Goal: Task Accomplishment & Management: Manage account settings

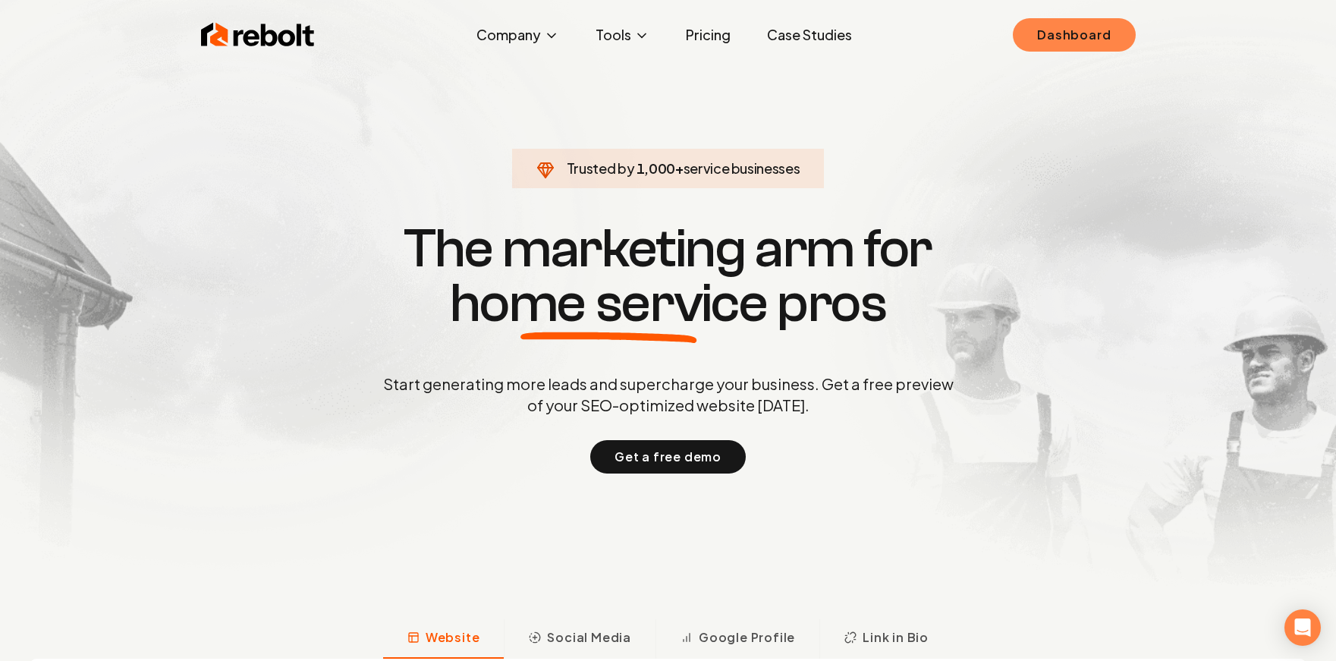
click at [1098, 36] on link "Dashboard" at bounding box center [1074, 34] width 122 height 33
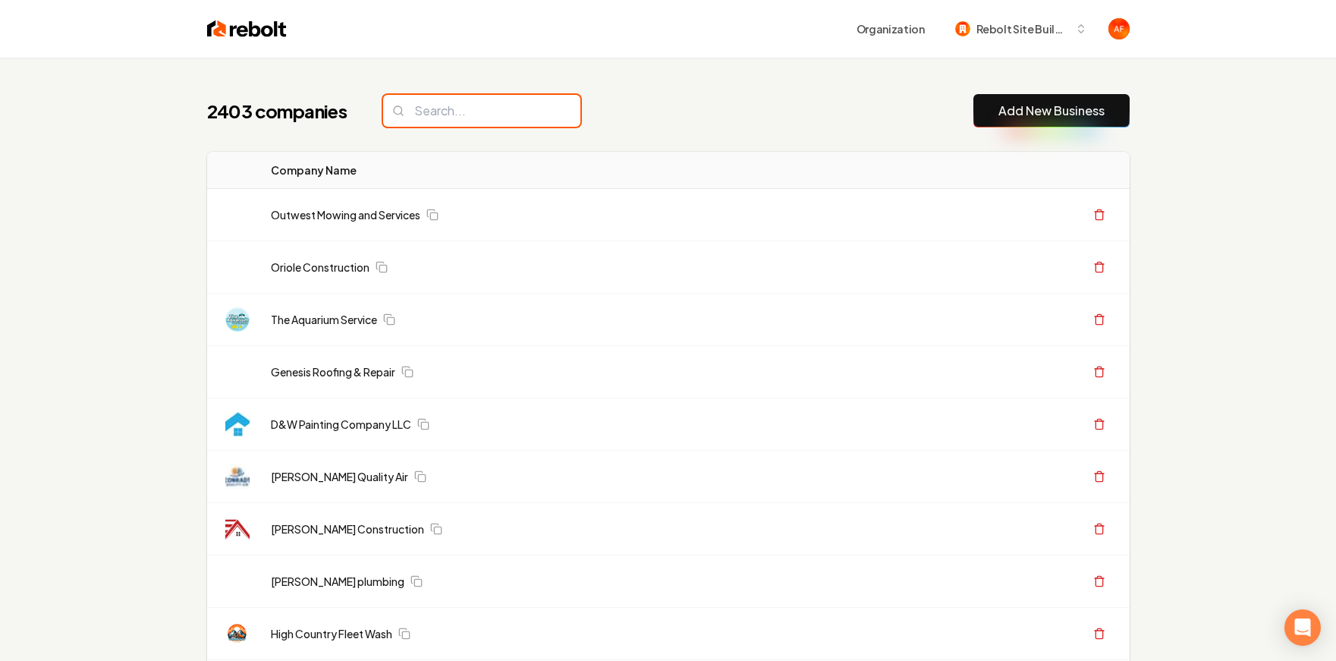
click at [478, 112] on input "search" at bounding box center [481, 111] width 197 height 32
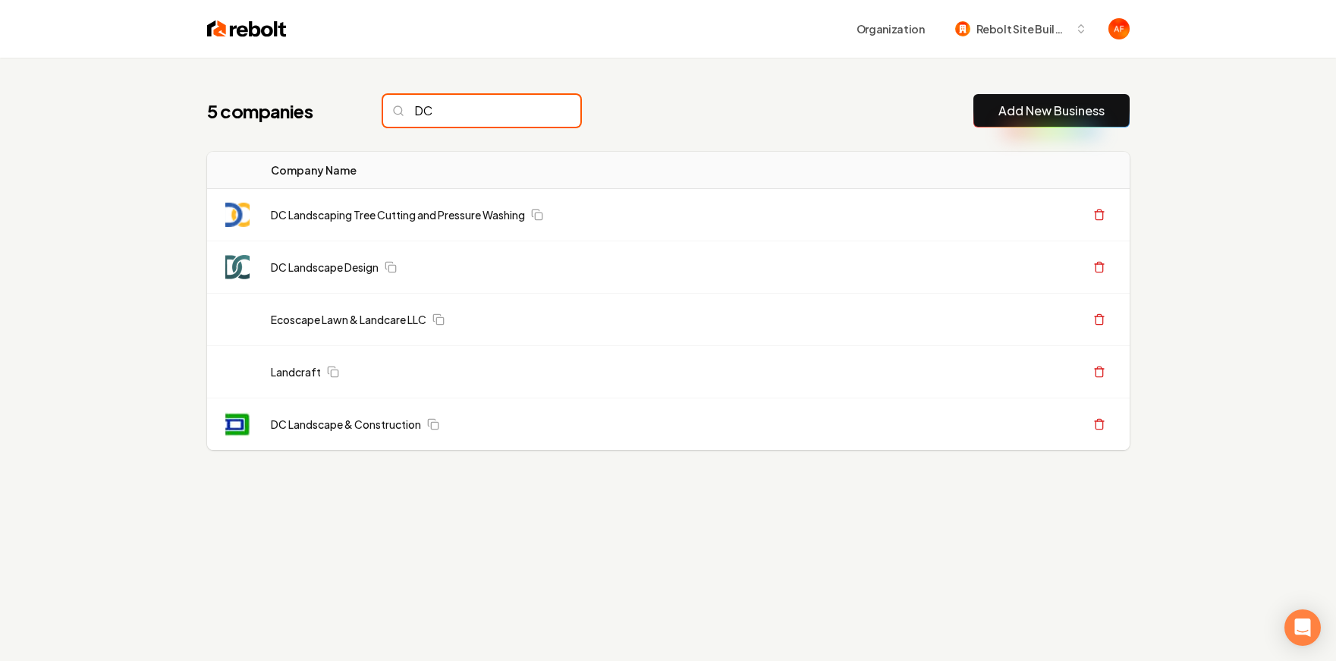
type input "DC"
click at [228, 25] on img at bounding box center [247, 28] width 80 height 21
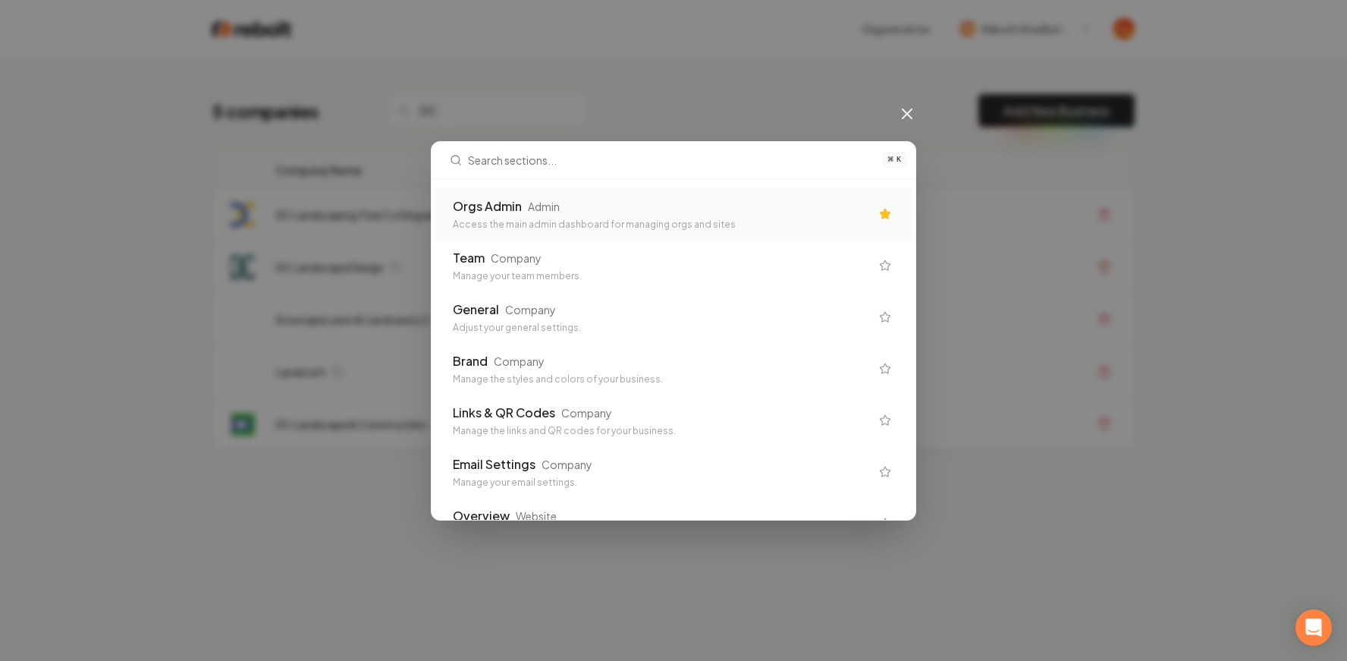
click at [579, 208] on div "Orgs Admin Admin" at bounding box center [661, 206] width 417 height 18
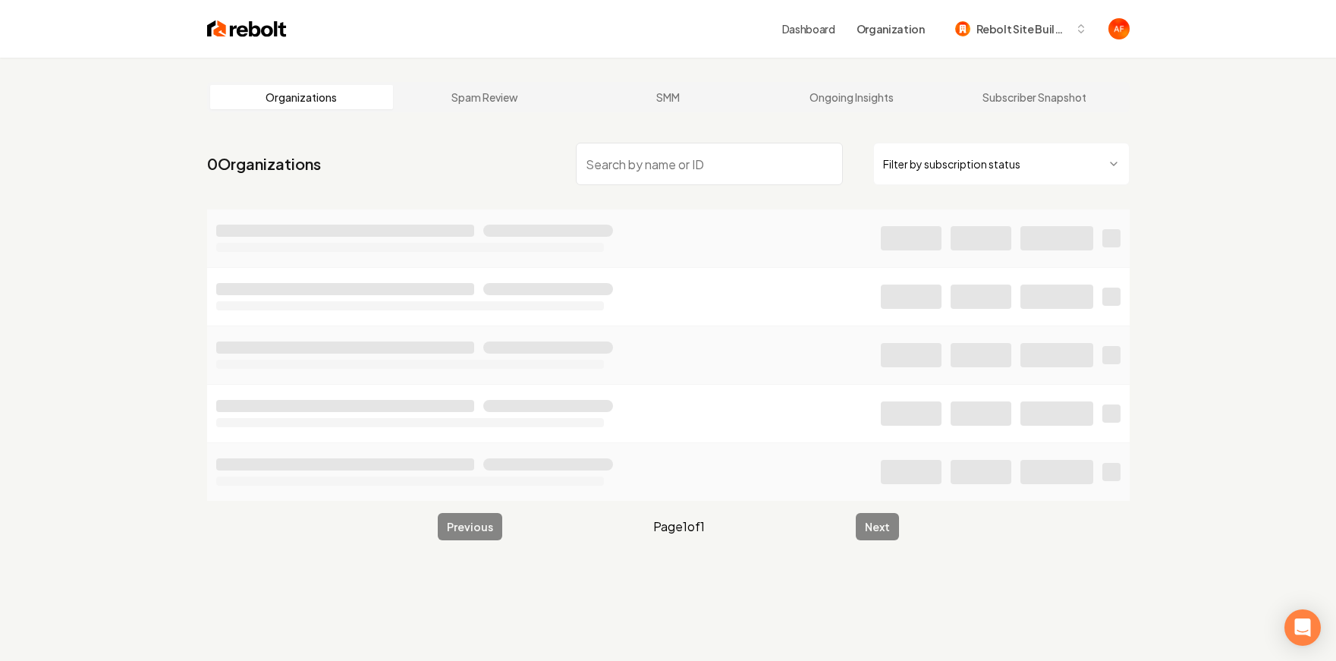
click at [671, 159] on input "search" at bounding box center [709, 164] width 267 height 42
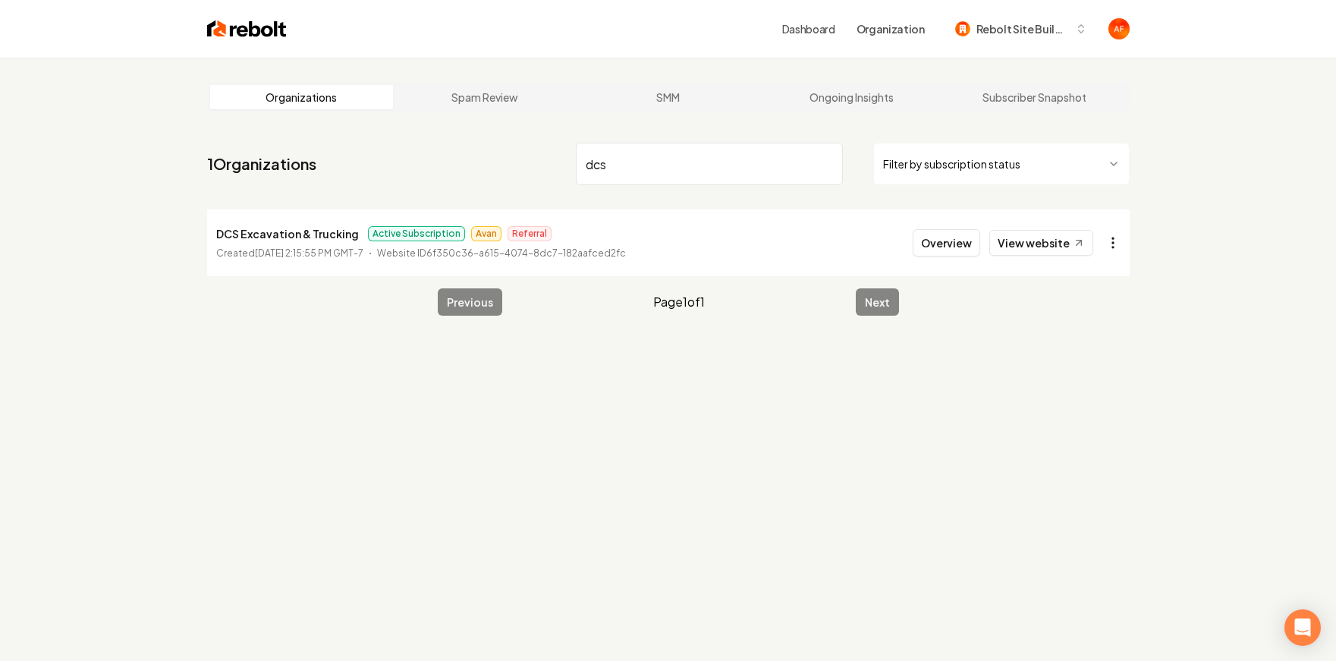
type input "dcs"
click at [1108, 245] on html "Dashboard Organization Rebolt Site Builder Organizations Spam Review SMM Ongoin…" at bounding box center [668, 330] width 1336 height 661
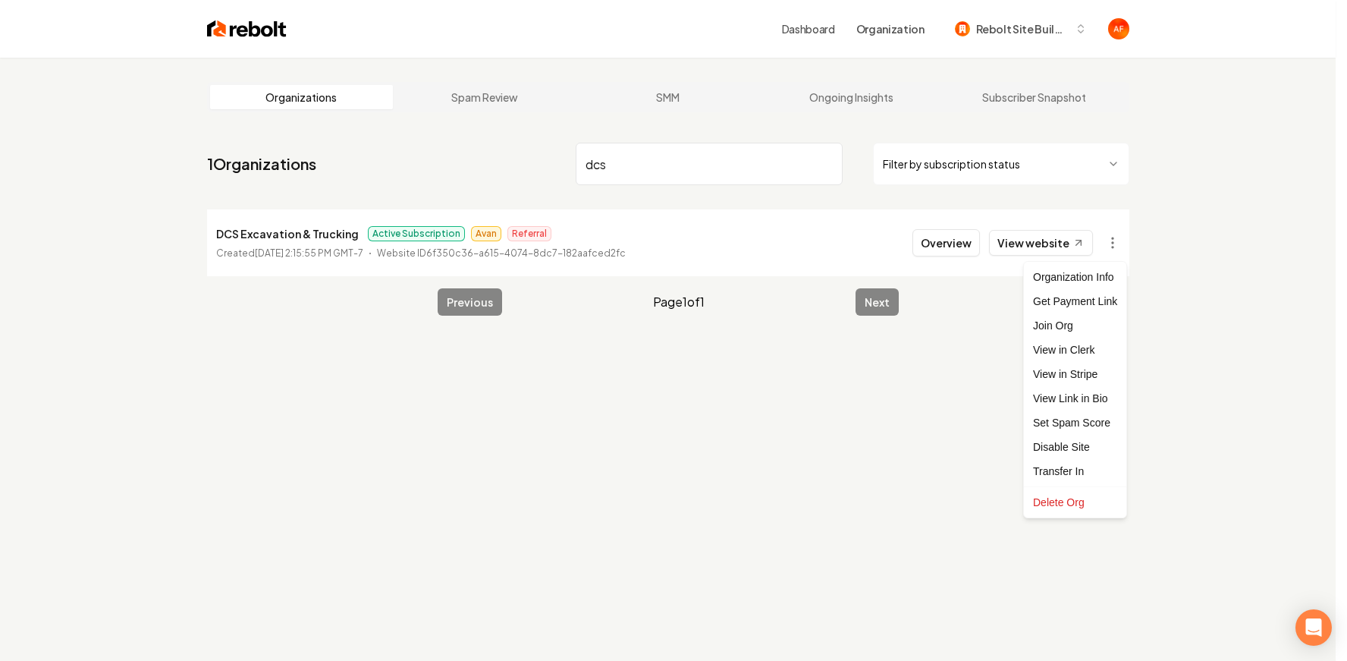
click at [954, 247] on html "Dashboard Organization Rebolt Site Builder Organizations Spam Review SMM Ongoin…" at bounding box center [673, 330] width 1347 height 661
click at [949, 246] on button "Overview" at bounding box center [941, 242] width 68 height 27
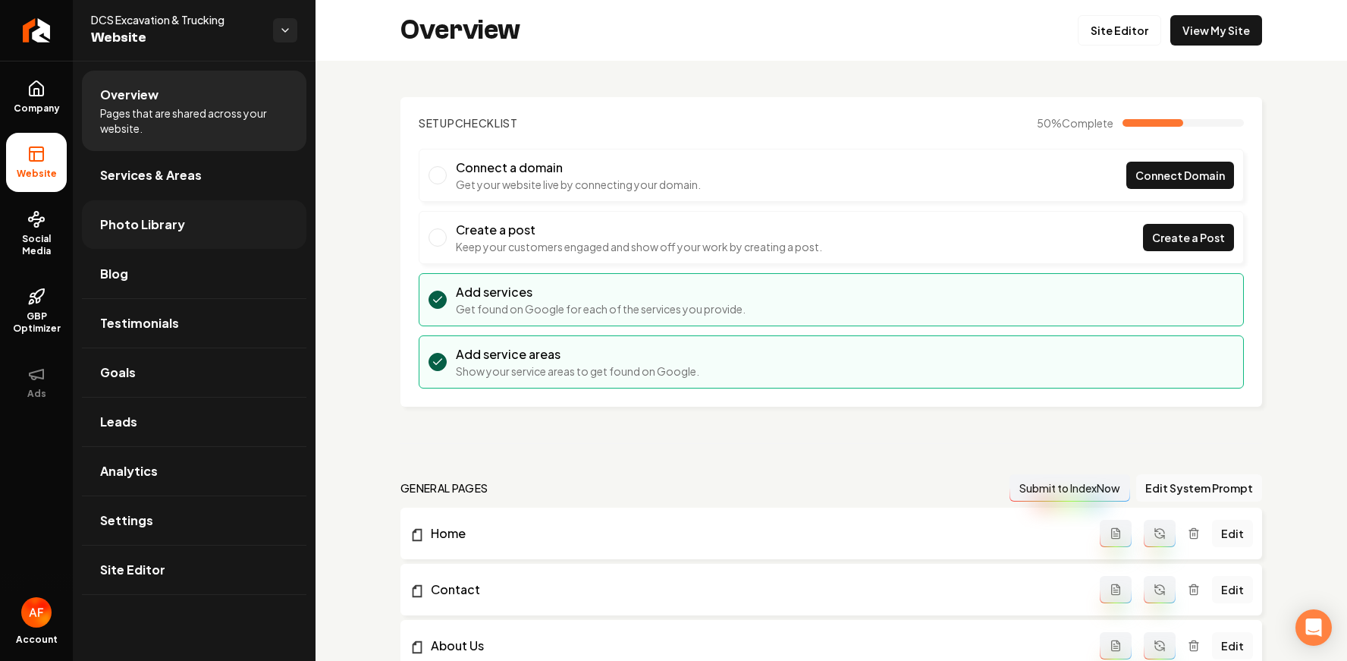
click at [161, 228] on span "Photo Library" at bounding box center [142, 224] width 85 height 18
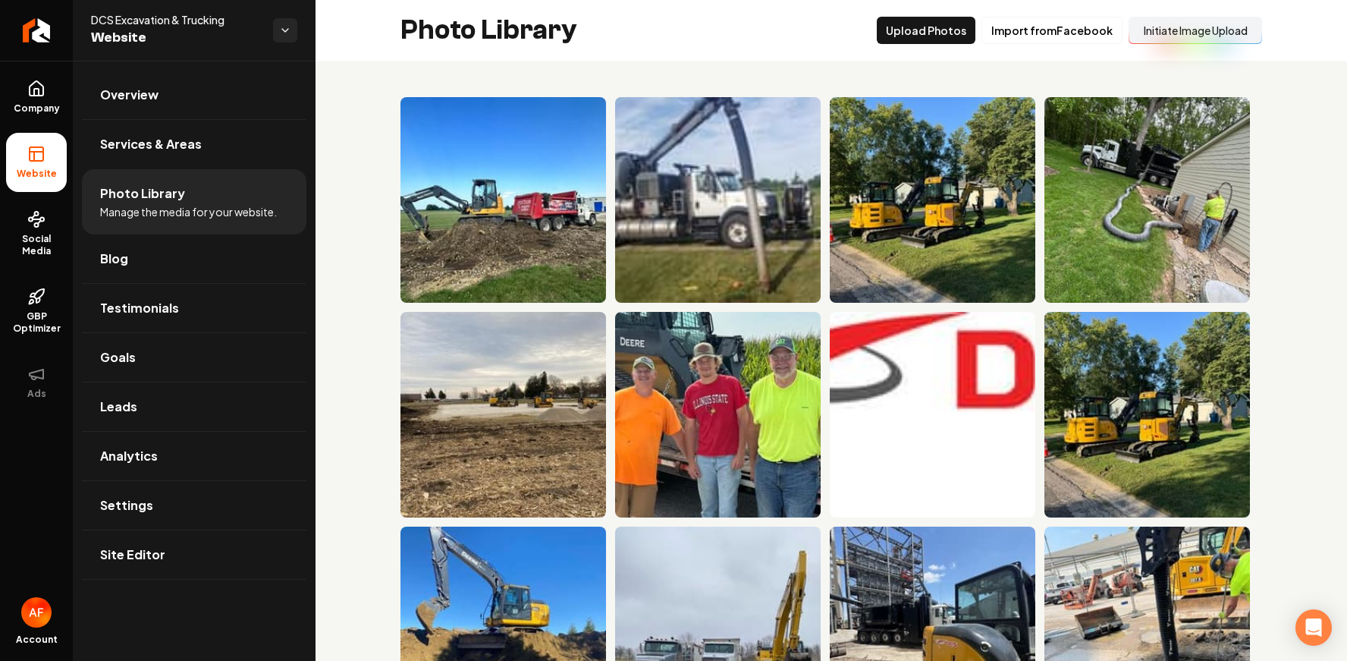
click at [1172, 28] on button "Initiate Image Upload" at bounding box center [1196, 30] width 134 height 27
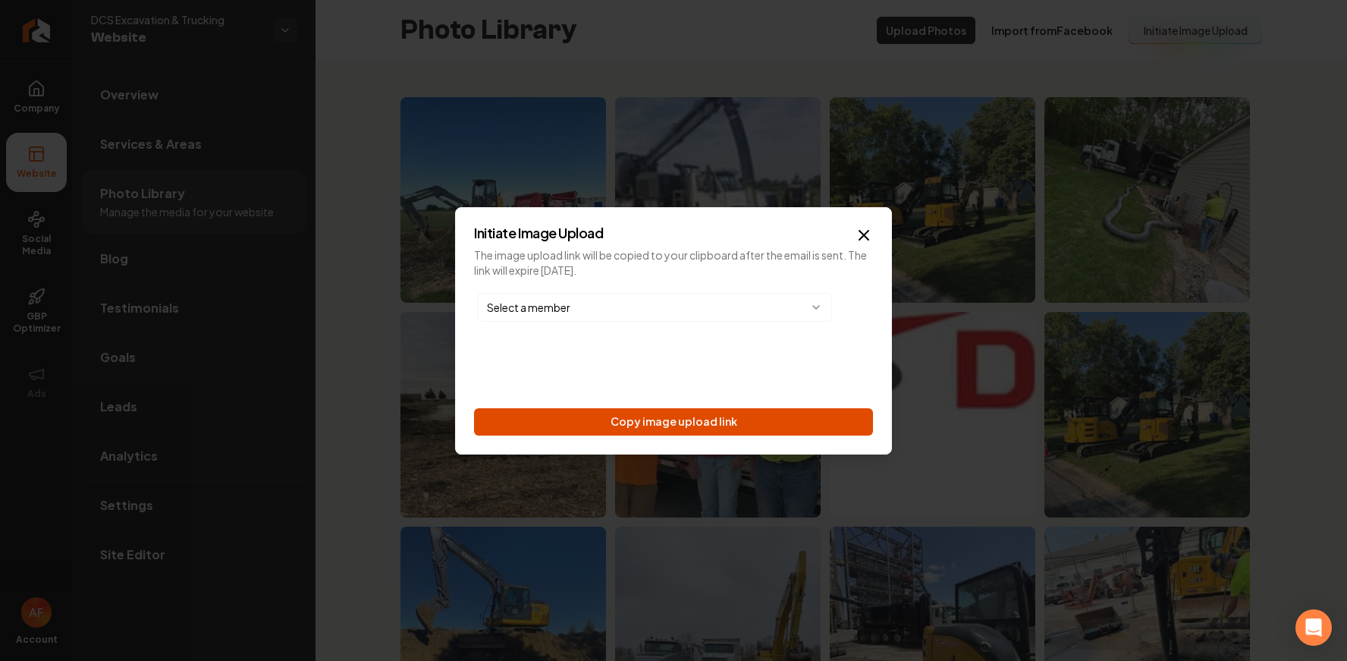
click at [655, 413] on button "Copy image upload link" at bounding box center [673, 421] width 399 height 27
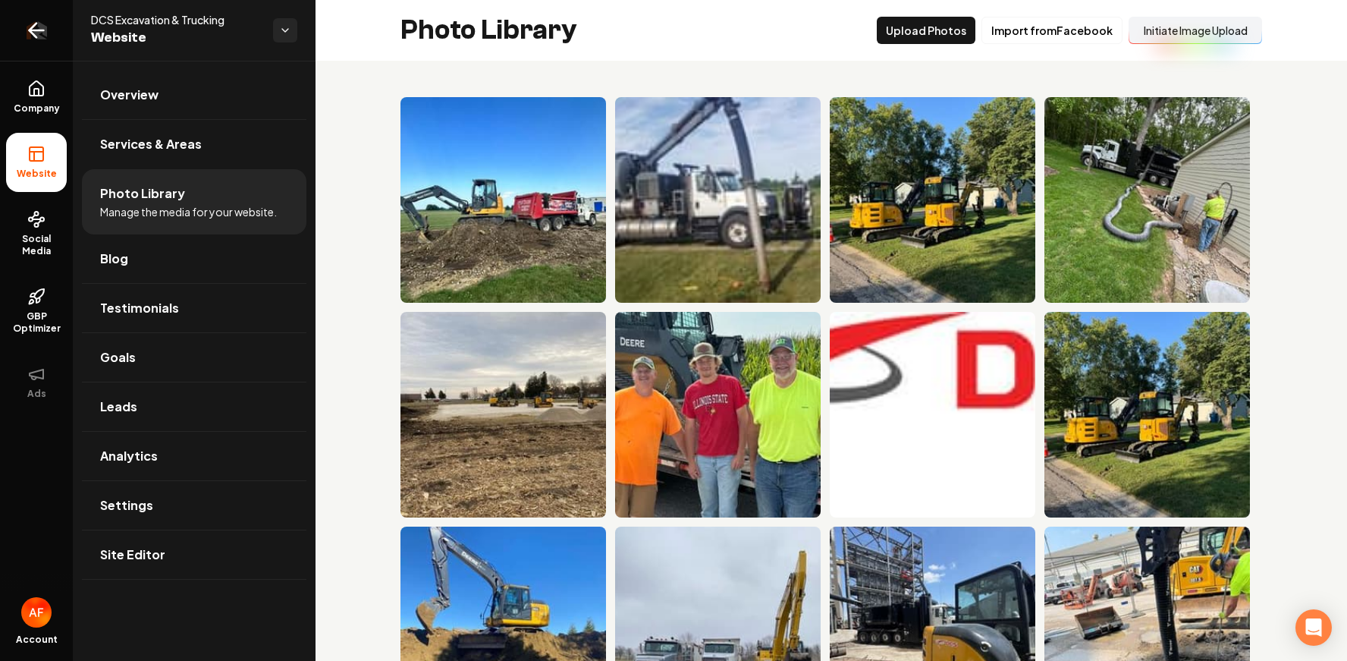
click at [38, 10] on link "Return to dashboard" at bounding box center [36, 30] width 73 height 61
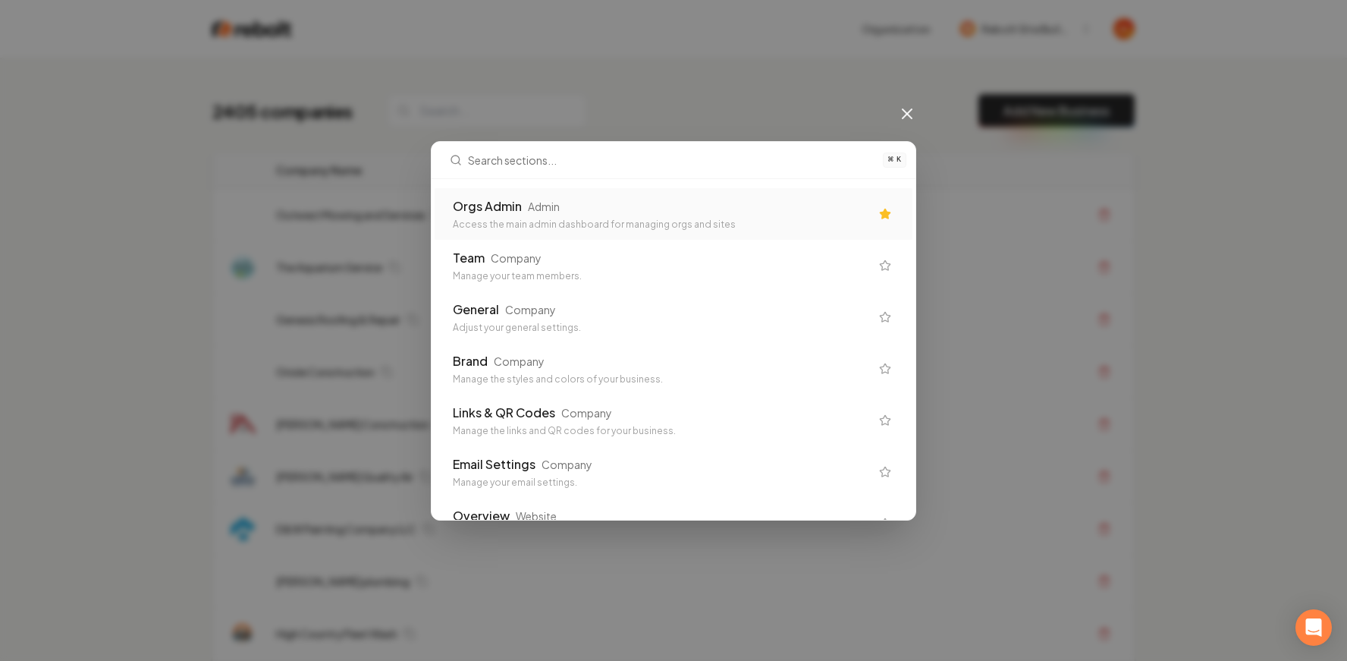
click at [537, 199] on div "Admin" at bounding box center [544, 206] width 32 height 15
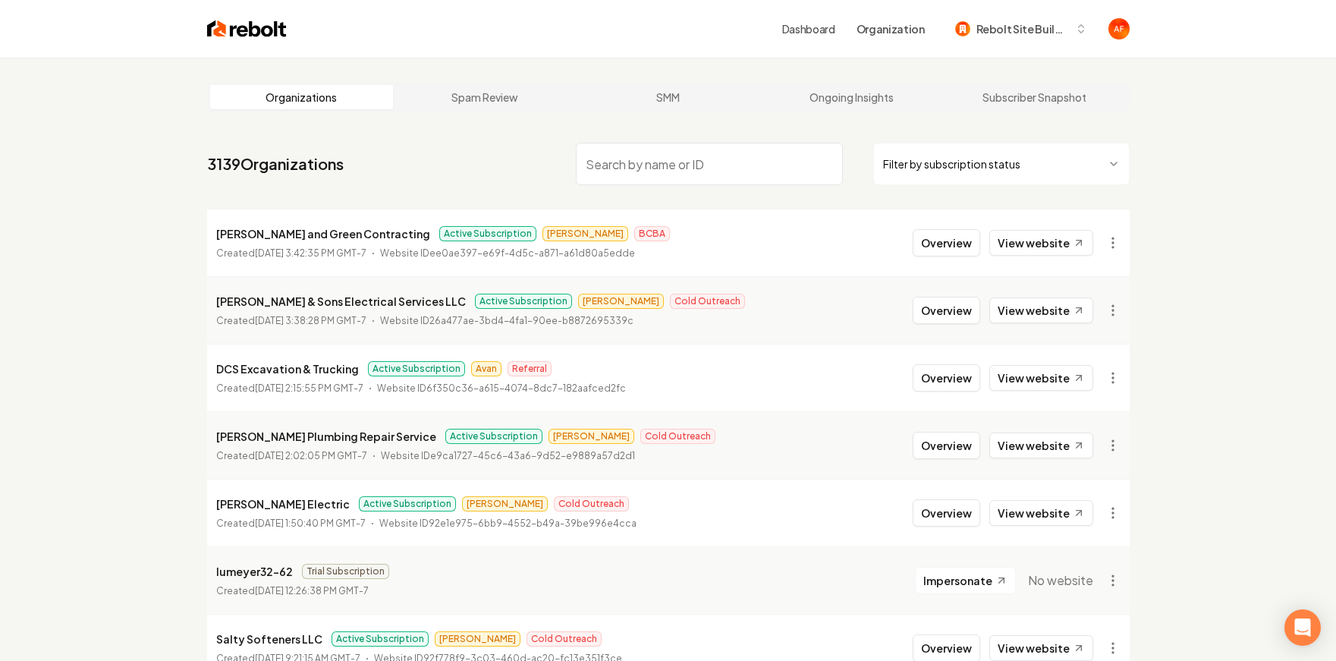
click at [902, 155] on html "Dashboard Organization Rebolt Site Builder Organizations Spam Review SMM Ongoin…" at bounding box center [668, 330] width 1336 height 661
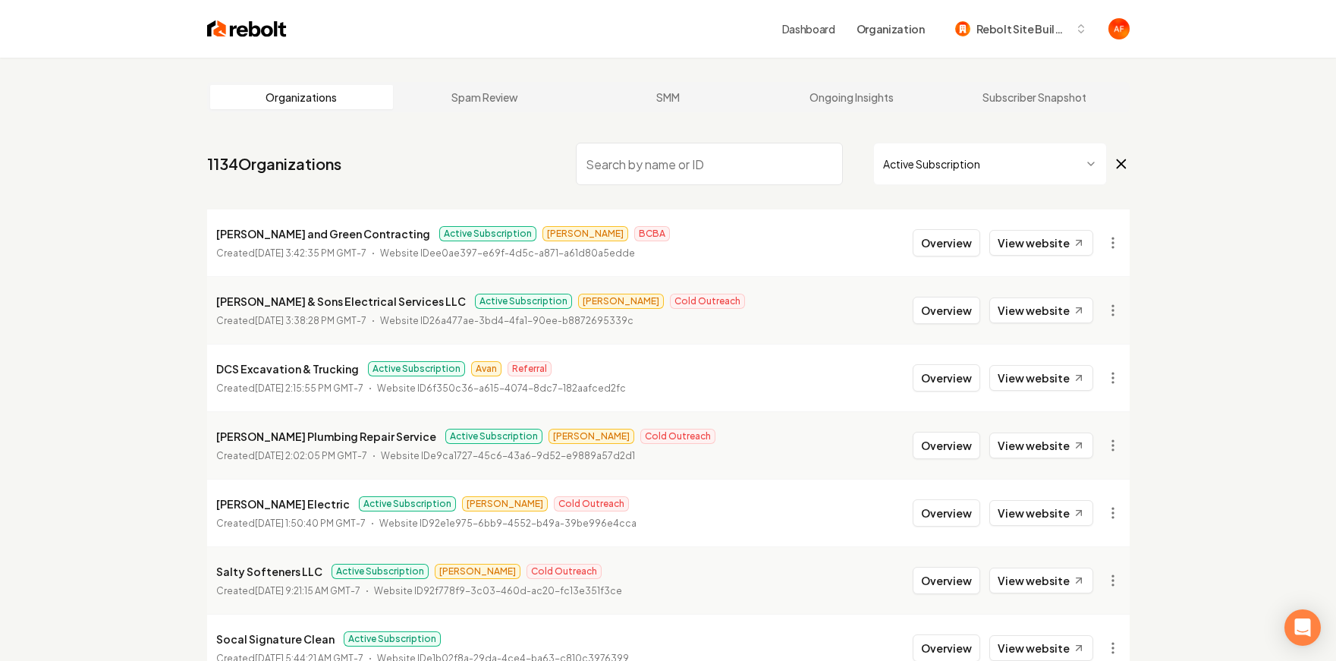
click at [693, 183] on input "search" at bounding box center [709, 164] width 267 height 42
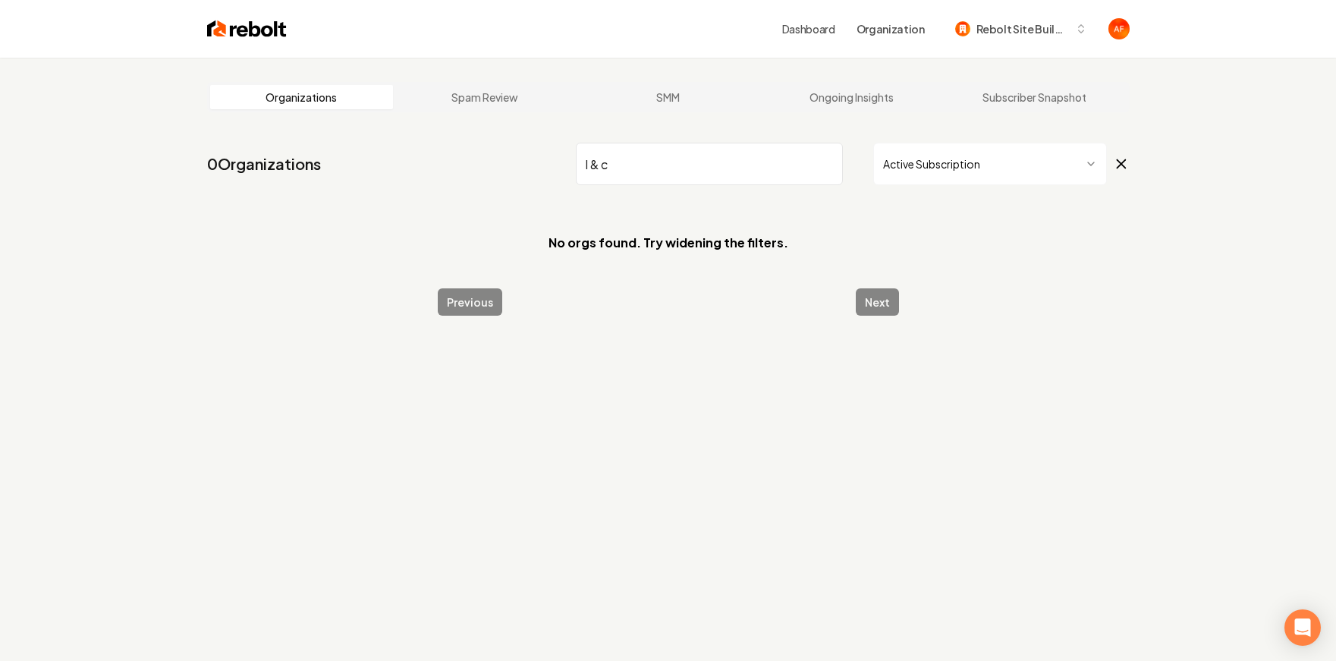
drag, startPoint x: 627, startPoint y: 171, endPoint x: 479, endPoint y: 137, distance: 151.7
click at [517, 158] on nav "0 Organizations l & c Active Subscription" at bounding box center [668, 170] width 923 height 67
type input "l & c"
click at [266, 33] on img at bounding box center [247, 28] width 80 height 21
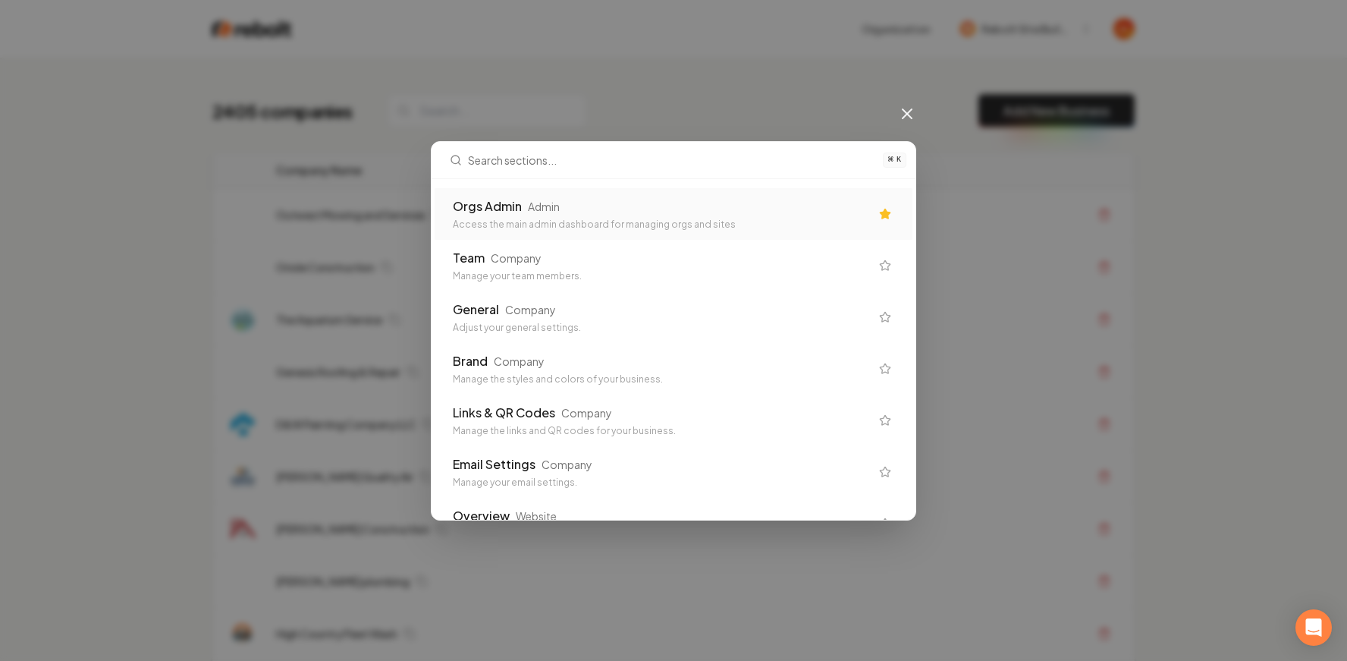
click at [595, 227] on div "Access the main admin dashboard for managing orgs and sites" at bounding box center [661, 224] width 417 height 12
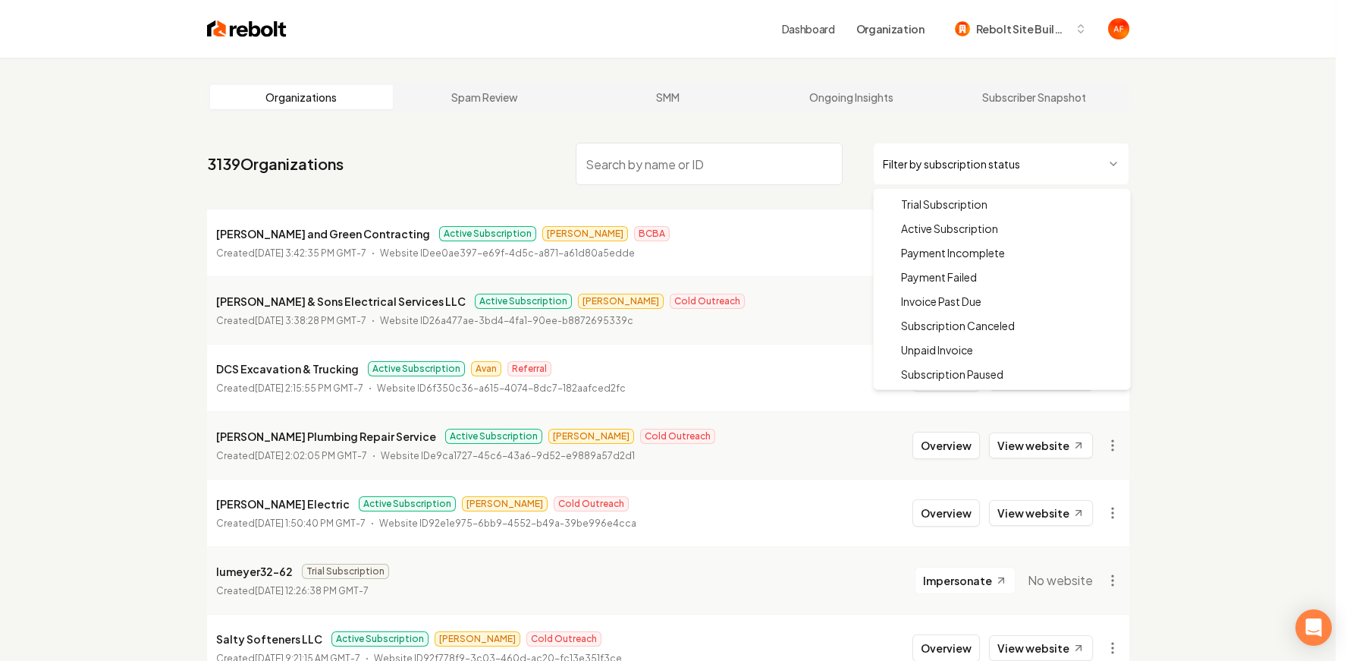
click at [932, 168] on html "Dashboard Organization Rebolt Site Builder Organizations Spam Review SMM Ongoin…" at bounding box center [673, 330] width 1347 height 661
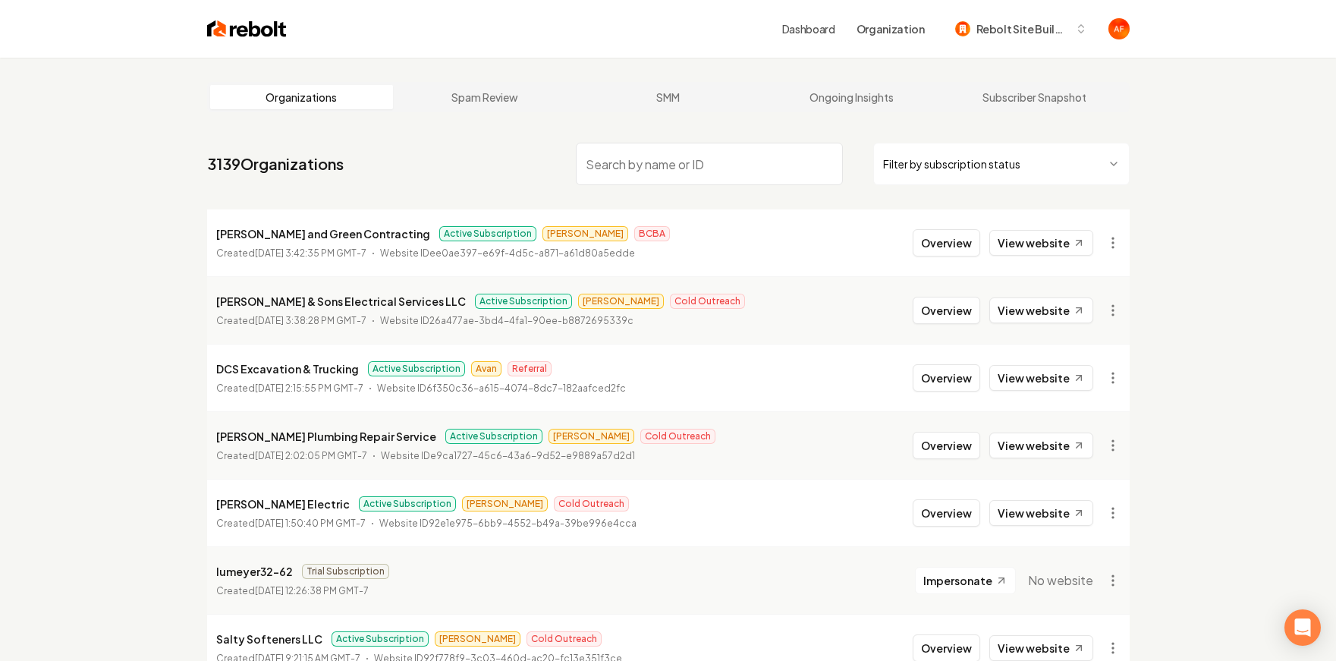
click at [1009, 174] on html "Dashboard Organization Rebolt Site Builder Organizations Spam Review SMM Ongoin…" at bounding box center [668, 330] width 1336 height 661
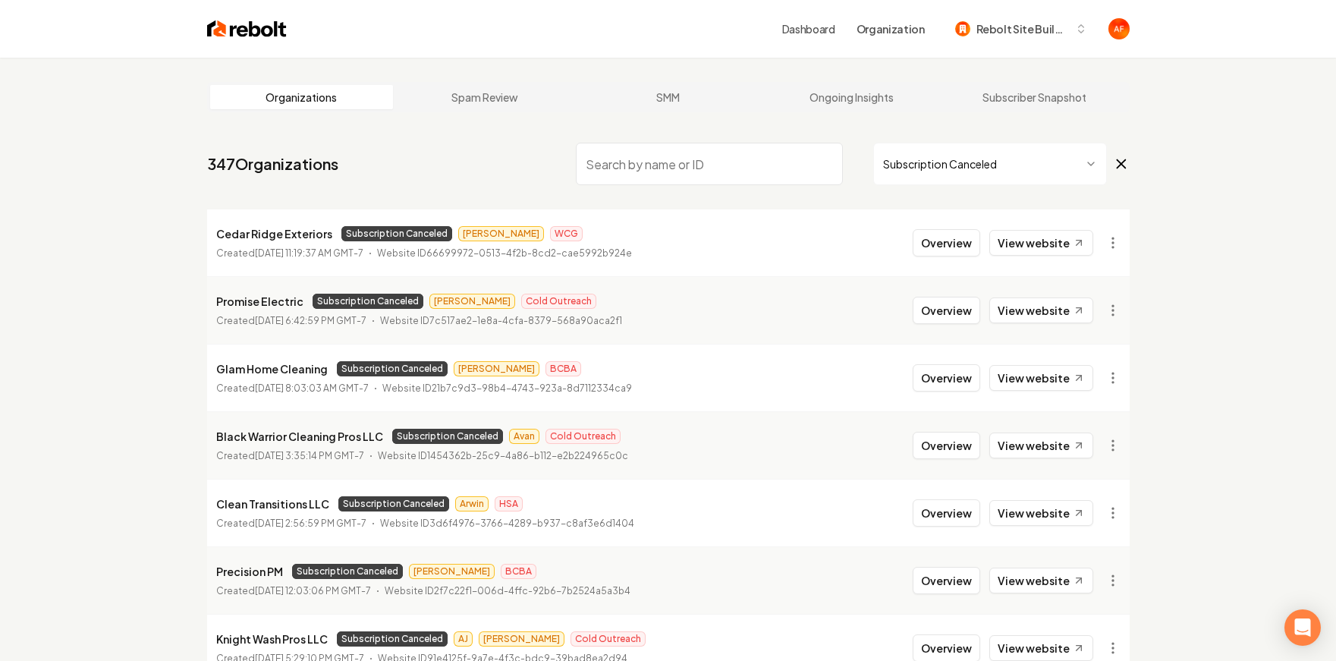
click at [688, 166] on input "search" at bounding box center [709, 164] width 267 height 42
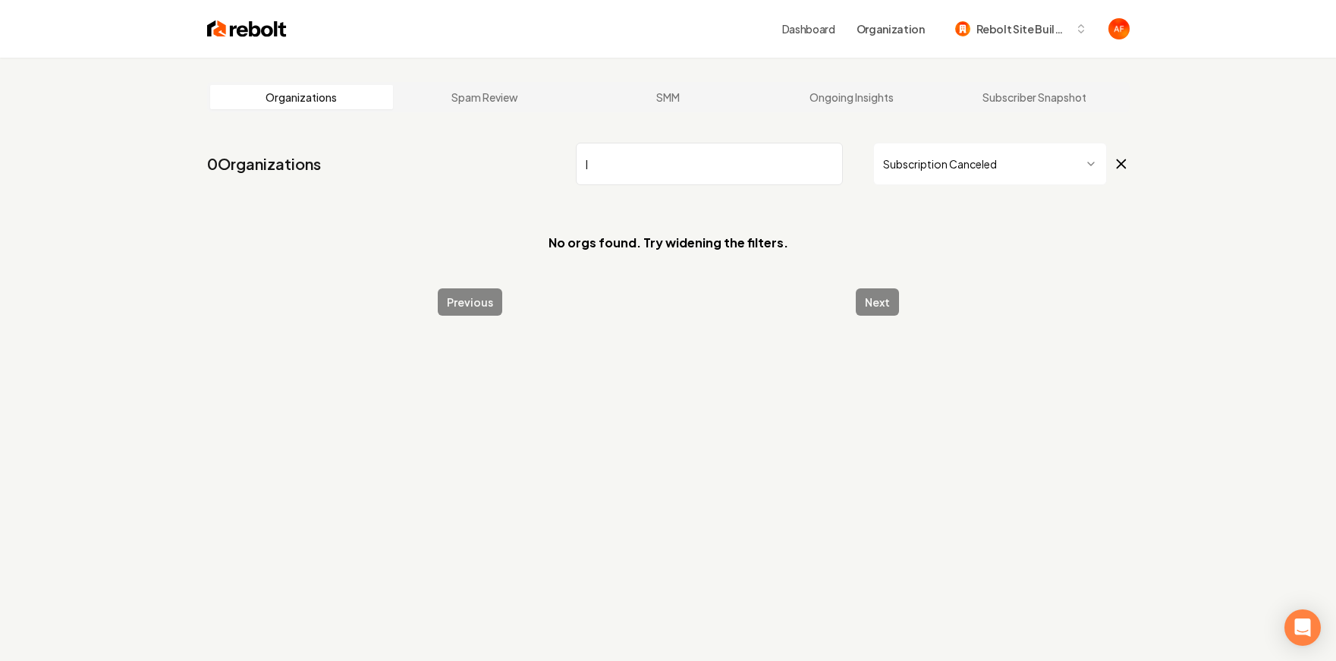
type input "l"
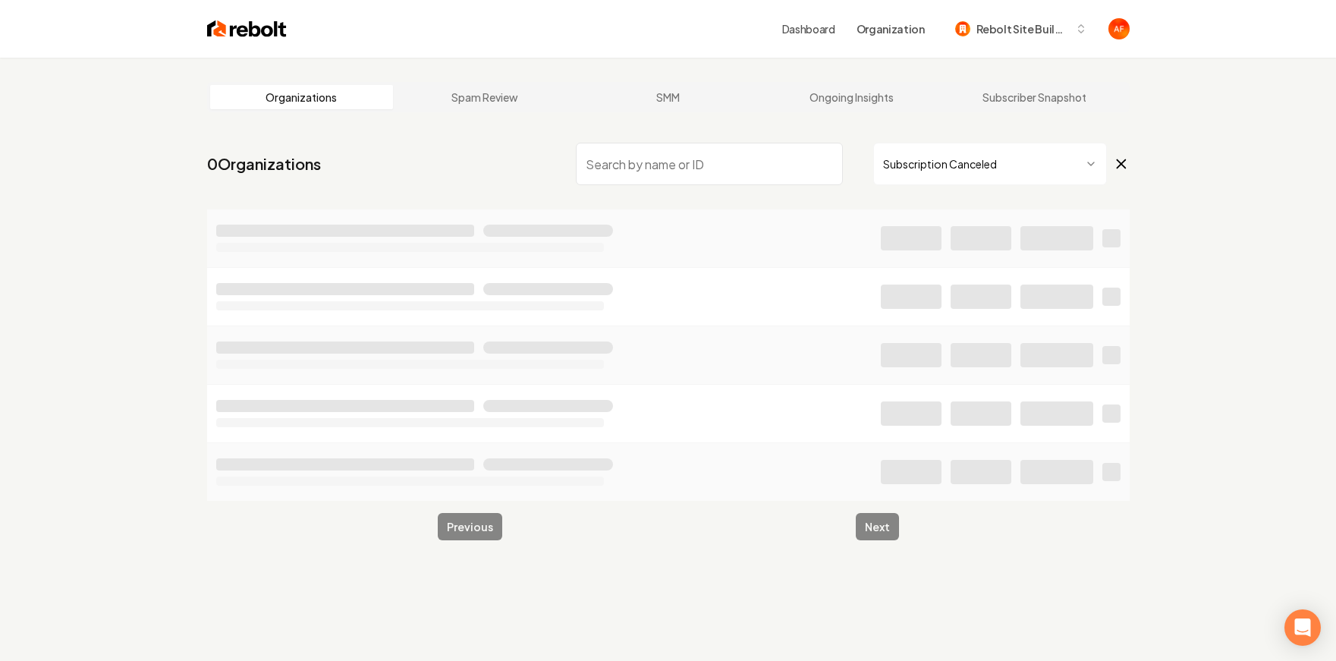
click at [992, 162] on html "Dashboard Organization Rebolt Site Builder Organizations Spam Review SMM Ongoin…" at bounding box center [668, 330] width 1336 height 661
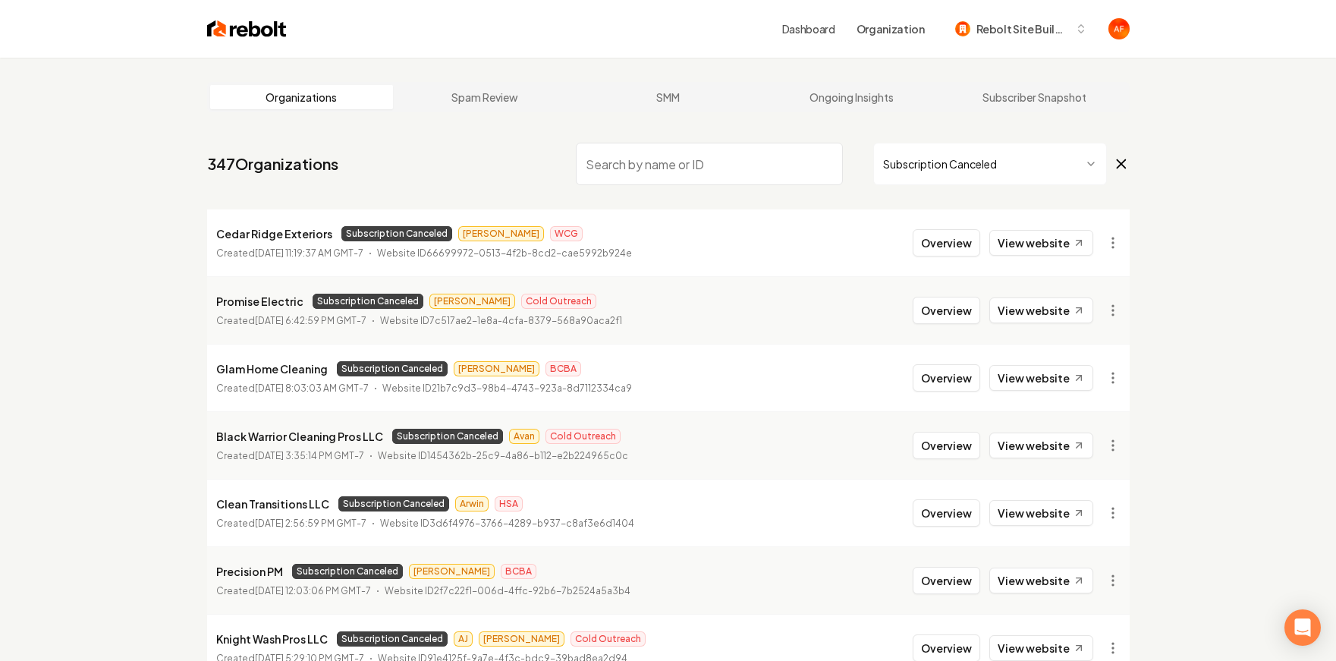
click at [221, 27] on img at bounding box center [247, 28] width 80 height 21
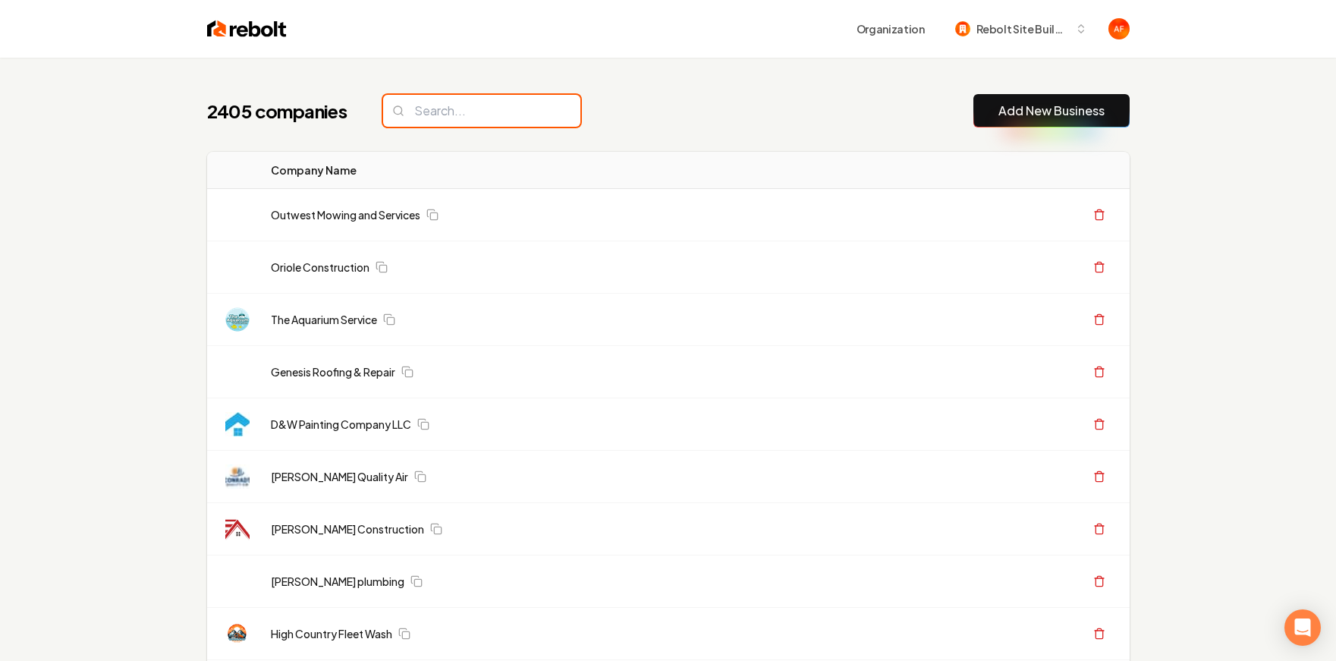
click at [416, 103] on input "search" at bounding box center [481, 111] width 197 height 32
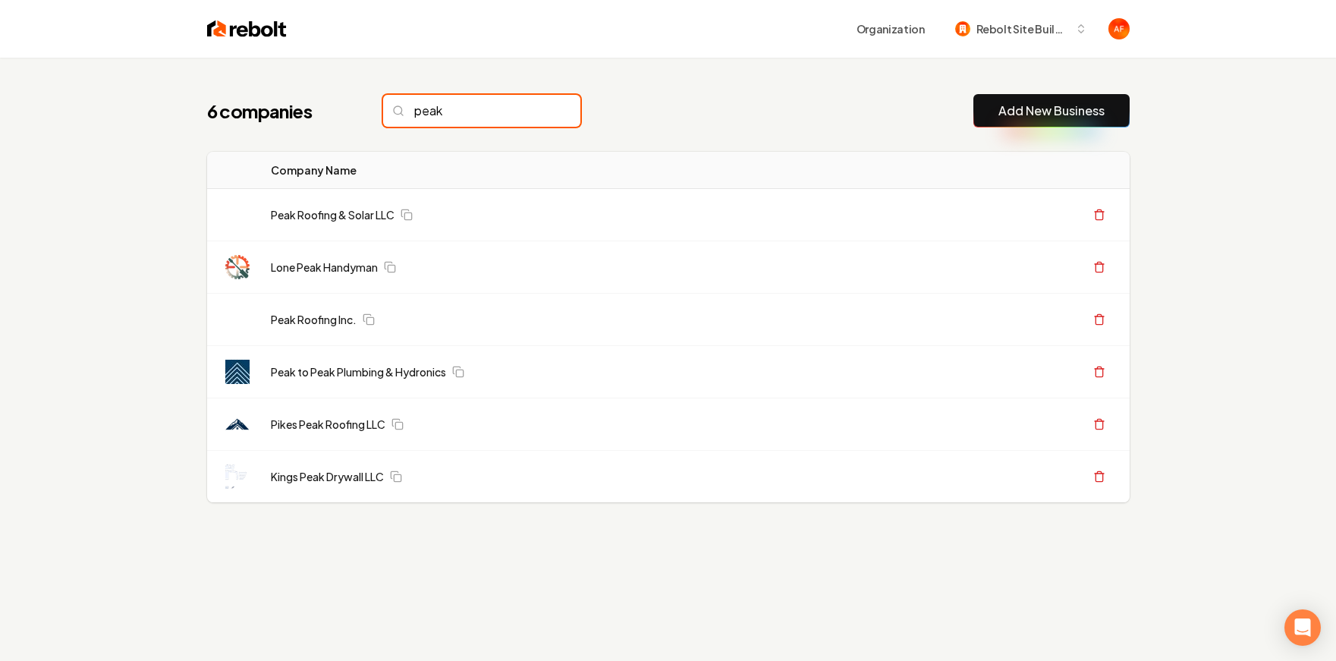
type input "peak"
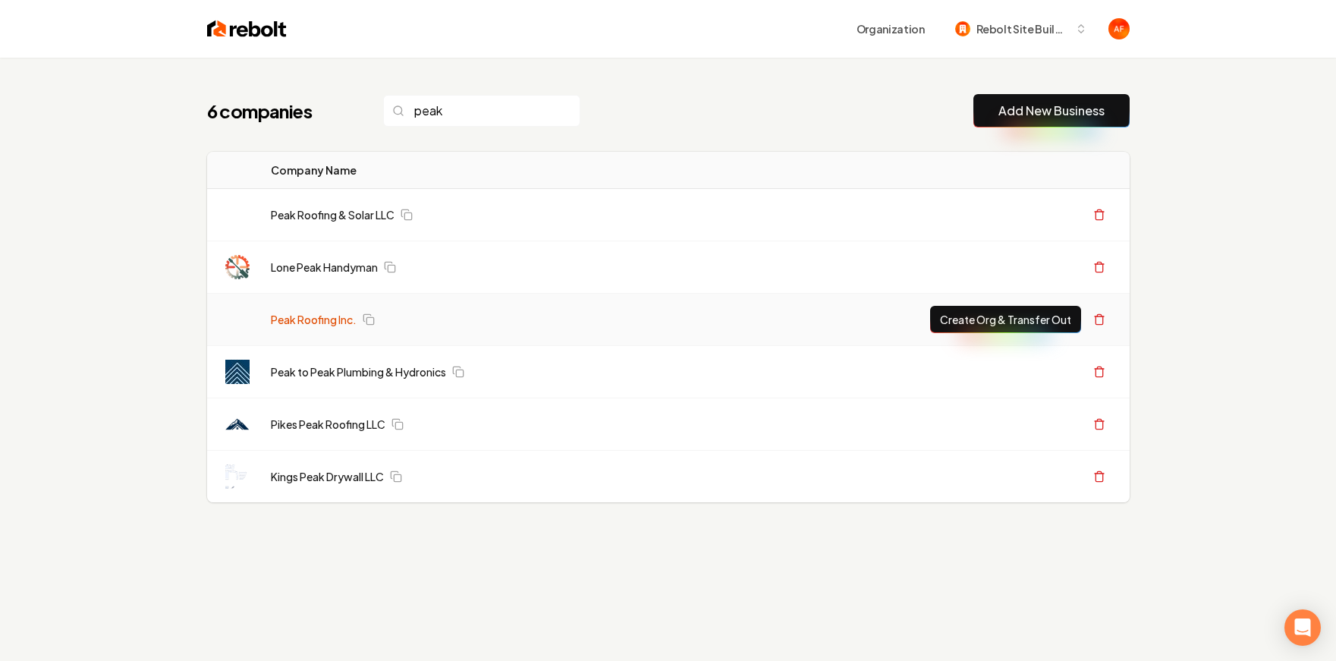
click at [322, 314] on link "Peak Roofing Inc." at bounding box center [314, 319] width 86 height 15
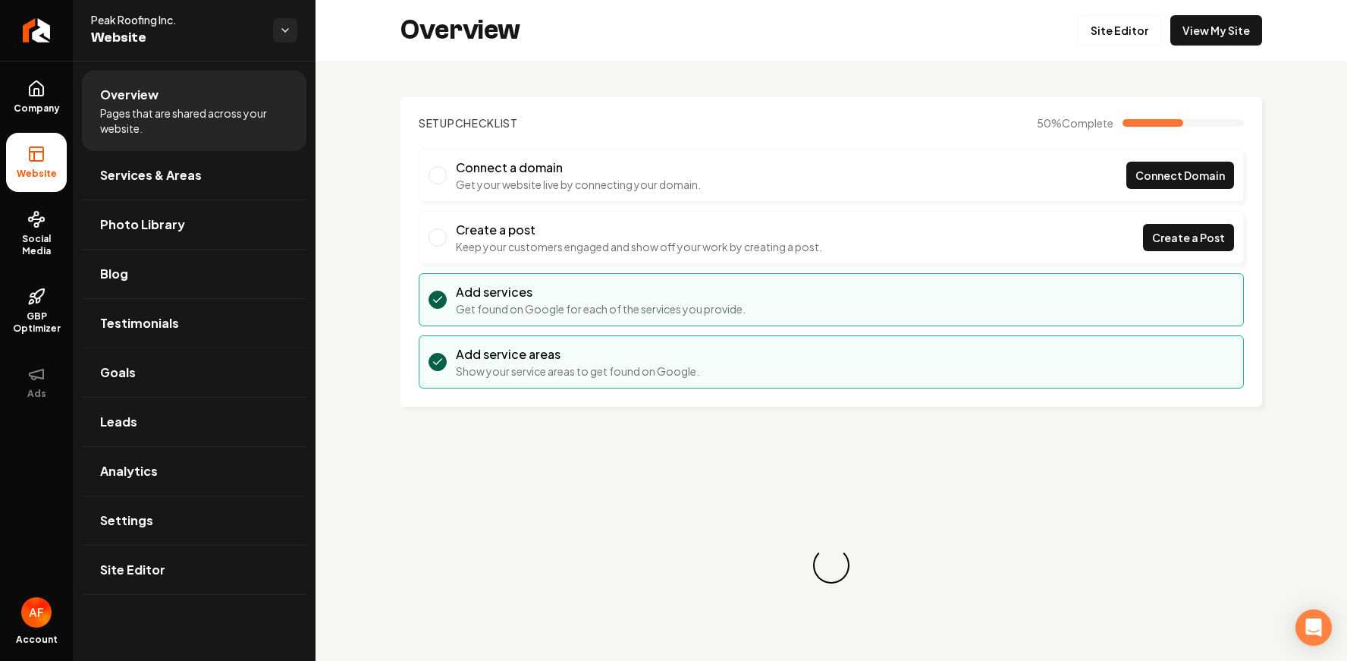
click at [1223, 49] on div "Overview Site Editor View My Site" at bounding box center [832, 30] width 1032 height 61
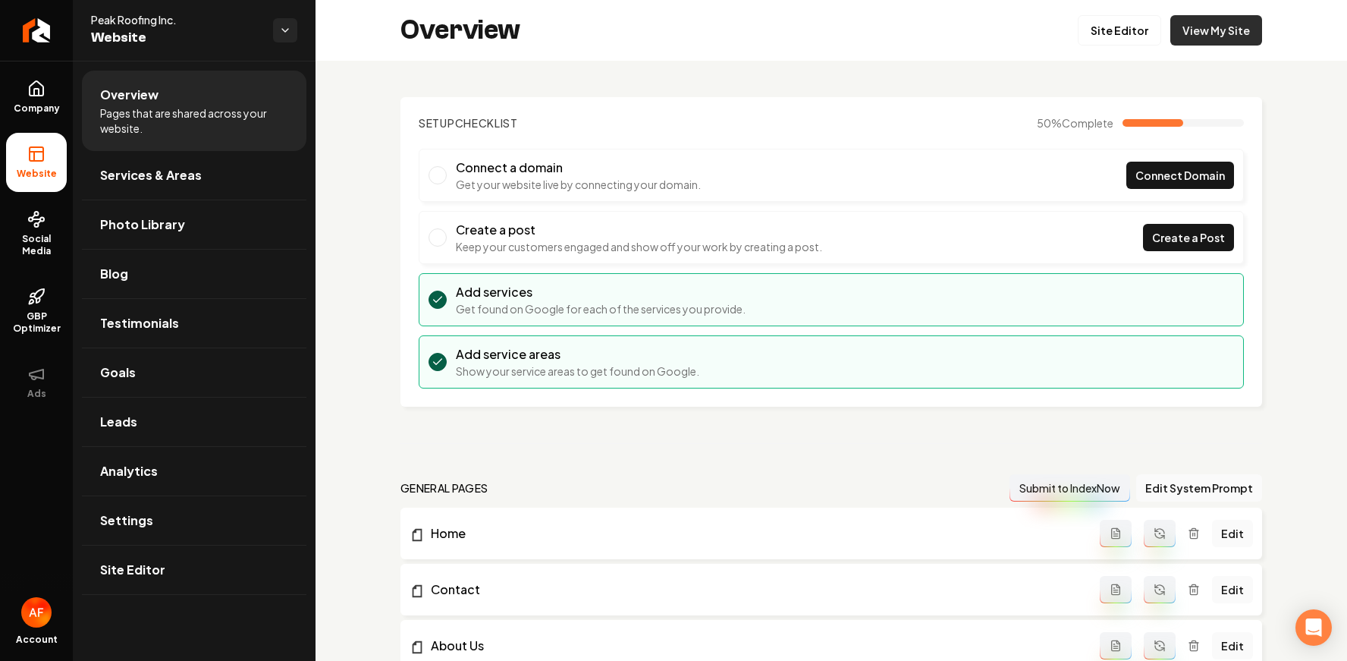
click at [1218, 34] on link "View My Site" at bounding box center [1217, 30] width 92 height 30
drag, startPoint x: 34, startPoint y: 134, endPoint x: 34, endPoint y: 121, distance: 12.9
click at [34, 134] on li "Website" at bounding box center [36, 162] width 61 height 59
click at [35, 118] on link "Company" at bounding box center [36, 97] width 61 height 59
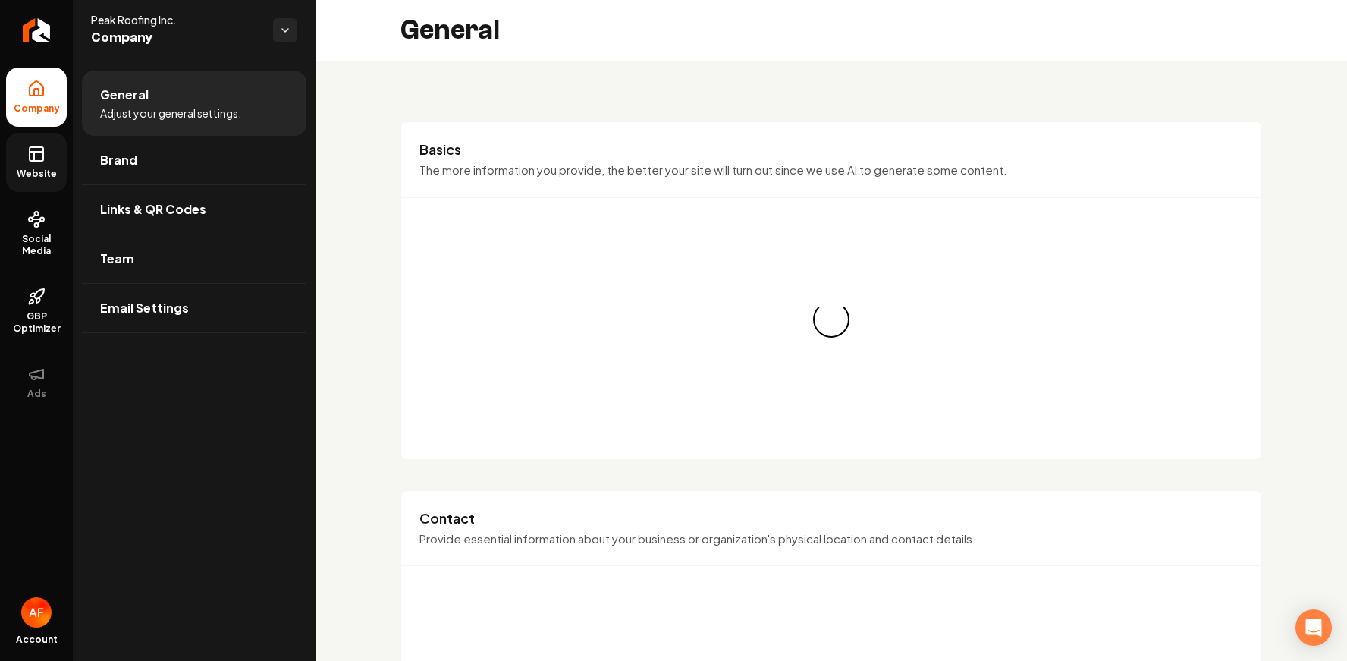
drag, startPoint x: 42, startPoint y: 168, endPoint x: 55, endPoint y: 160, distance: 15.0
click at [42, 168] on span "Website" at bounding box center [37, 174] width 52 height 12
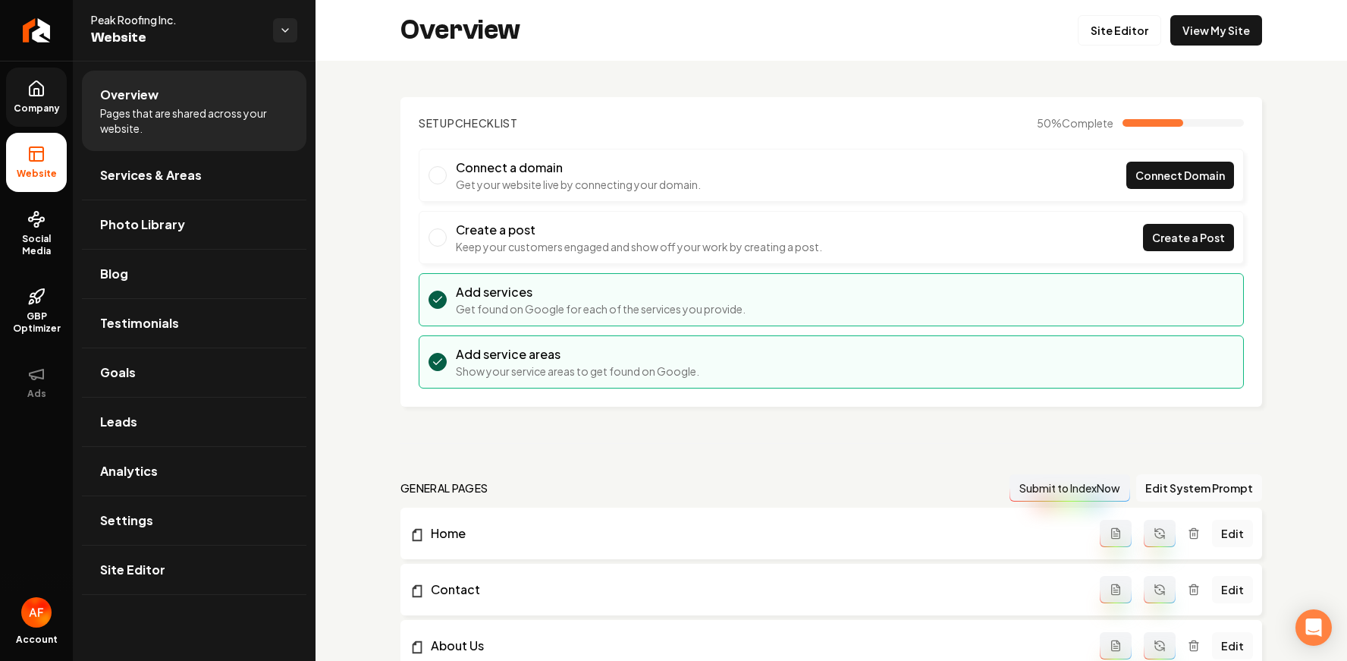
click at [62, 111] on span "Company" at bounding box center [37, 108] width 58 height 12
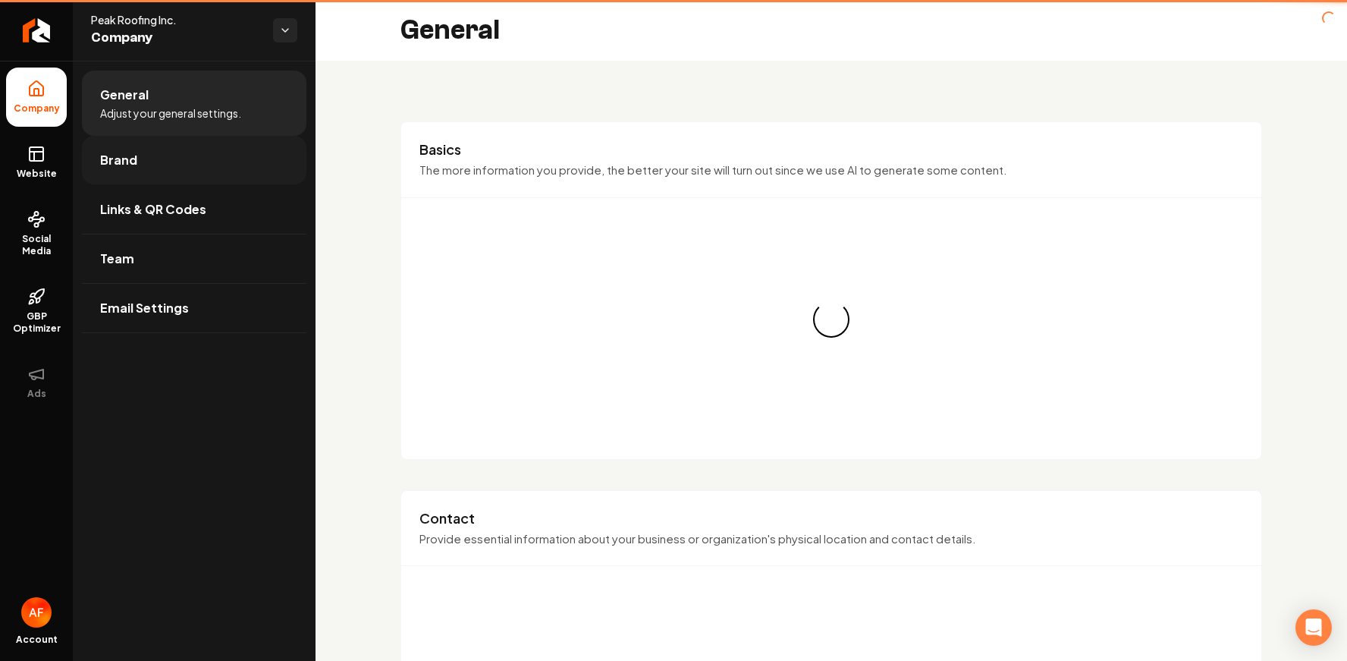
click at [121, 160] on span "Brand" at bounding box center [118, 160] width 37 height 18
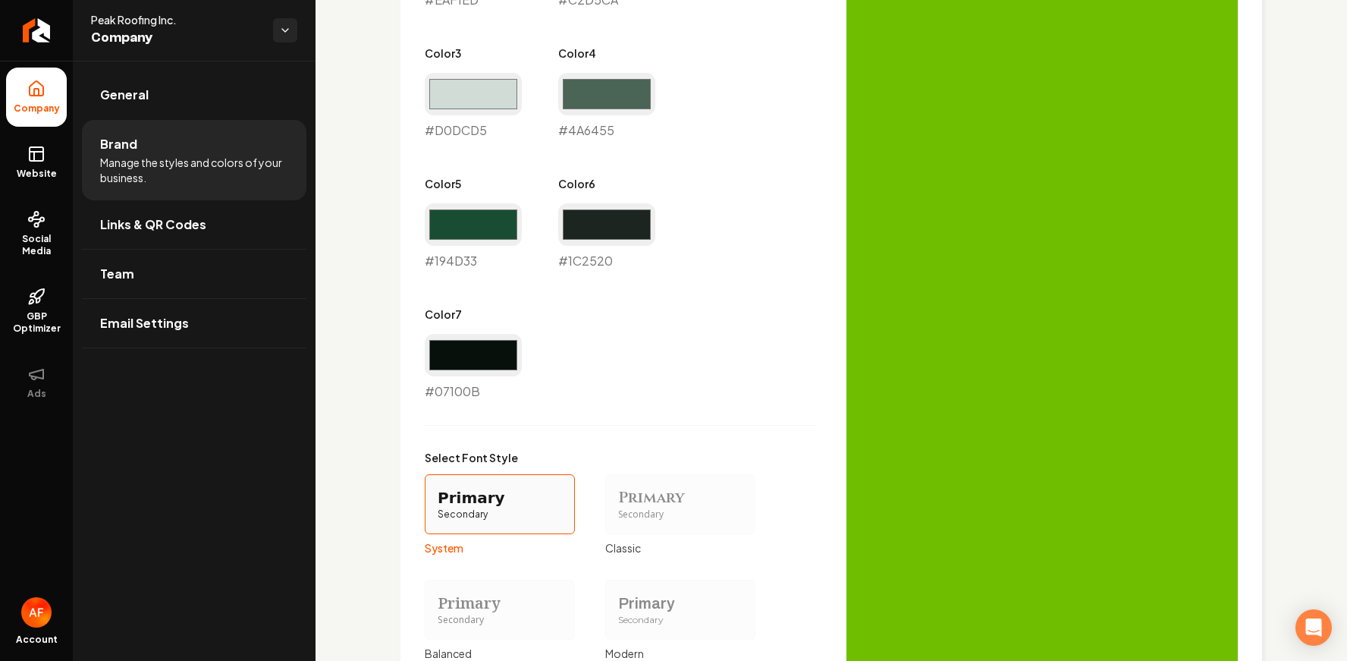
scroll to position [729, 0]
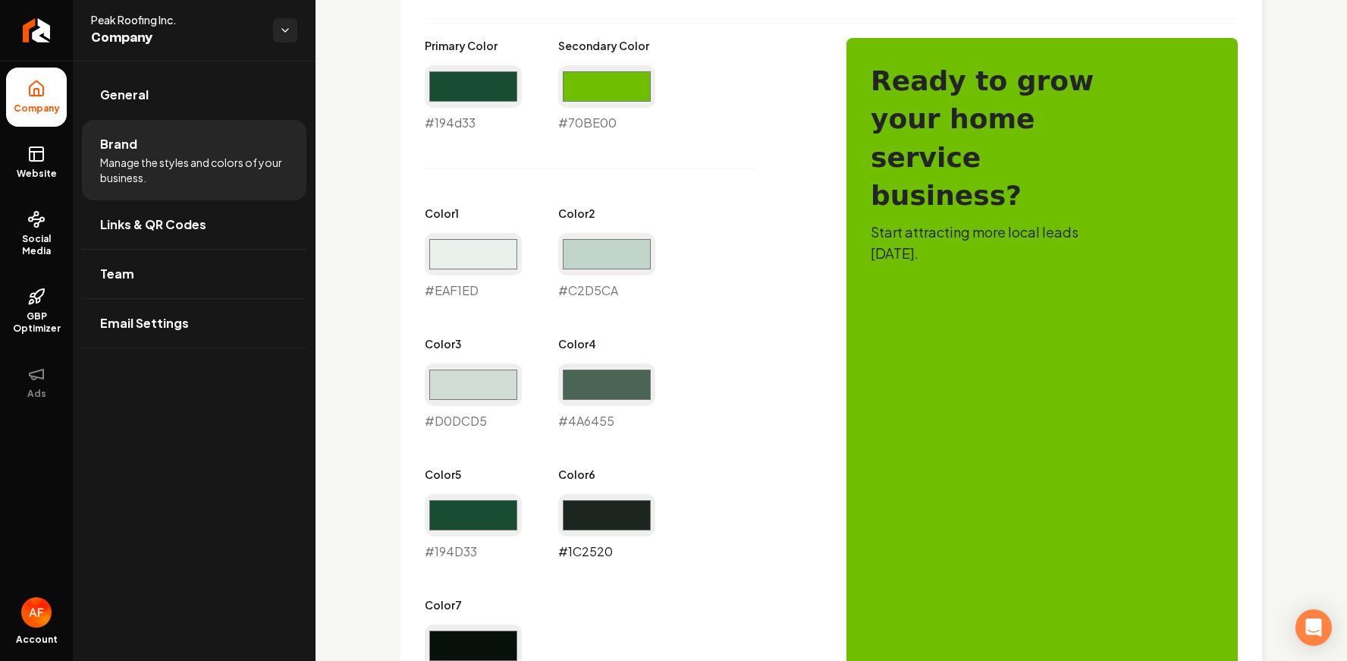
click at [640, 519] on input "#1c2520" at bounding box center [606, 515] width 97 height 42
type input "#70be00"
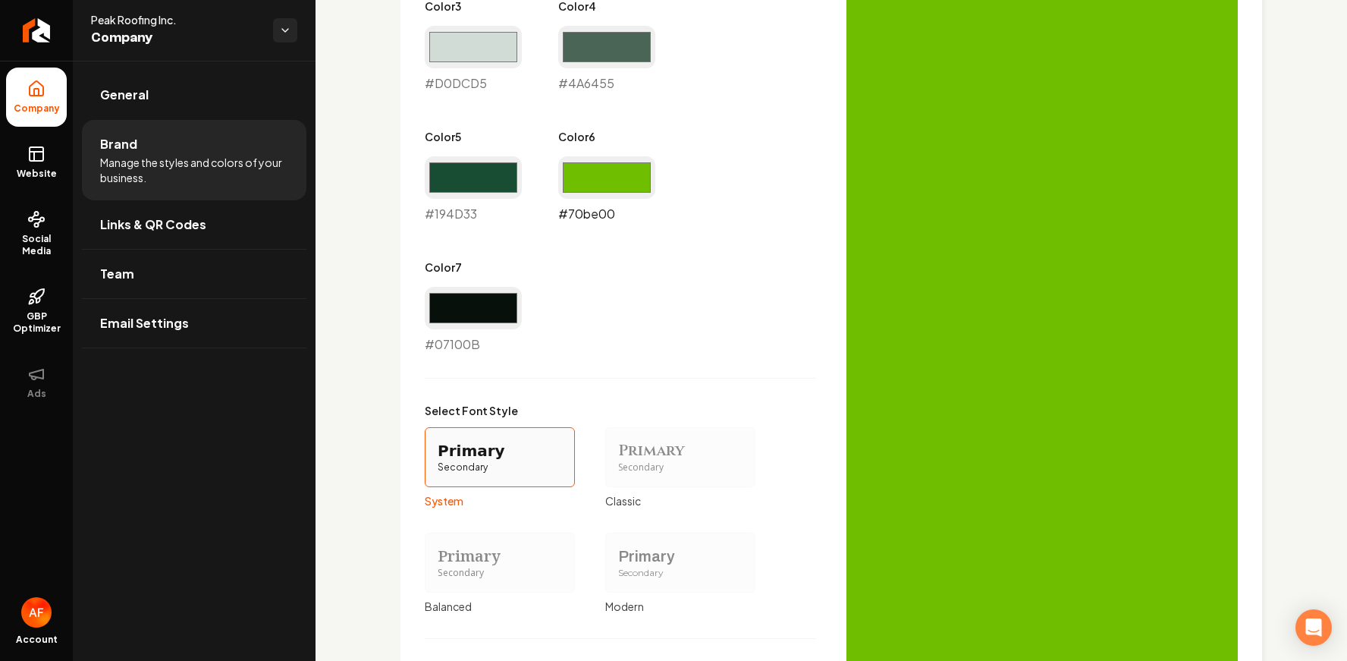
scroll to position [1282, 0]
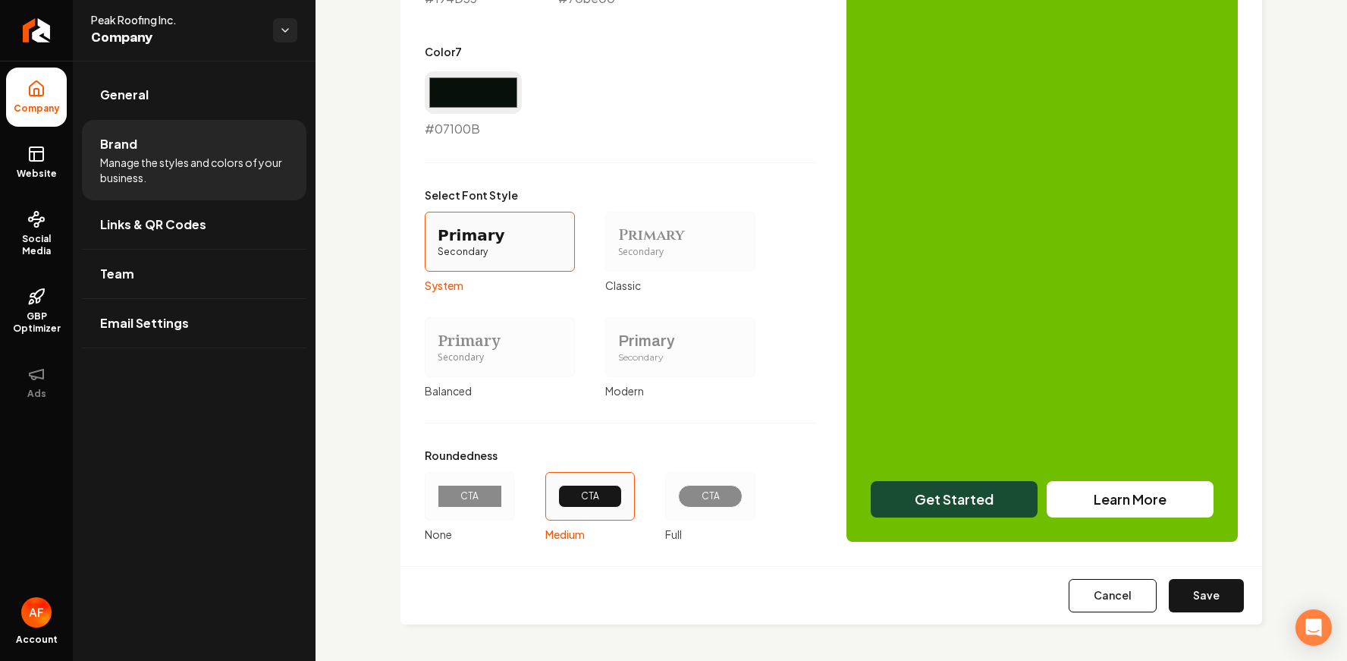
click at [674, 520] on label "CTA Full" at bounding box center [710, 507] width 90 height 70
click at [674, 502] on button "CTA Full" at bounding box center [671, 496] width 12 height 12
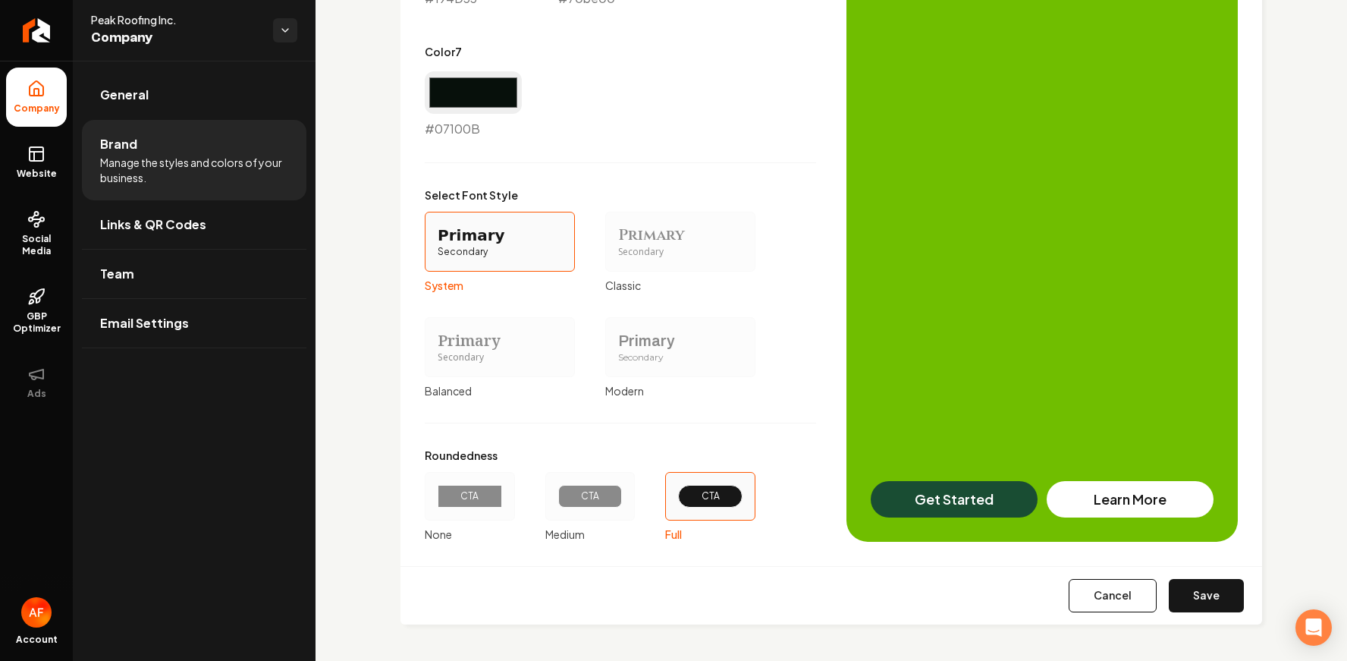
drag, startPoint x: 1196, startPoint y: 591, endPoint x: 630, endPoint y: 373, distance: 606.4
click at [1196, 591] on button "Save" at bounding box center [1206, 595] width 75 height 33
click at [38, 172] on span "Website" at bounding box center [37, 174] width 52 height 12
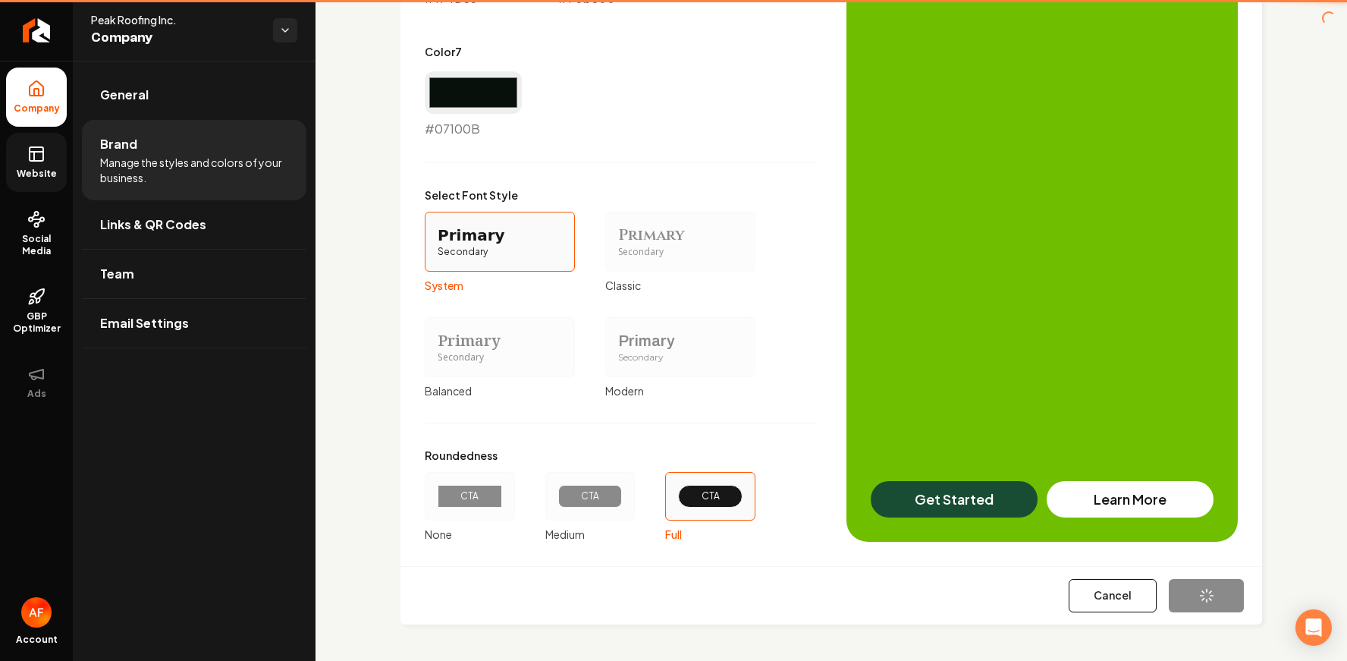
type input "#70be00"
type input "#eaf1ed"
type input "#c2d5ca"
type input "#d0dcd5"
type input "#4a6455"
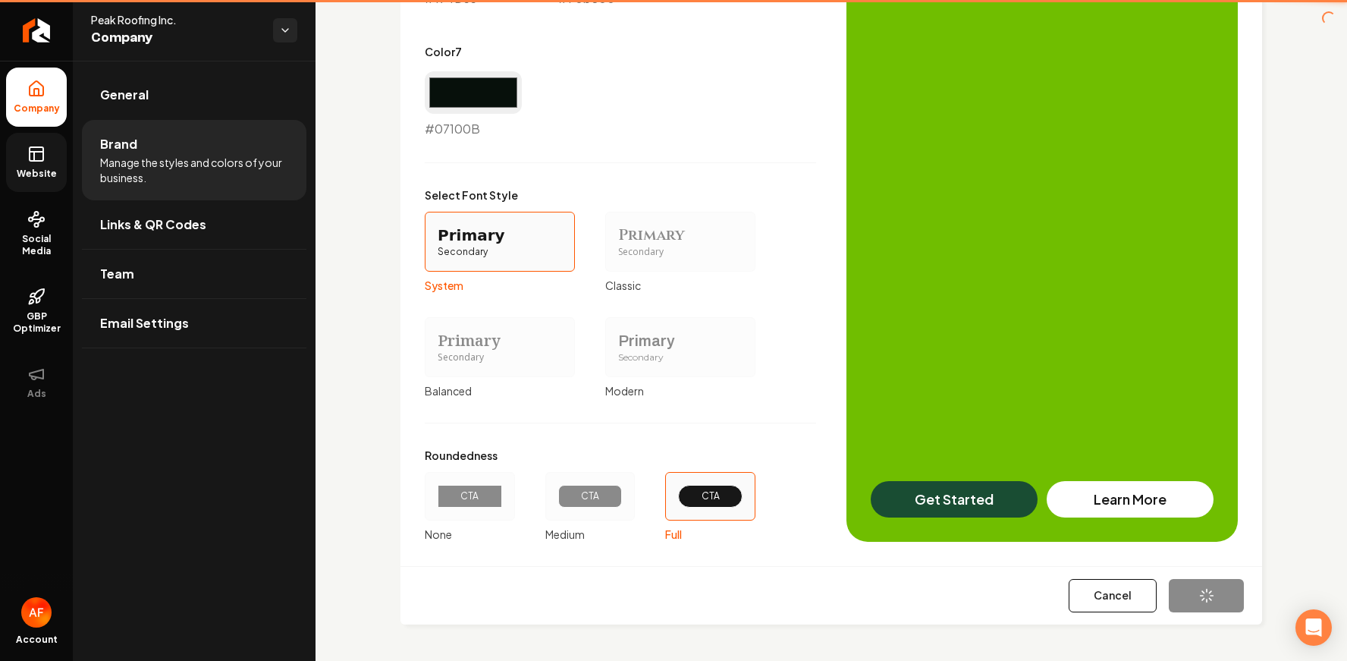
type input "#194d33"
type input "#07100b"
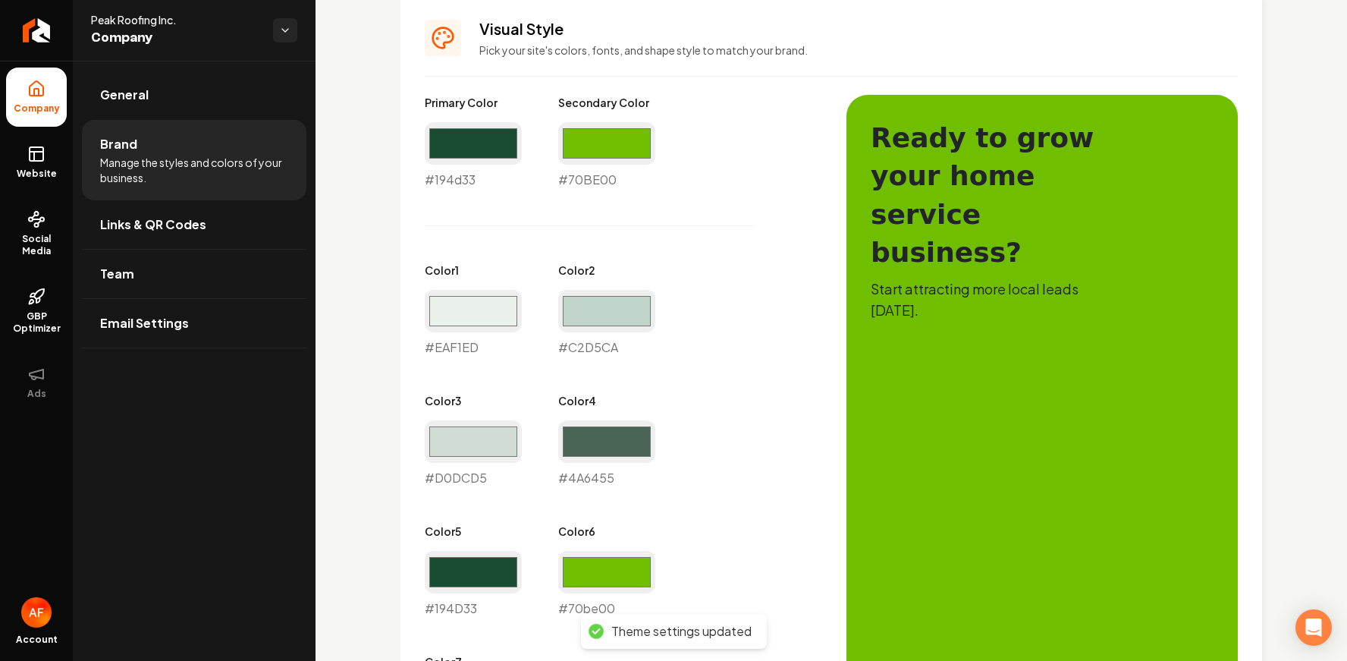
scroll to position [347, 0]
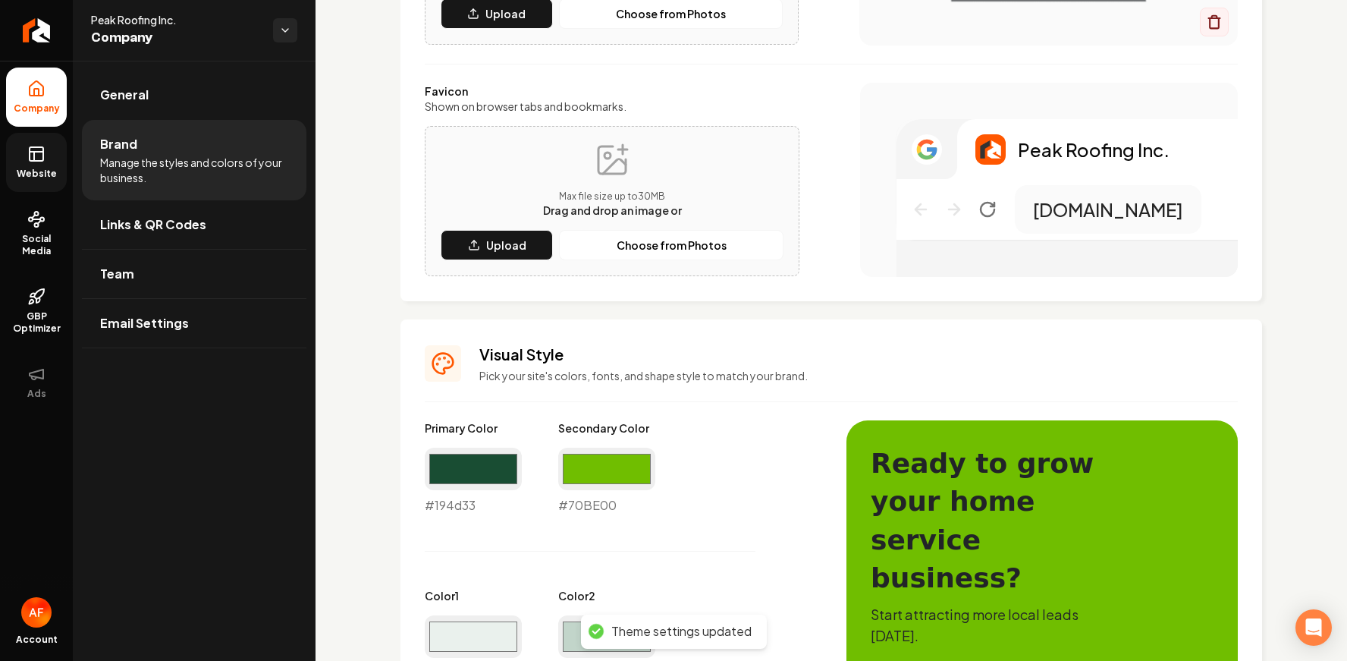
click at [20, 176] on span "Website" at bounding box center [37, 174] width 52 height 12
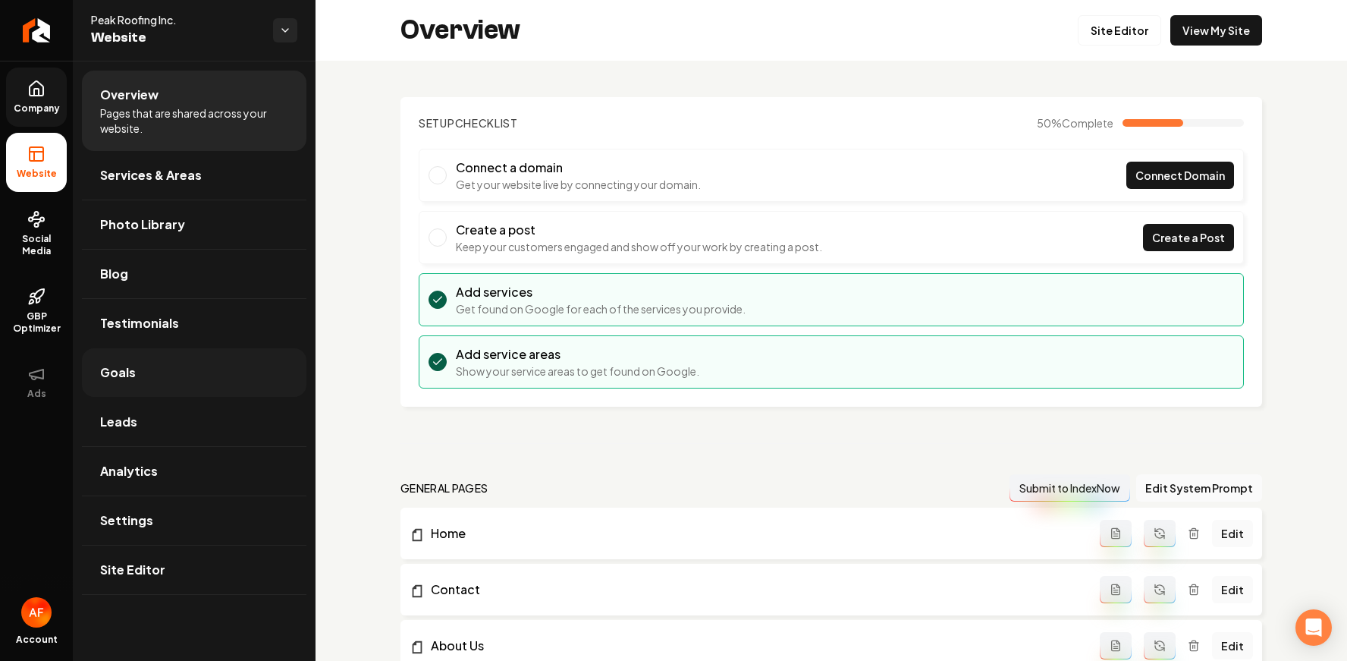
click at [198, 366] on link "Goals" at bounding box center [194, 372] width 225 height 49
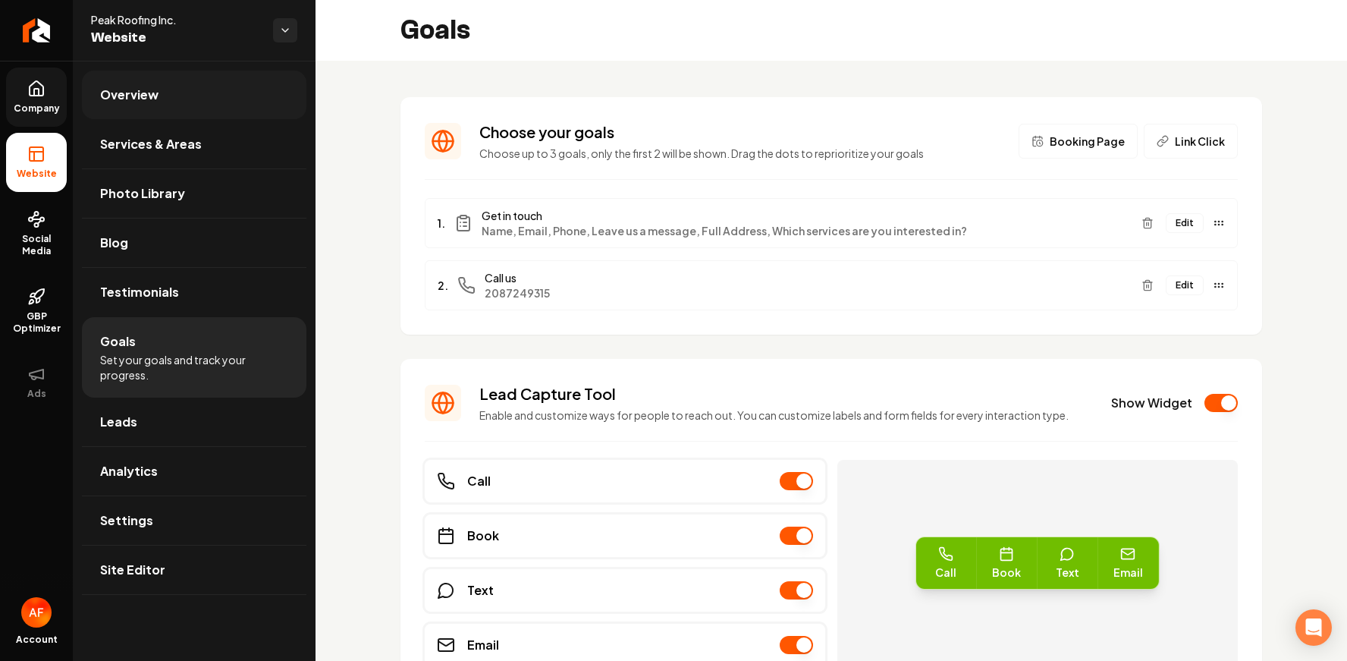
click at [146, 105] on link "Overview" at bounding box center [194, 95] width 225 height 49
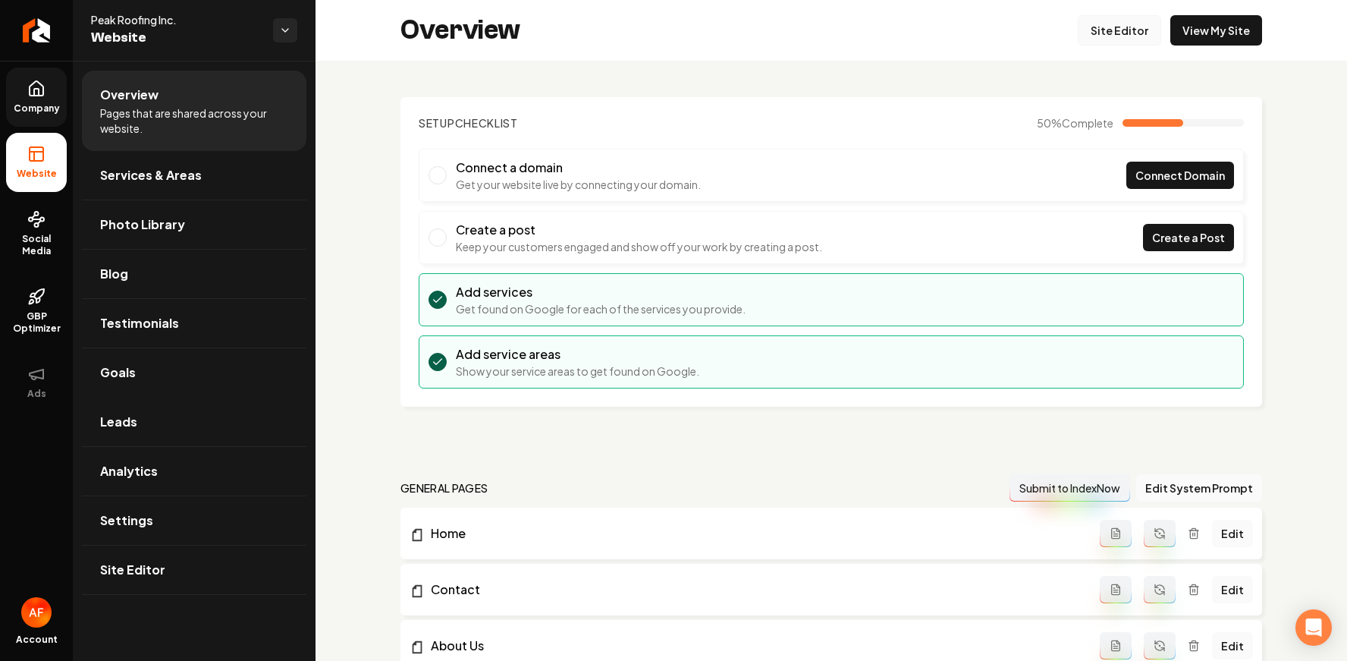
click at [1110, 24] on link "Site Editor" at bounding box center [1119, 30] width 83 height 30
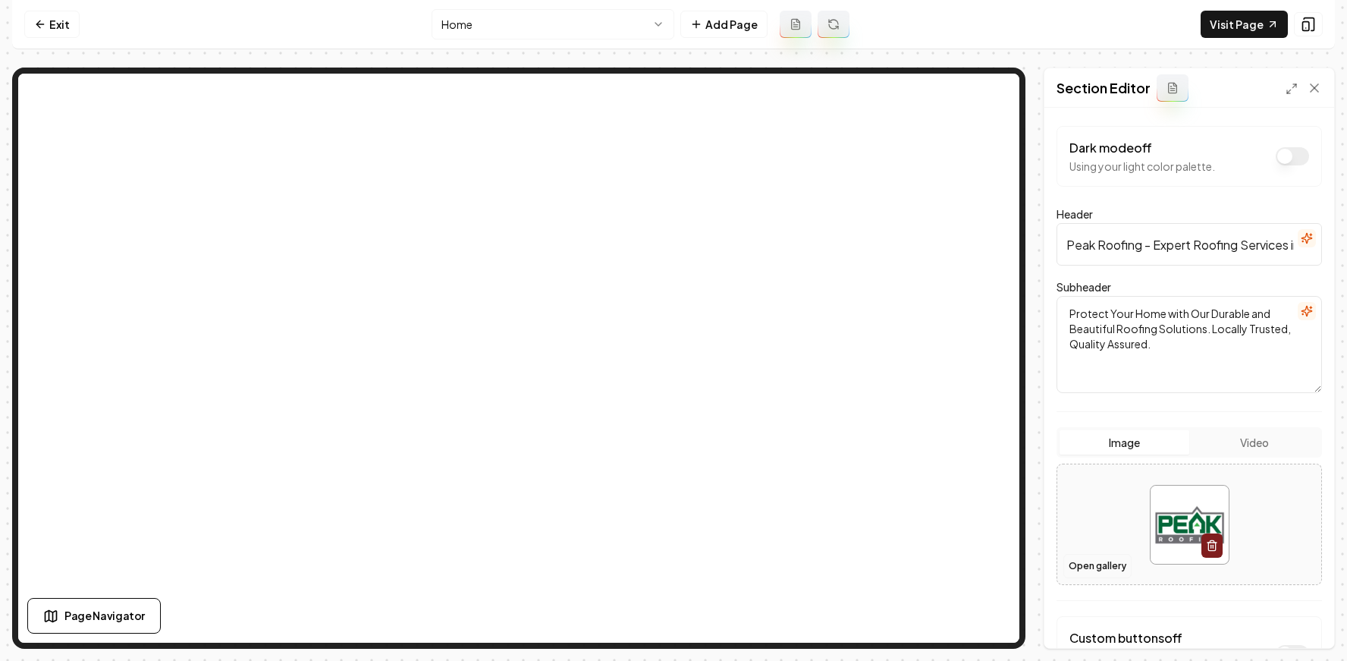
click at [1088, 562] on button "Open gallery" at bounding box center [1098, 566] width 68 height 24
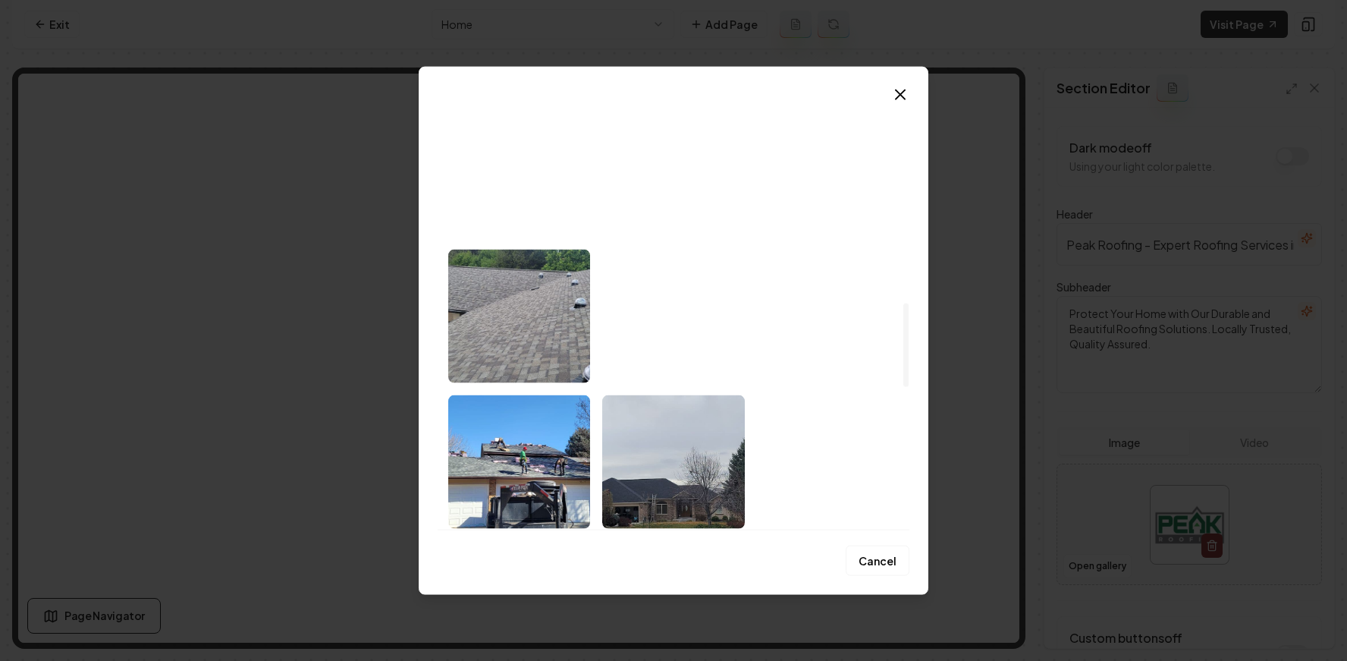
scroll to position [1058, 0]
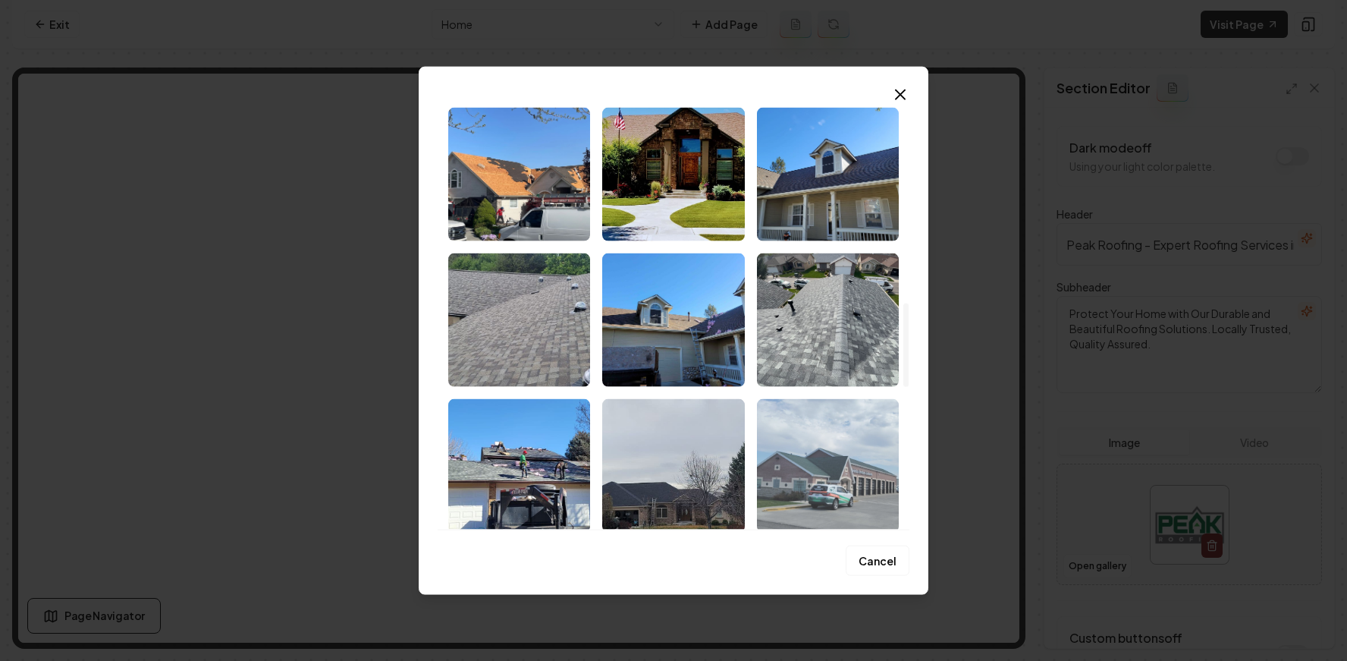
click at [864, 442] on img "Select image image_68cac96f5c7cd75eb8269bb5.jpeg" at bounding box center [828, 465] width 142 height 134
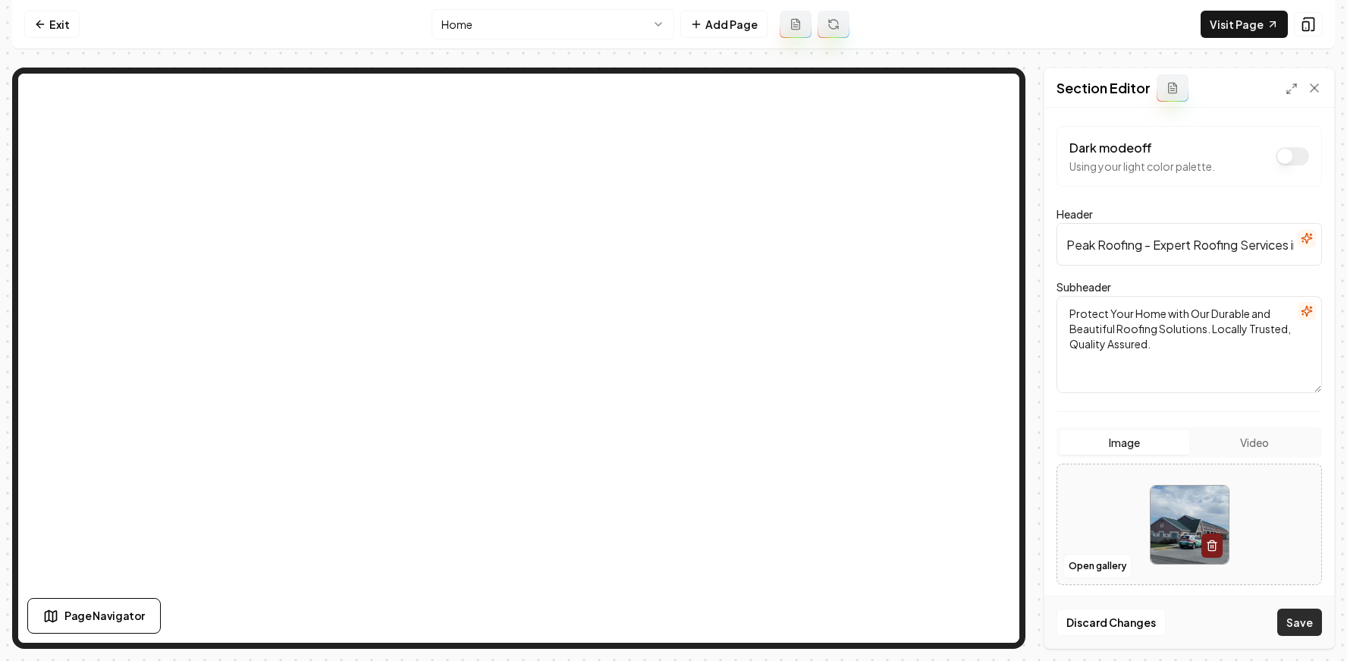
click at [1294, 618] on button "Save" at bounding box center [1300, 621] width 45 height 27
click at [1093, 568] on button "Open gallery" at bounding box center [1098, 566] width 68 height 24
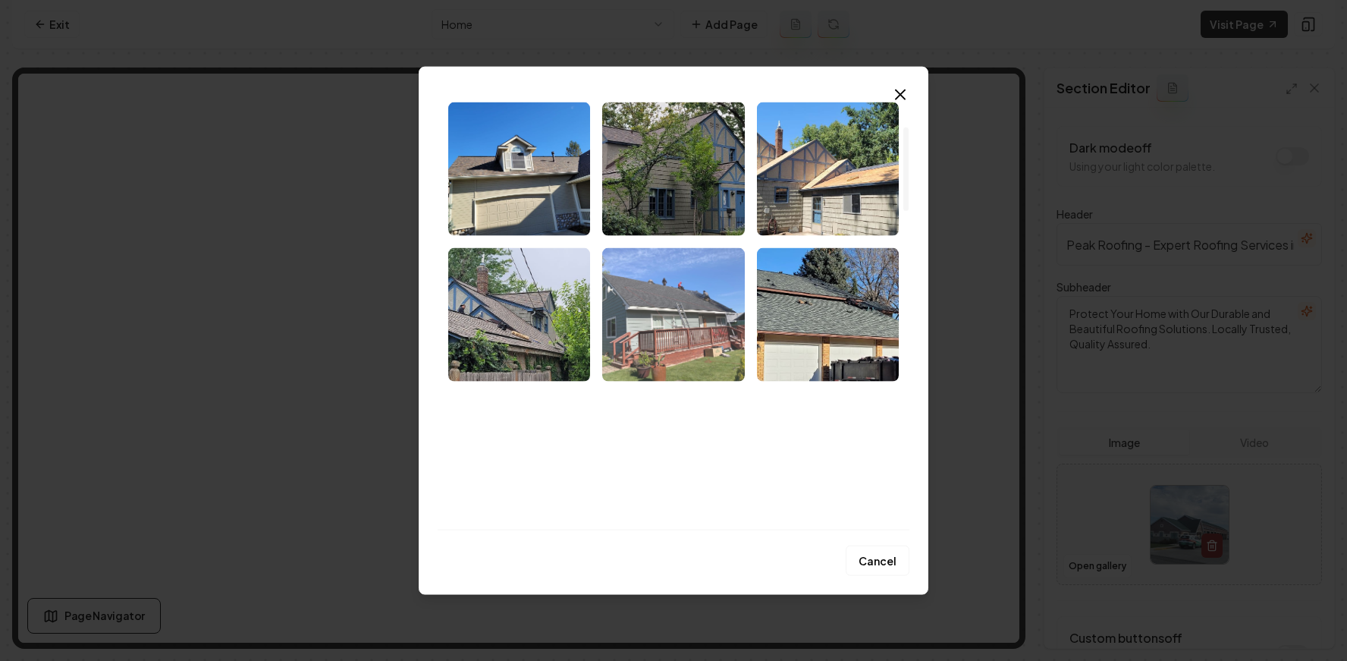
scroll to position [207, 0]
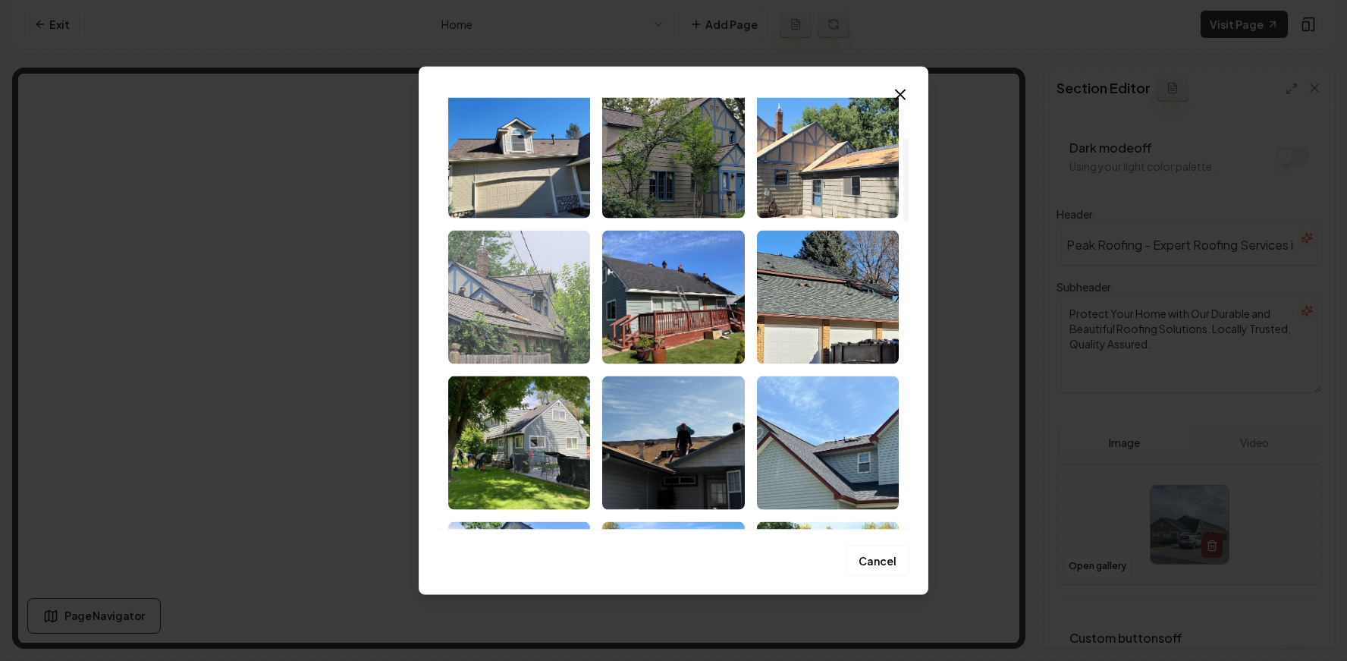
click at [519, 313] on img "Select image image_68cac9705c7cd75eb8269eaf.jpeg" at bounding box center [519, 297] width 142 height 134
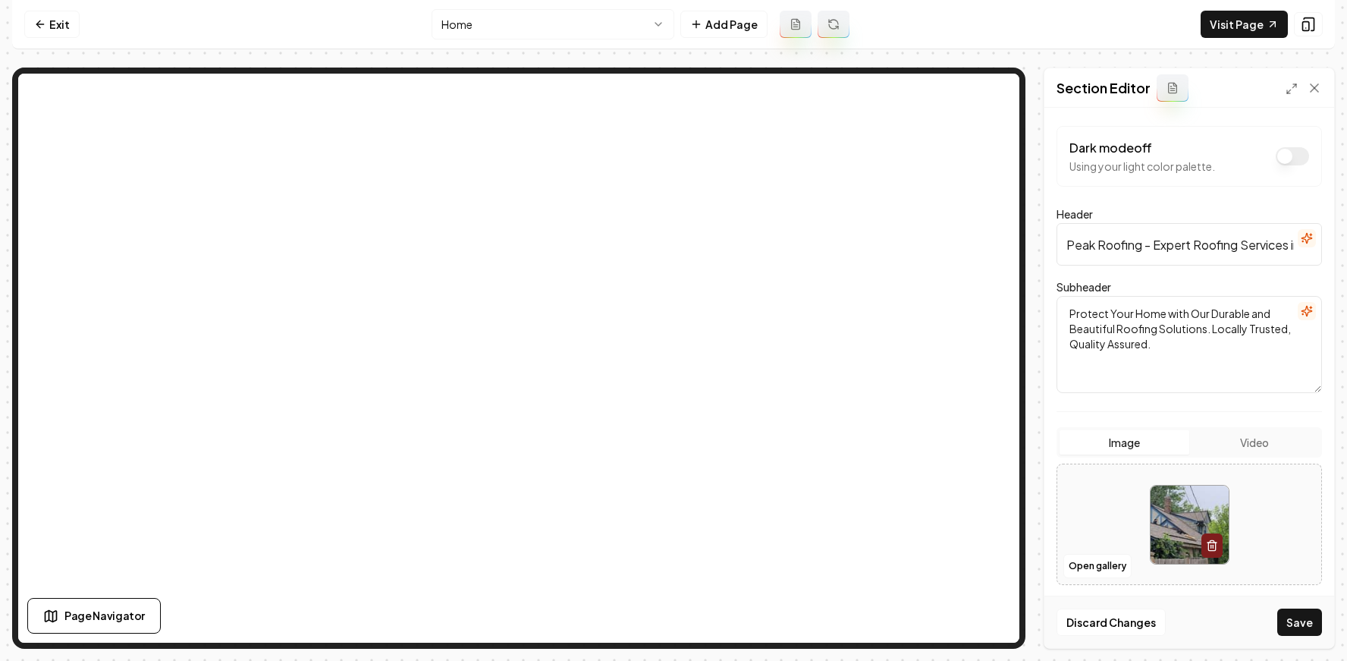
click at [1290, 622] on button "Save" at bounding box center [1300, 621] width 45 height 27
click at [1112, 567] on button "Open gallery" at bounding box center [1098, 566] width 68 height 24
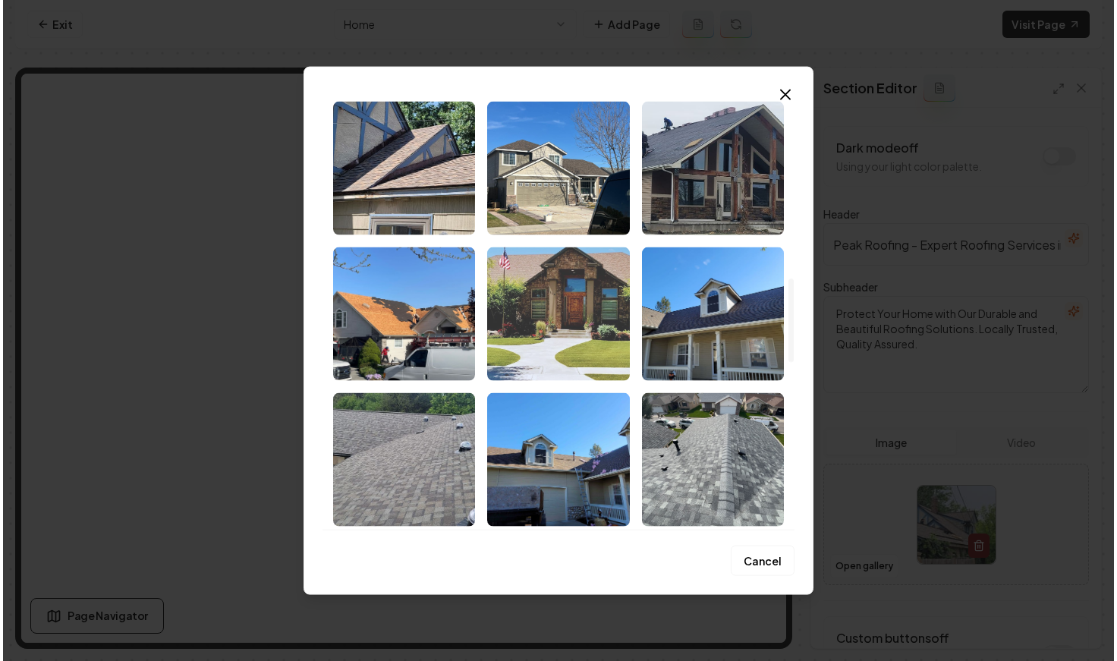
scroll to position [918, 0]
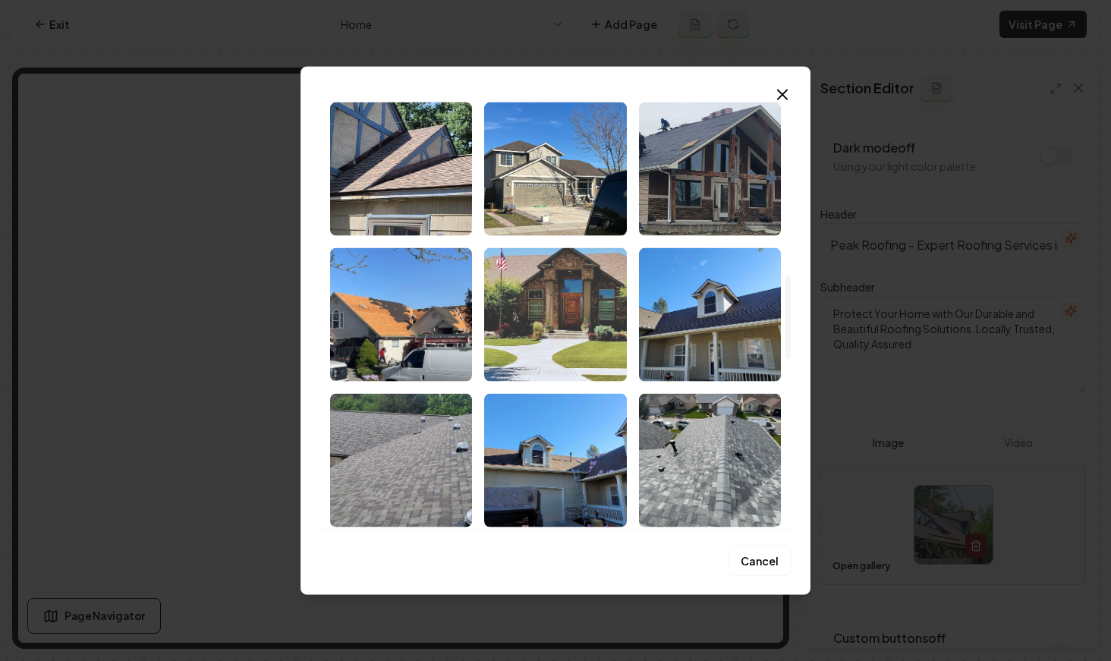
click at [572, 307] on img "Select image image_68cac96f5c7cd75eb8269b5c.jpeg" at bounding box center [555, 314] width 142 height 134
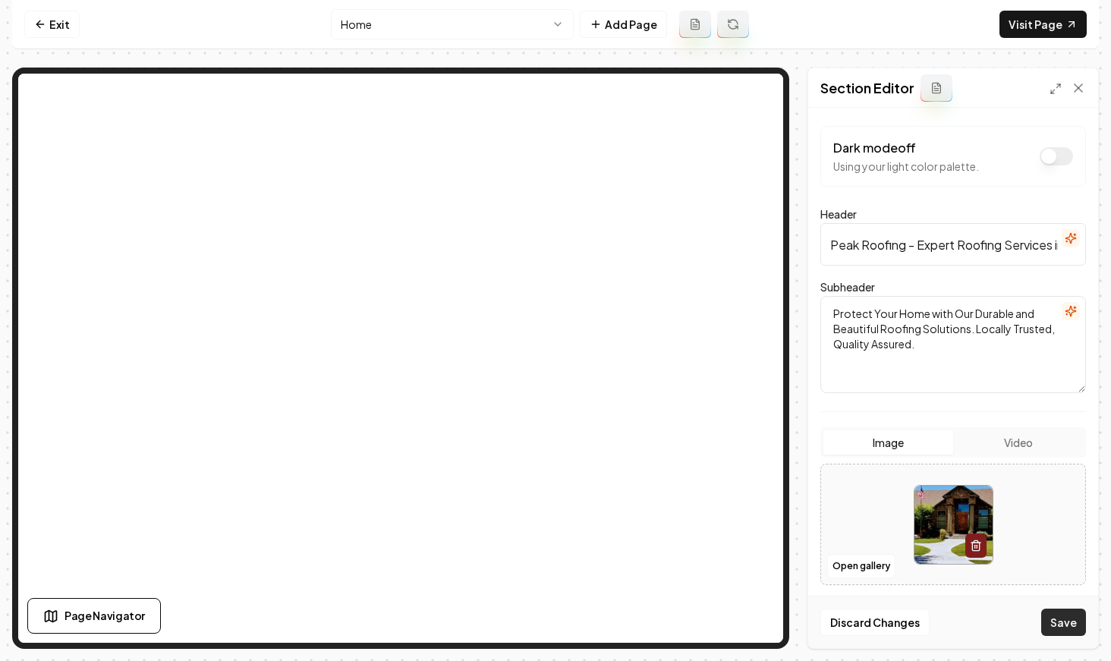
click at [1048, 614] on button "Save" at bounding box center [1063, 621] width 45 height 27
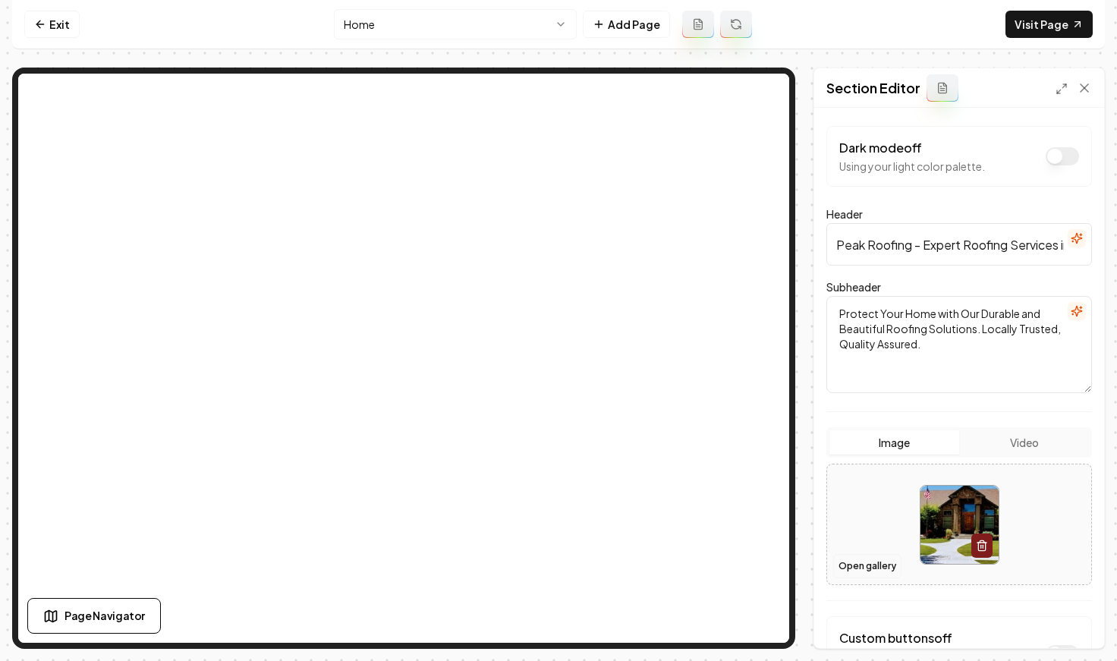
click at [874, 567] on button "Open gallery" at bounding box center [867, 566] width 68 height 24
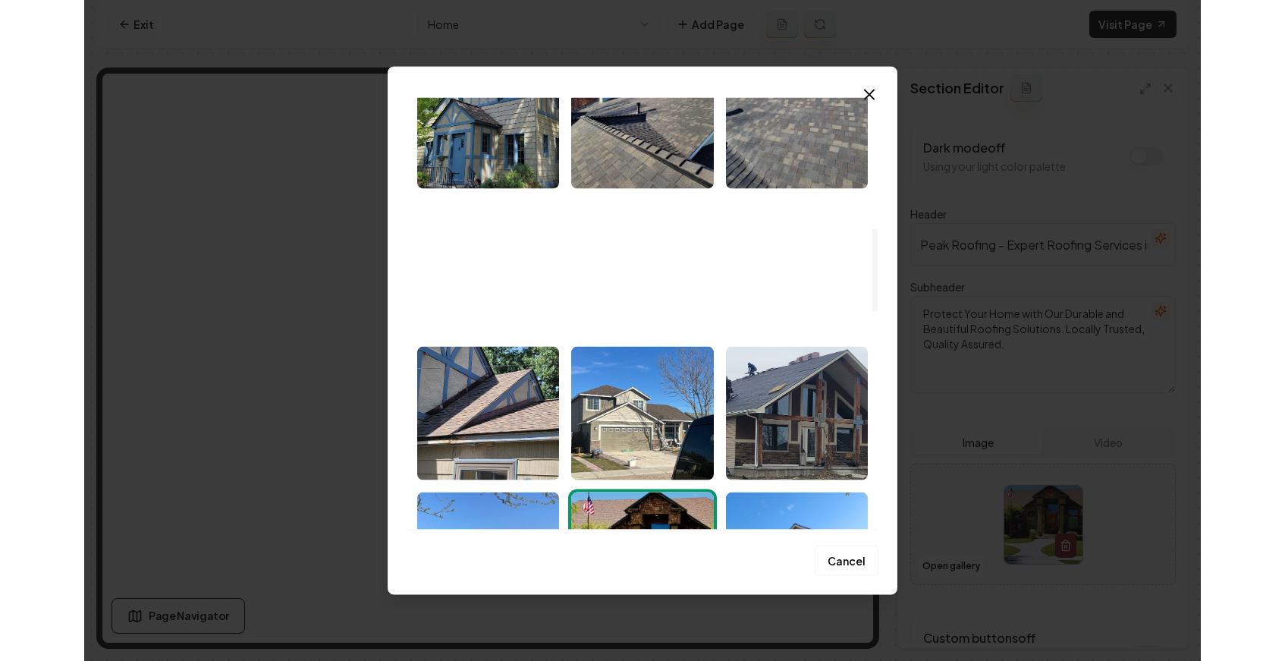
scroll to position [673, 0]
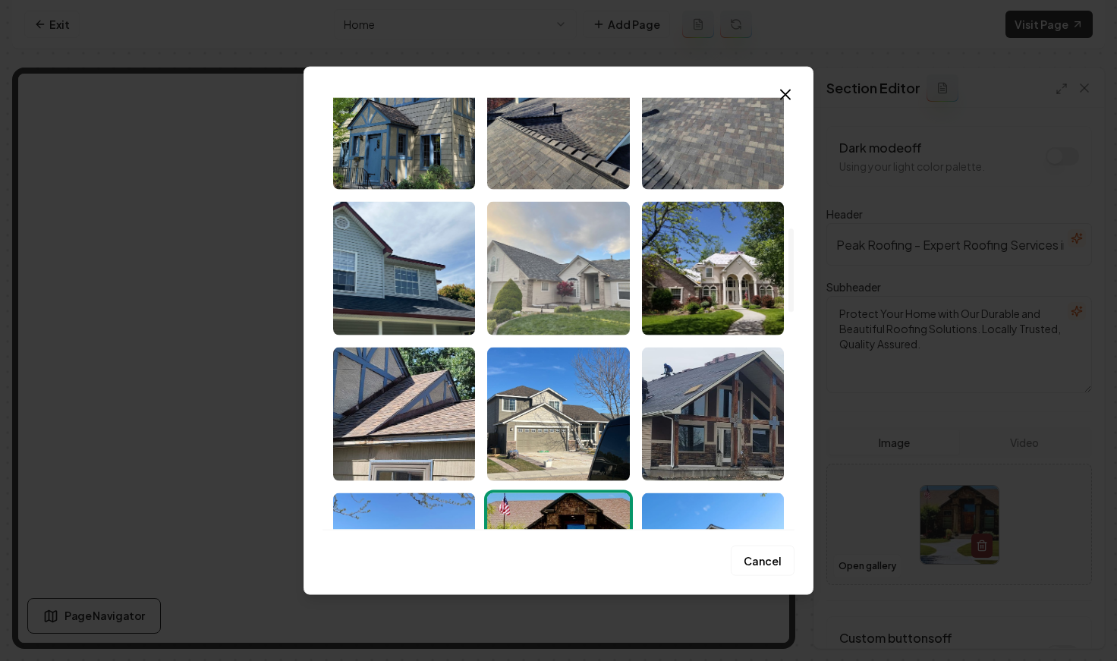
click at [579, 328] on img "Select image image_68cac96f5c7cd75eb8269d13.jpeg" at bounding box center [558, 268] width 142 height 134
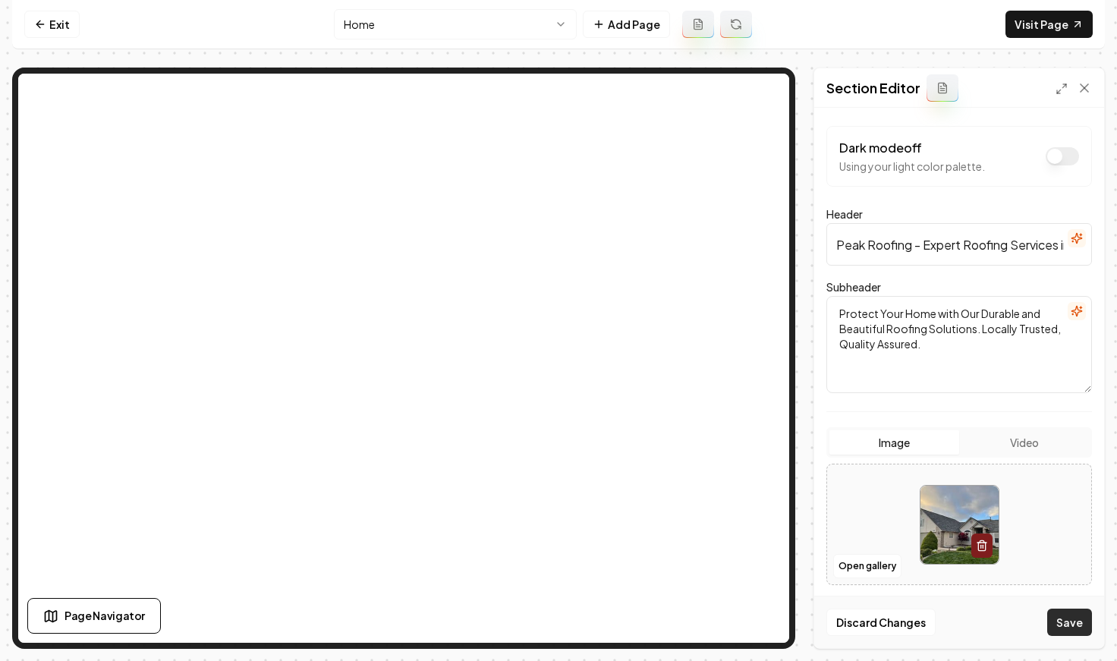
click at [1060, 625] on button "Save" at bounding box center [1069, 621] width 45 height 27
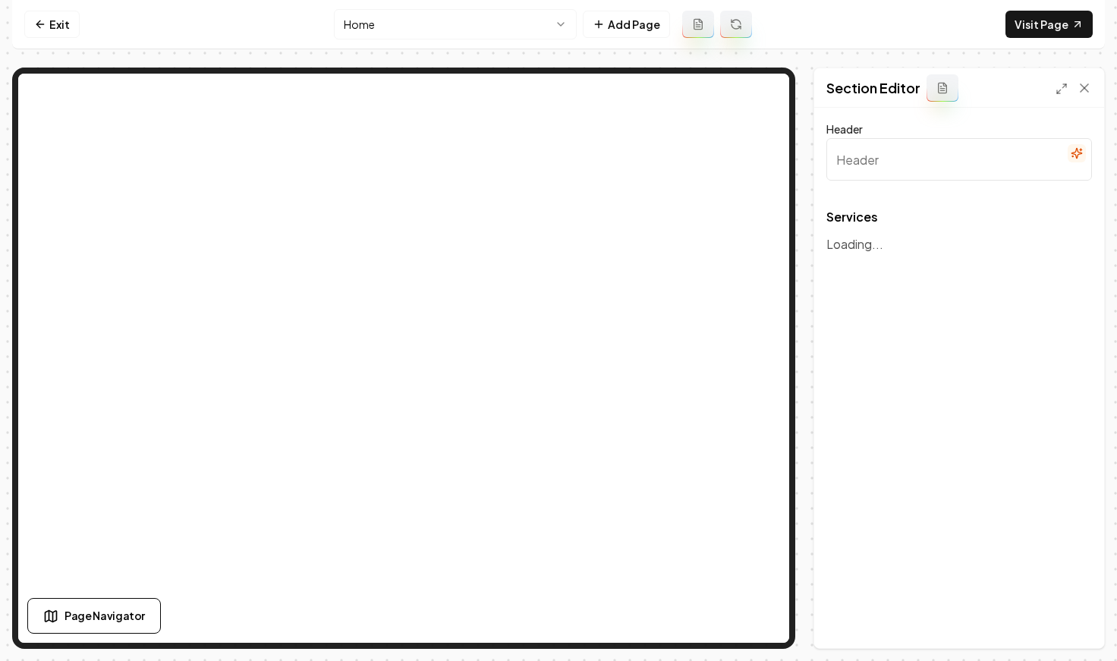
type input "Our Roofing Solutions"
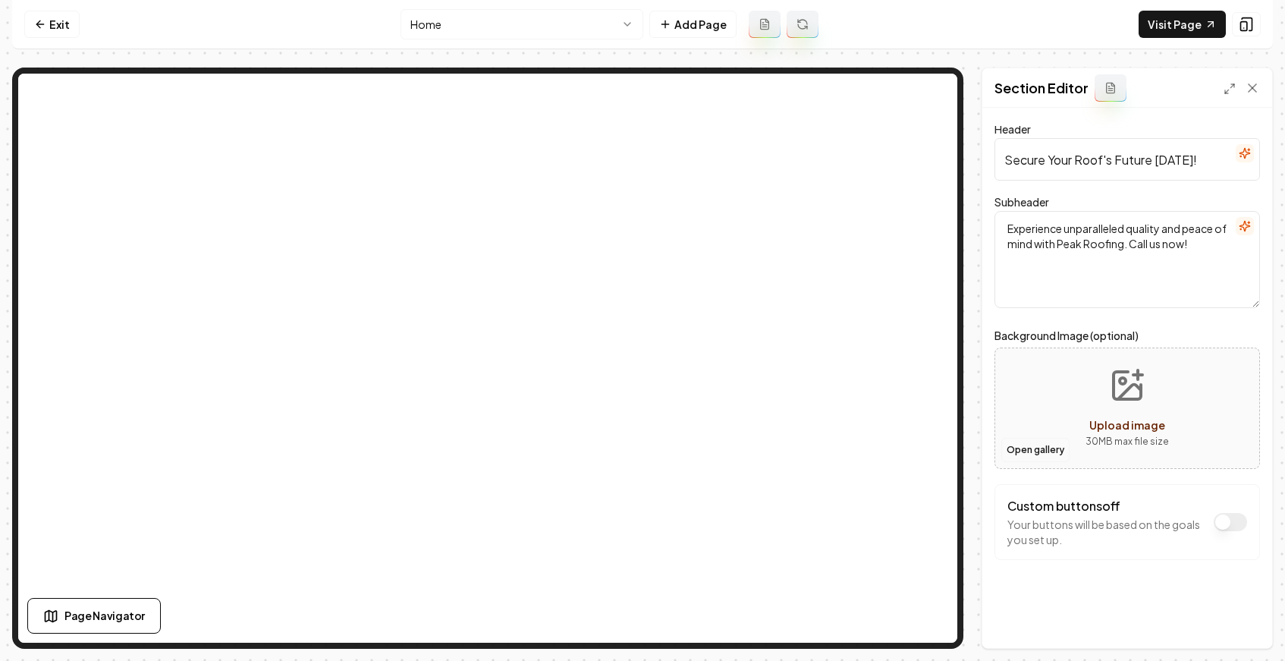
click at [1028, 445] on button "Open gallery" at bounding box center [1035, 450] width 68 height 24
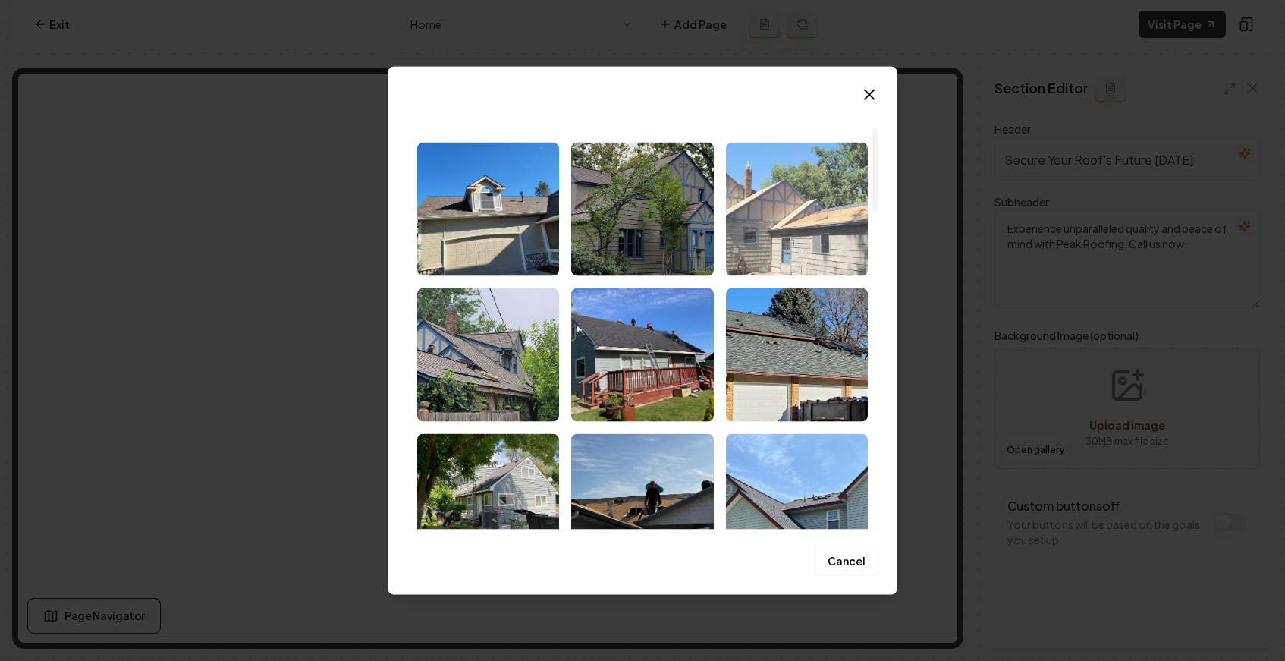
scroll to position [157, 0]
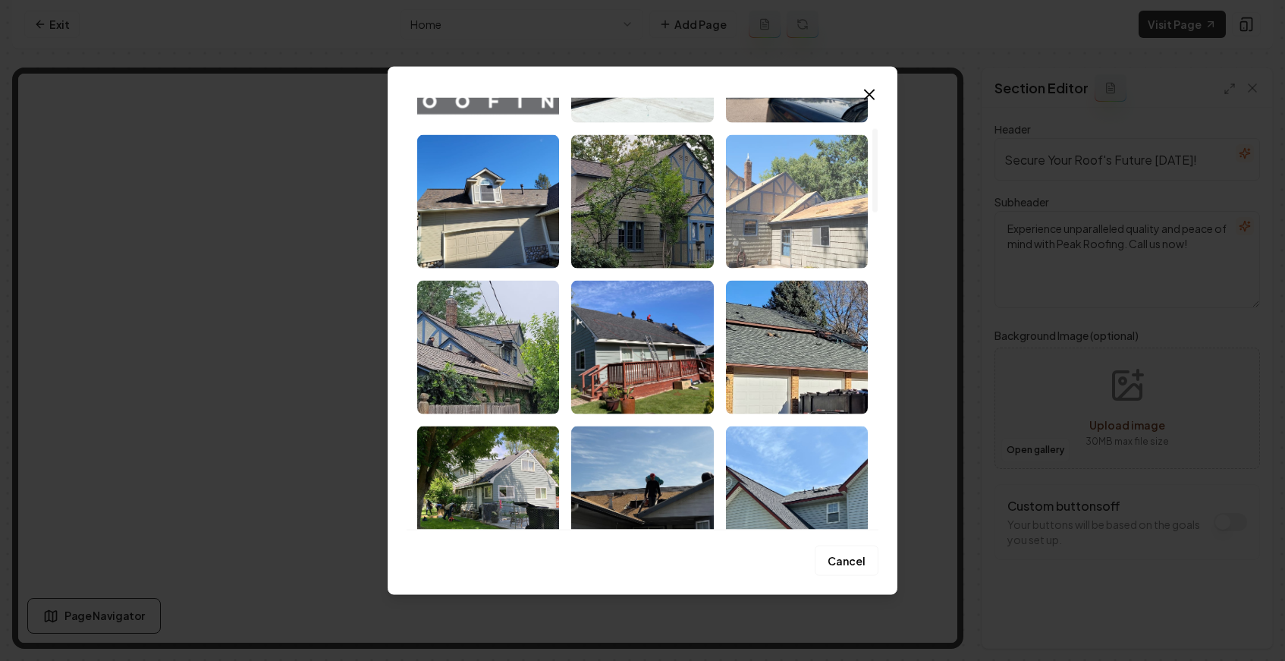
click at [796, 207] on img "Select image image_68cac9705c7cd75eb8269f4b.jpeg" at bounding box center [797, 201] width 142 height 134
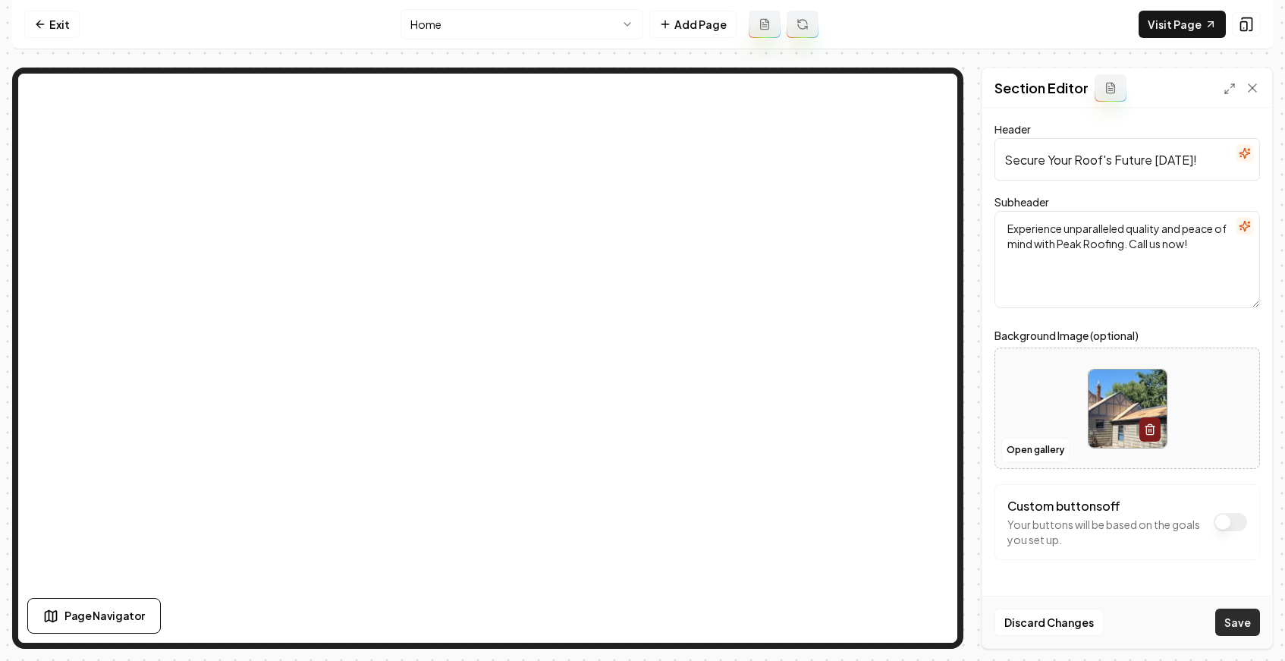
click at [1224, 612] on button "Save" at bounding box center [1237, 621] width 45 height 27
click at [49, 14] on link "Exit" at bounding box center [51, 24] width 55 height 27
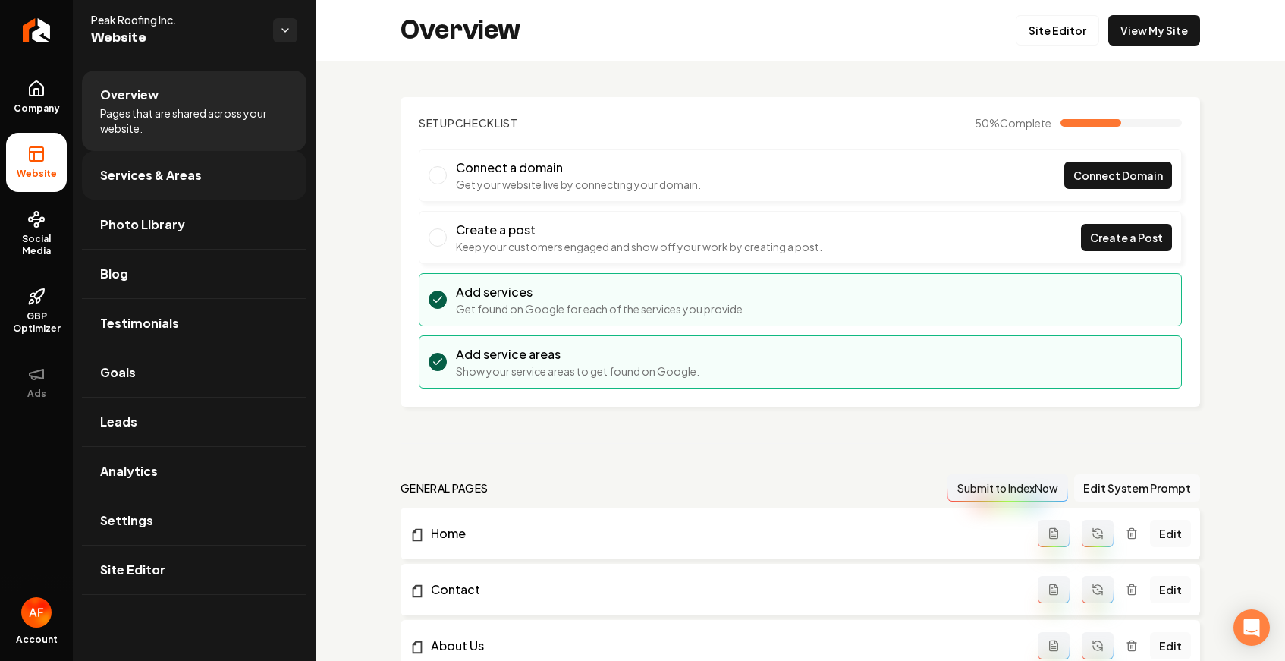
click at [197, 181] on span "Services & Areas" at bounding box center [151, 175] width 102 height 18
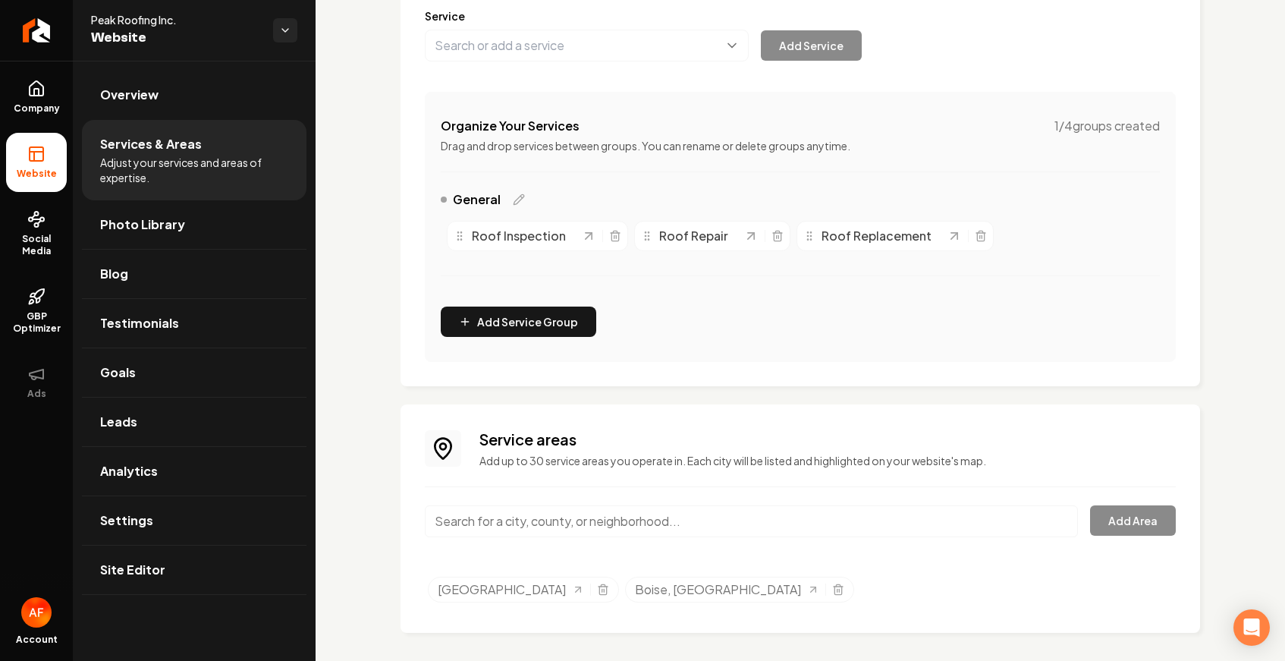
scroll to position [213, 0]
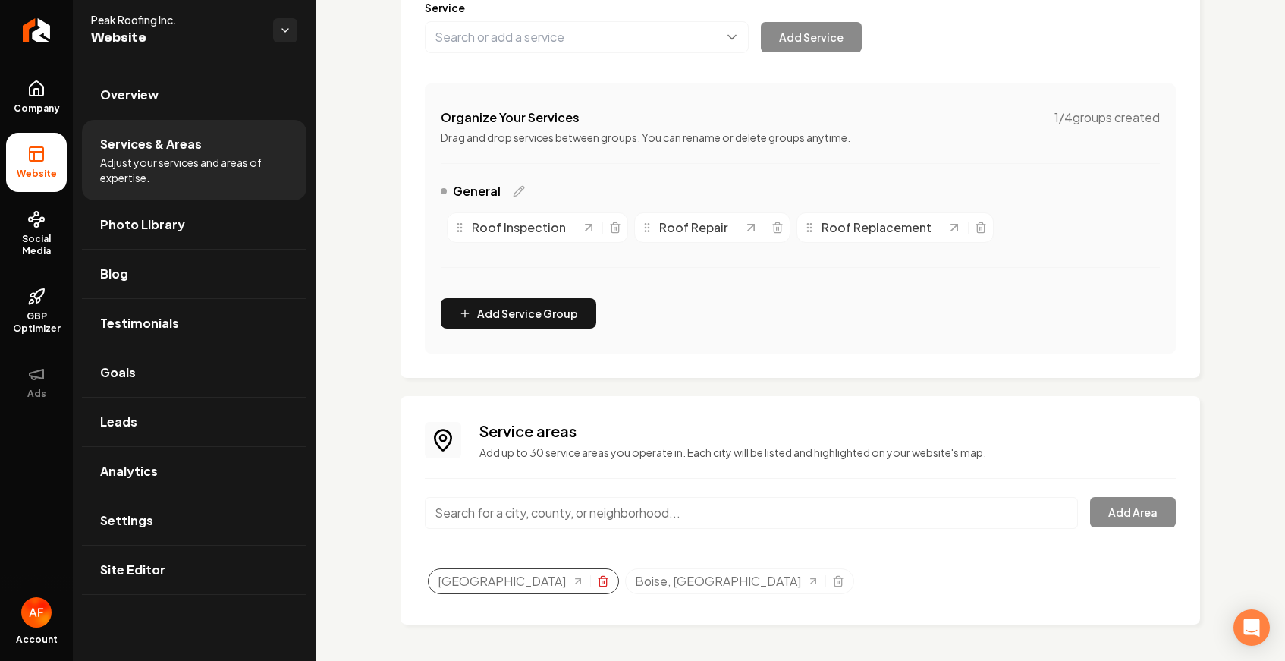
click at [604, 582] on icon "Selected tags" at bounding box center [603, 581] width 12 height 12
click at [579, 506] on input "Main content area" at bounding box center [751, 513] width 653 height 32
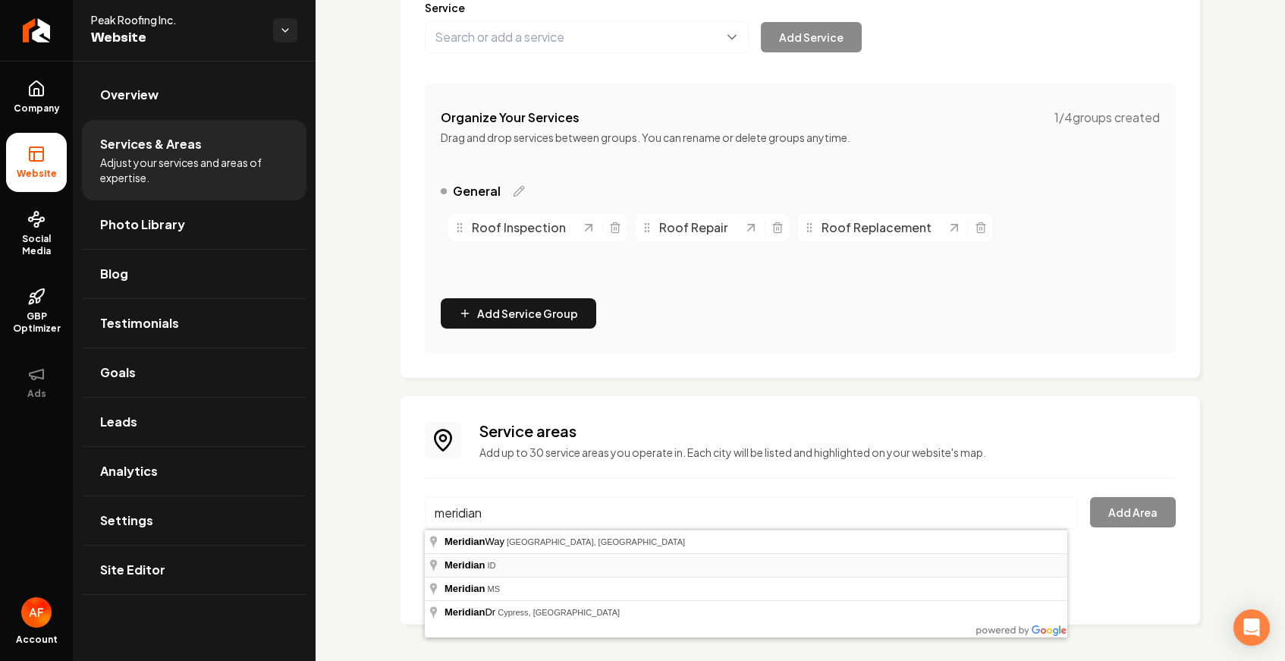
type input "Meridian, ID"
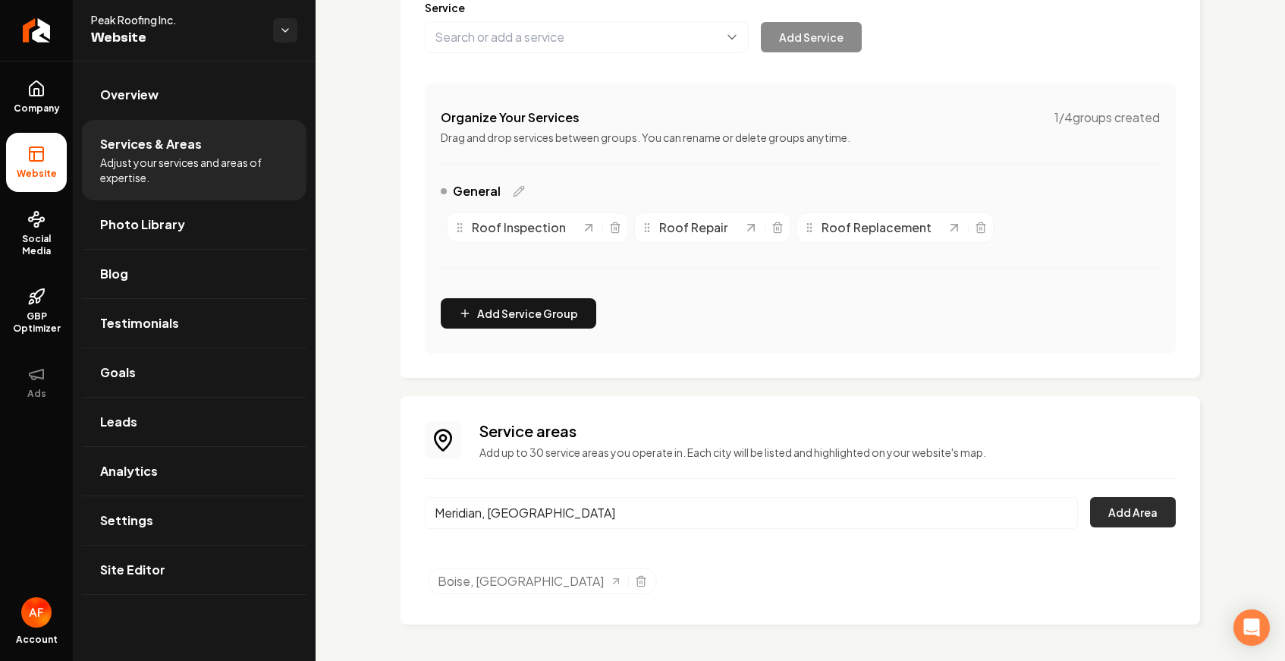
click at [1139, 517] on button "Add Area" at bounding box center [1133, 512] width 86 height 30
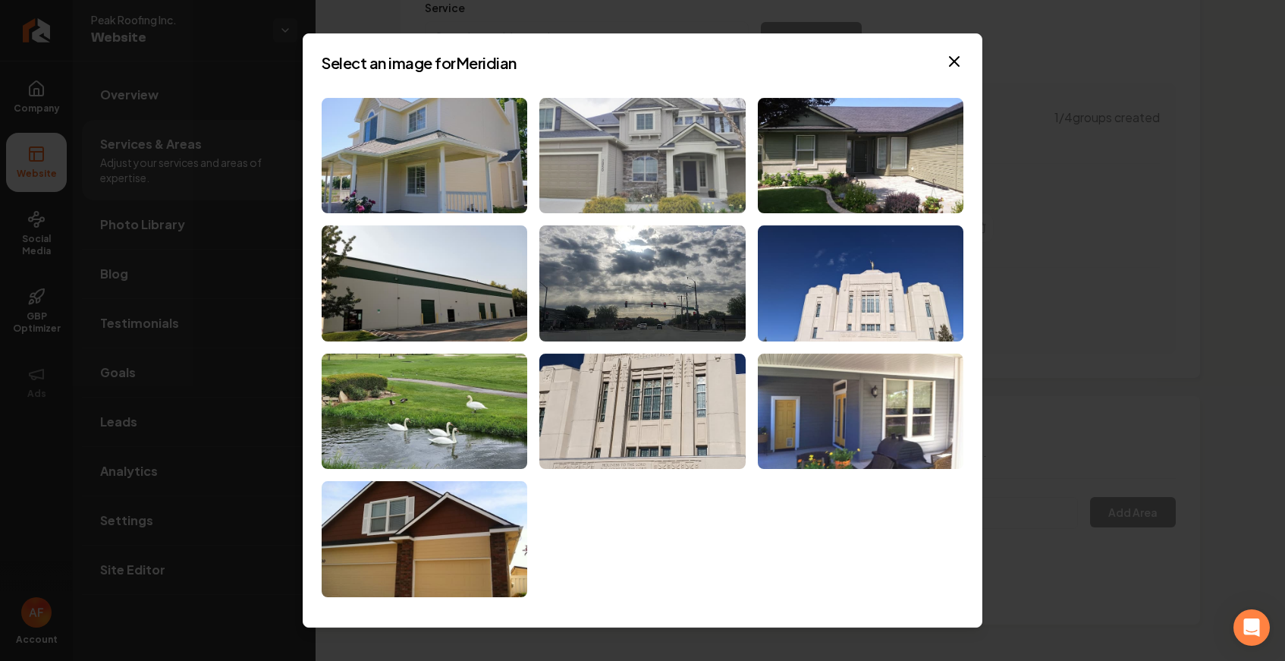
click at [663, 147] on img at bounding box center [642, 156] width 206 height 116
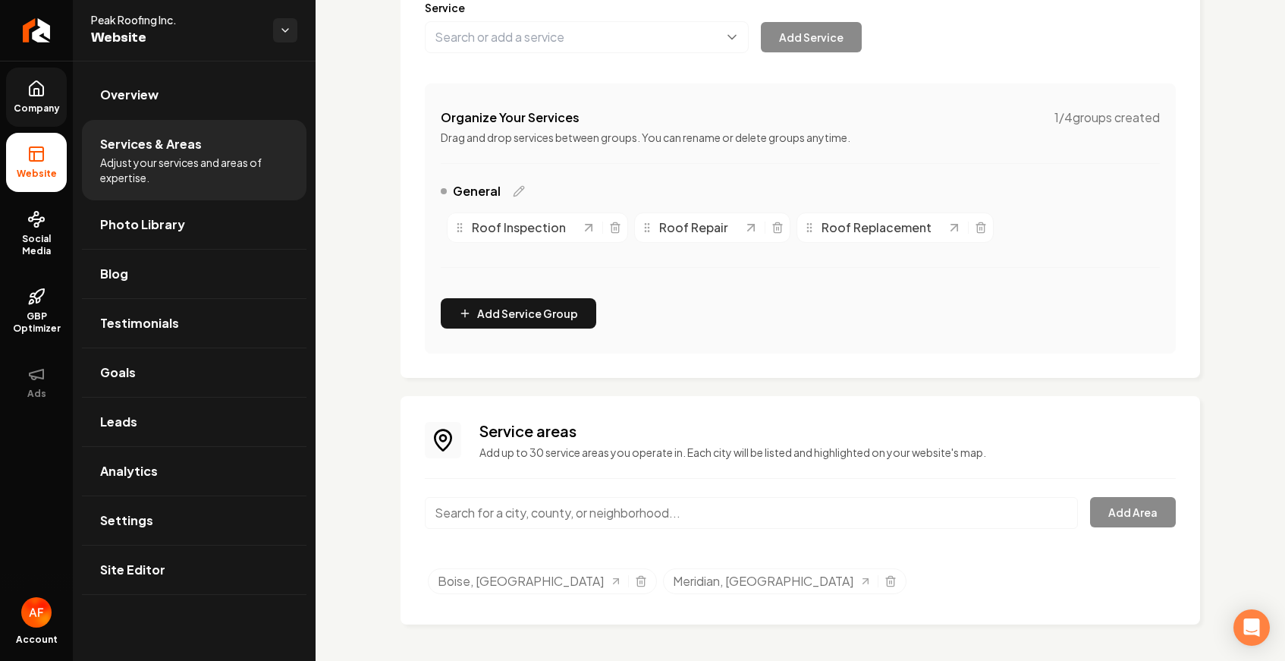
click at [42, 72] on link "Company" at bounding box center [36, 97] width 61 height 59
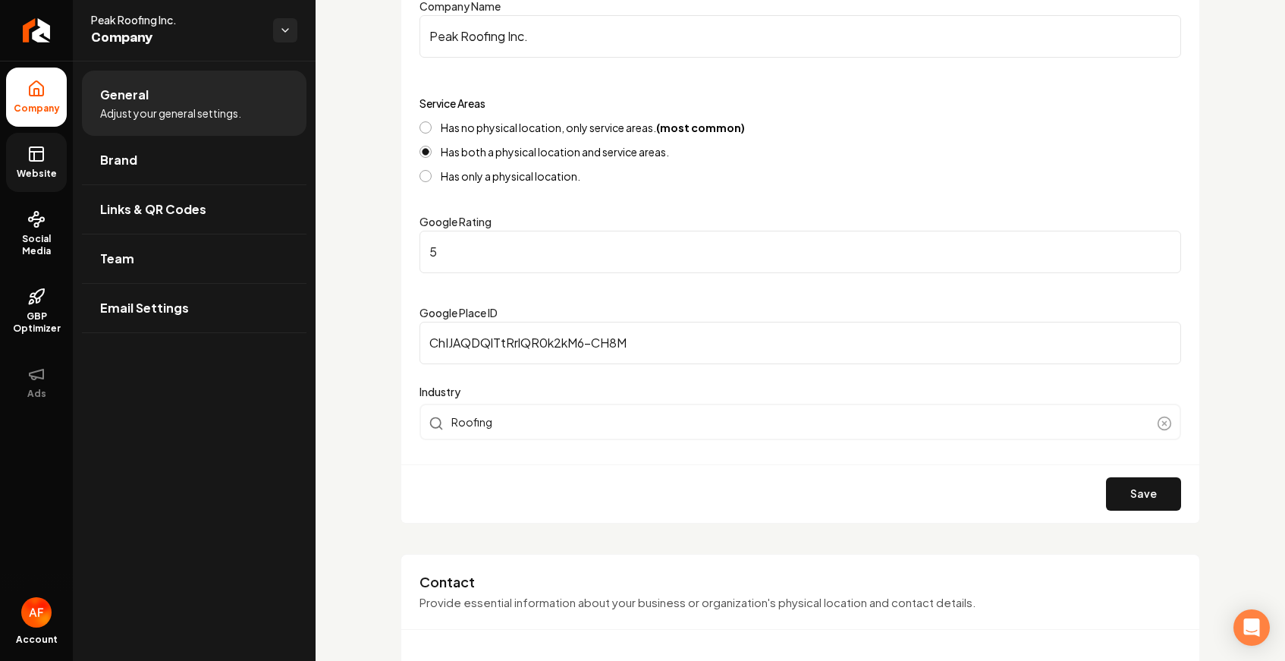
click at [39, 147] on rect at bounding box center [37, 154] width 14 height 14
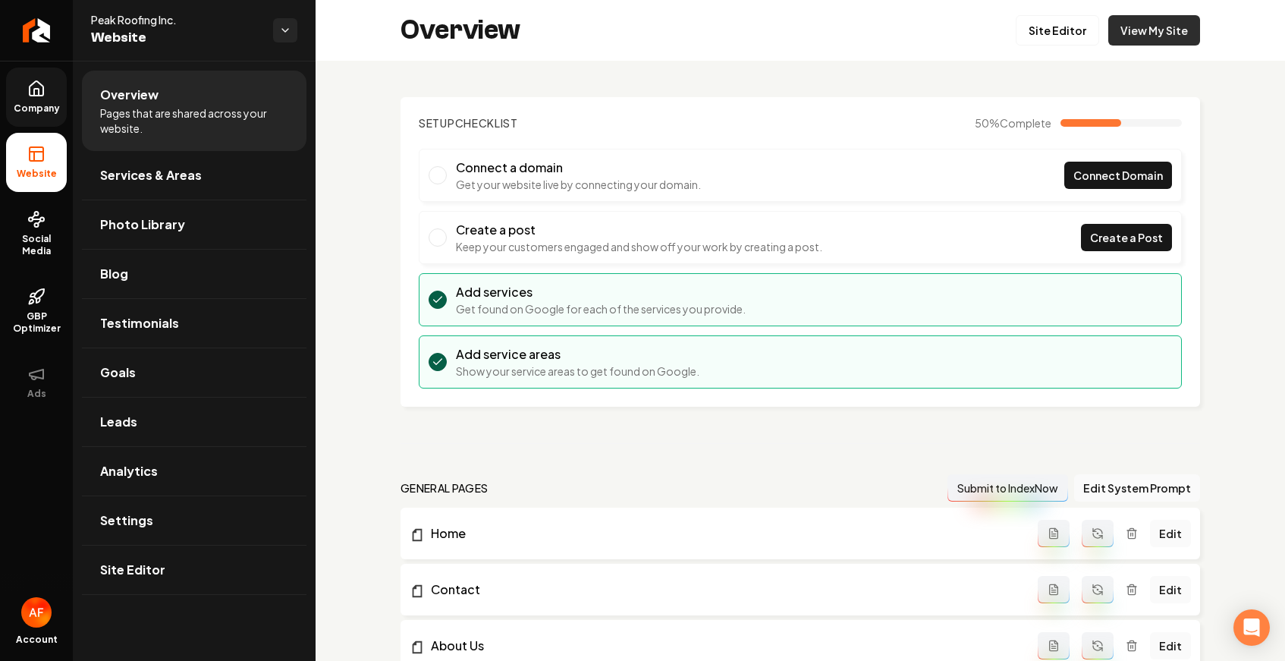
click at [1134, 44] on link "View My Site" at bounding box center [1154, 30] width 92 height 30
click at [1075, 33] on link "Site Editor" at bounding box center [1057, 30] width 83 height 30
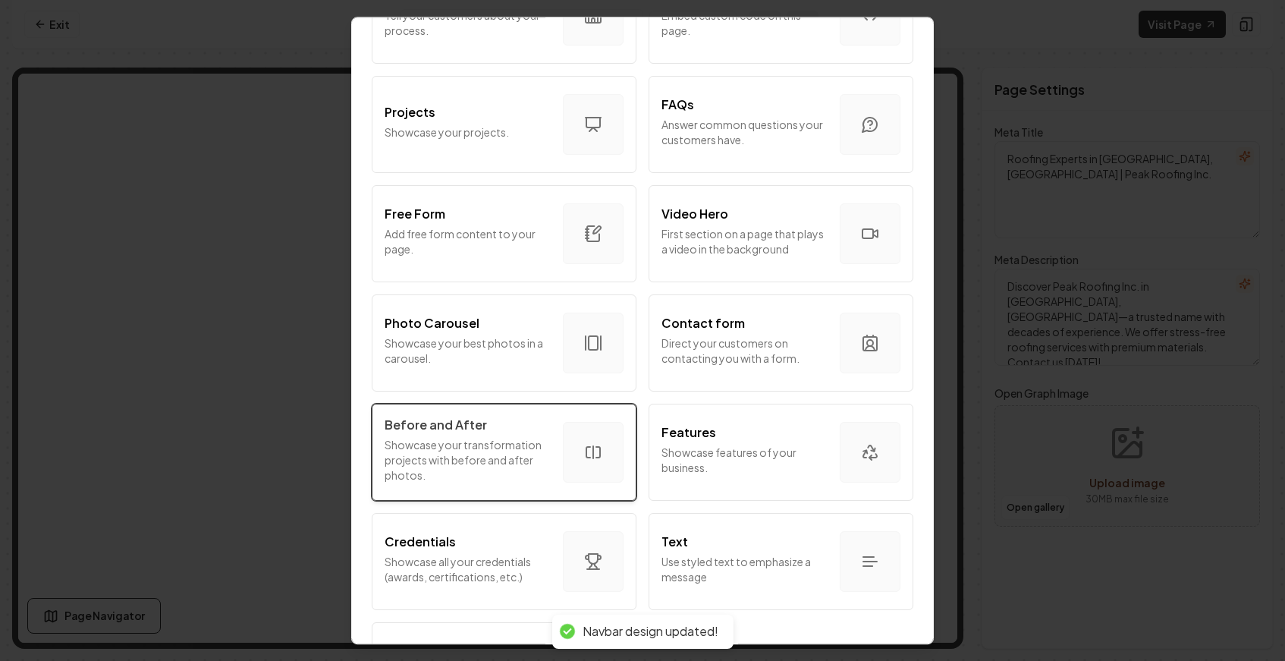
scroll to position [803, 0]
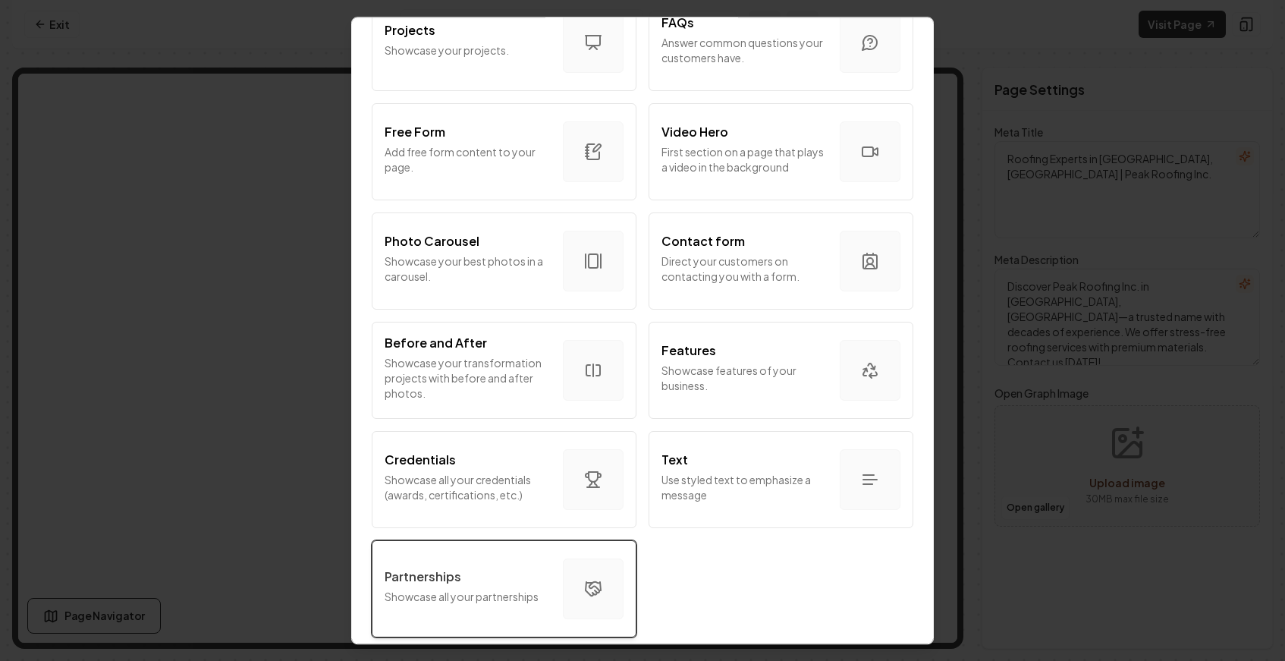
click at [506, 567] on div "Partnerships" at bounding box center [468, 576] width 166 height 18
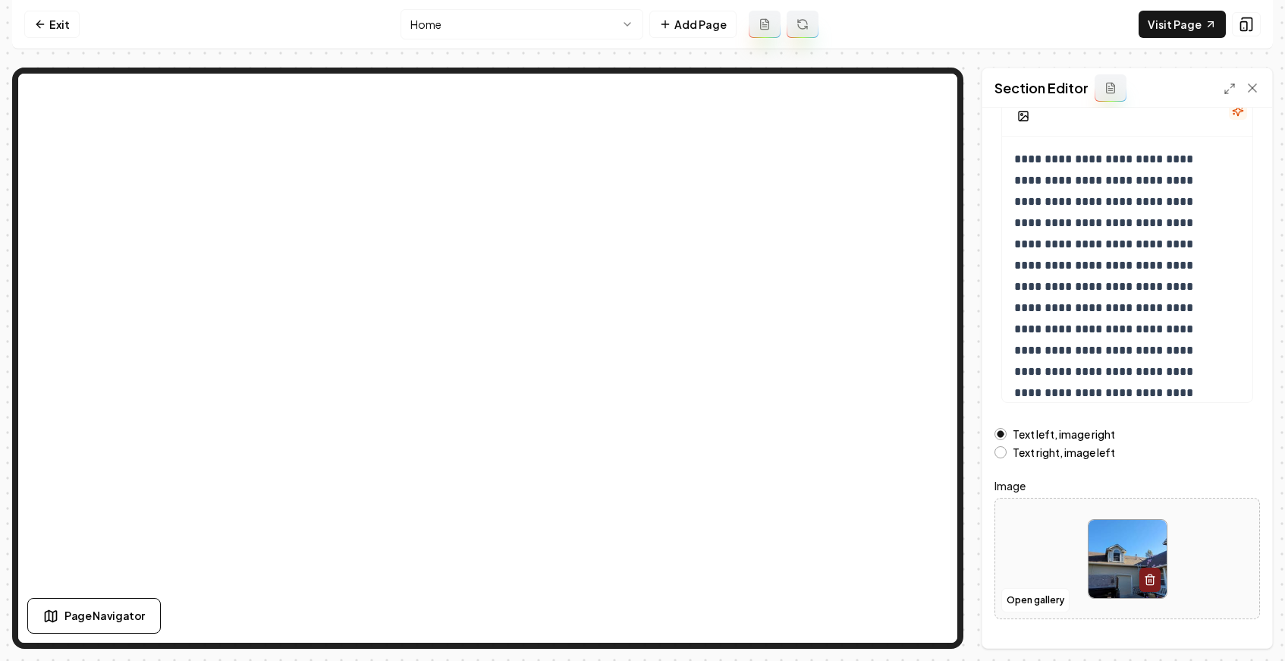
scroll to position [134, 0]
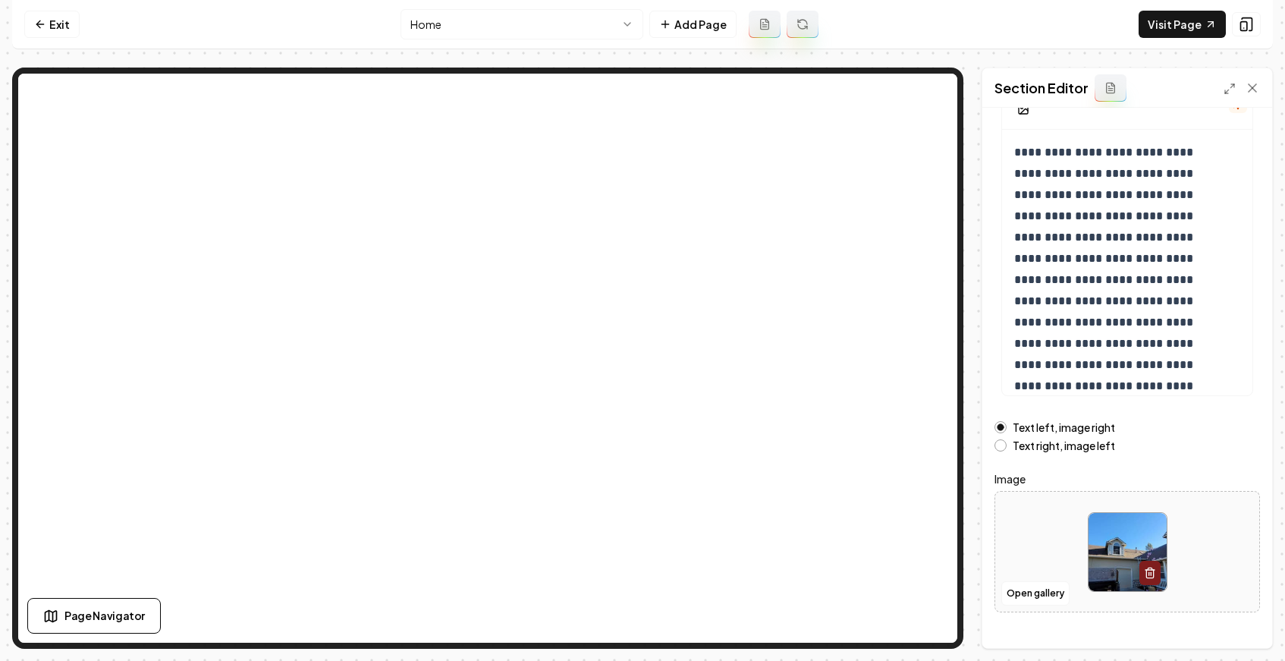
click at [1045, 578] on div at bounding box center [1127, 552] width 264 height 104
click at [1028, 586] on button "Open gallery" at bounding box center [1035, 593] width 68 height 24
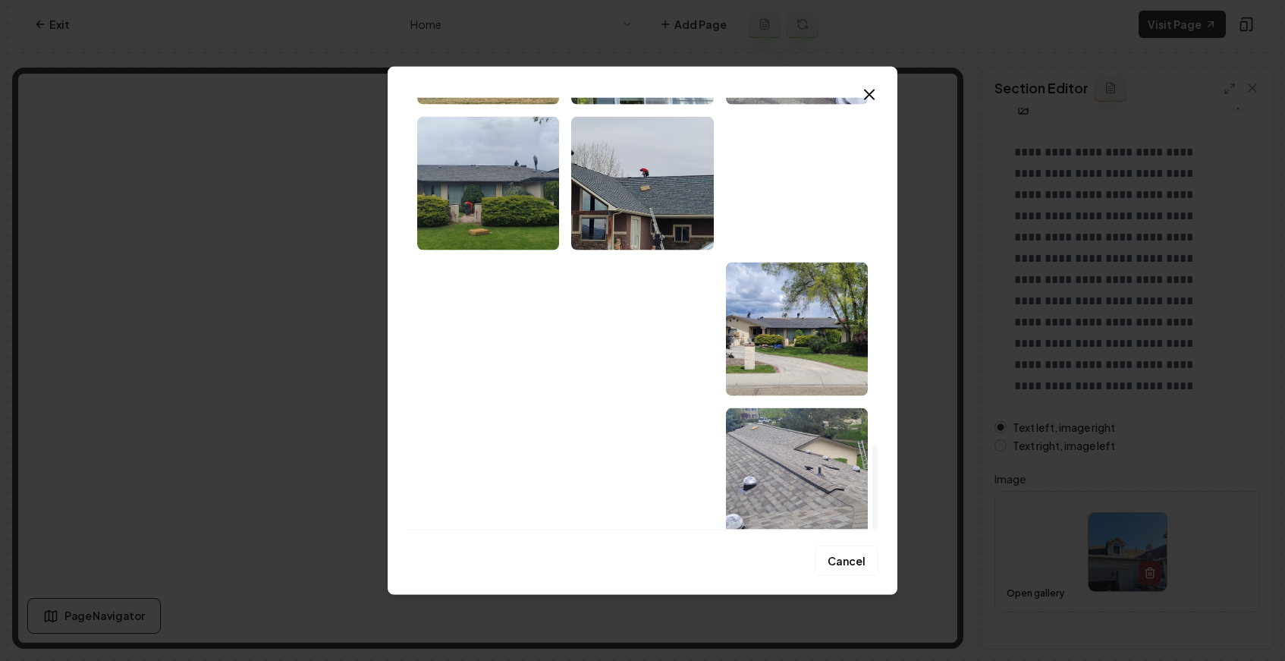
scroll to position [1795, 0]
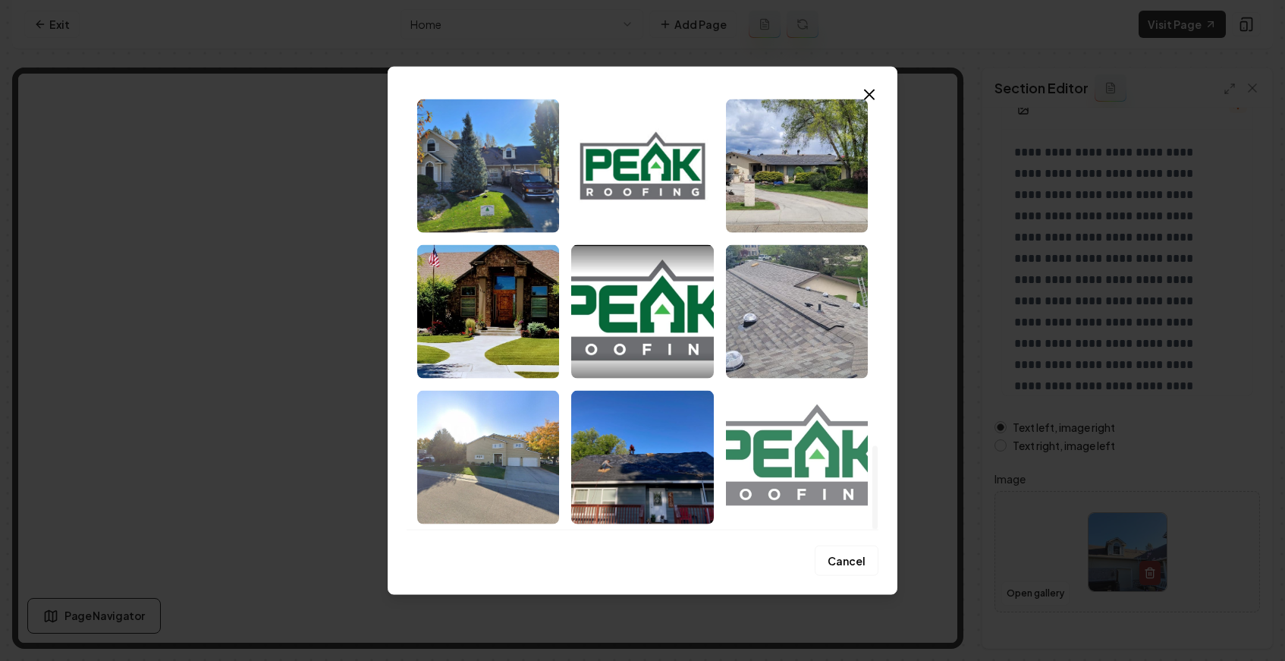
click at [825, 483] on img "Select image image_68cac96f5c7cd75eb8269946.jpeg" at bounding box center [797, 457] width 142 height 134
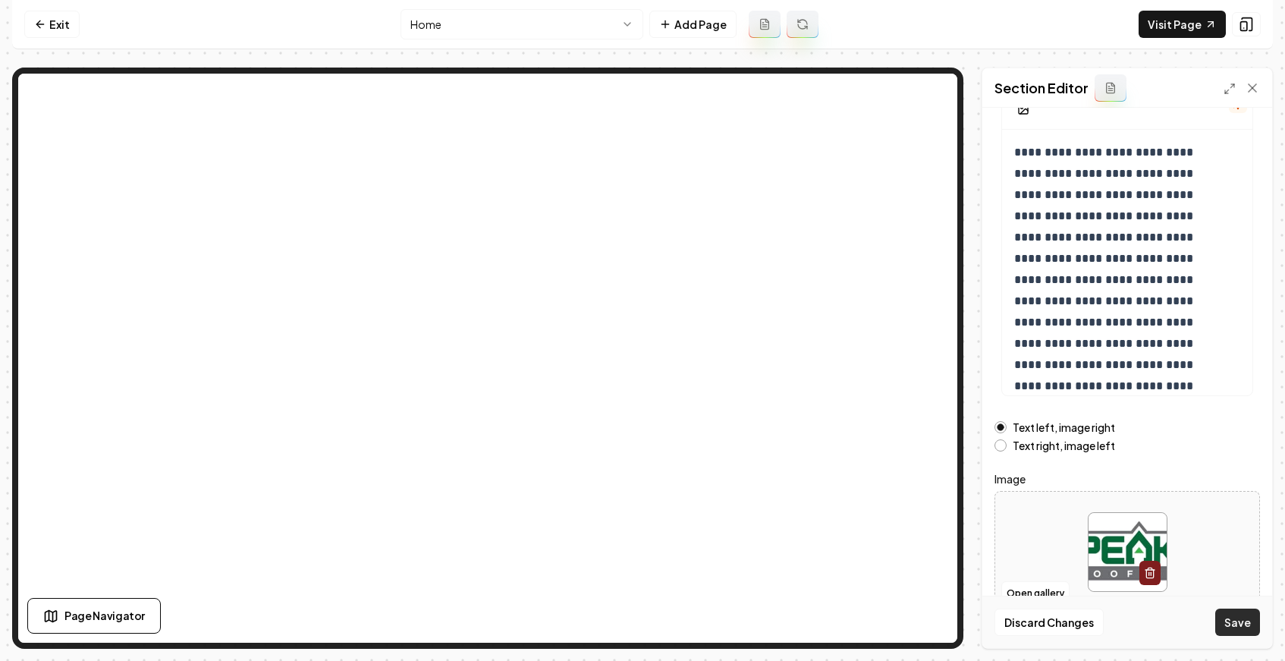
click at [1240, 621] on button "Save" at bounding box center [1237, 621] width 45 height 27
click at [1017, 588] on button "Open gallery" at bounding box center [1035, 593] width 68 height 24
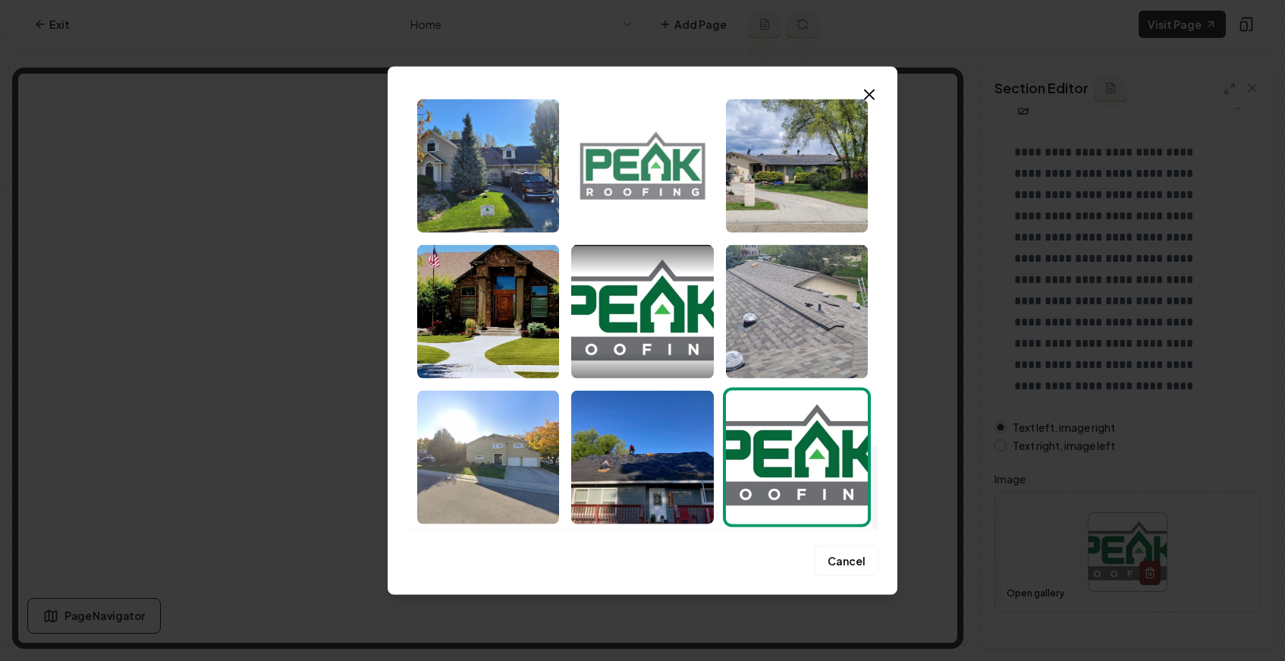
click at [643, 175] on img "Select image image_68cac96f5c7cd75eb8269a3a.jpeg" at bounding box center [642, 166] width 142 height 134
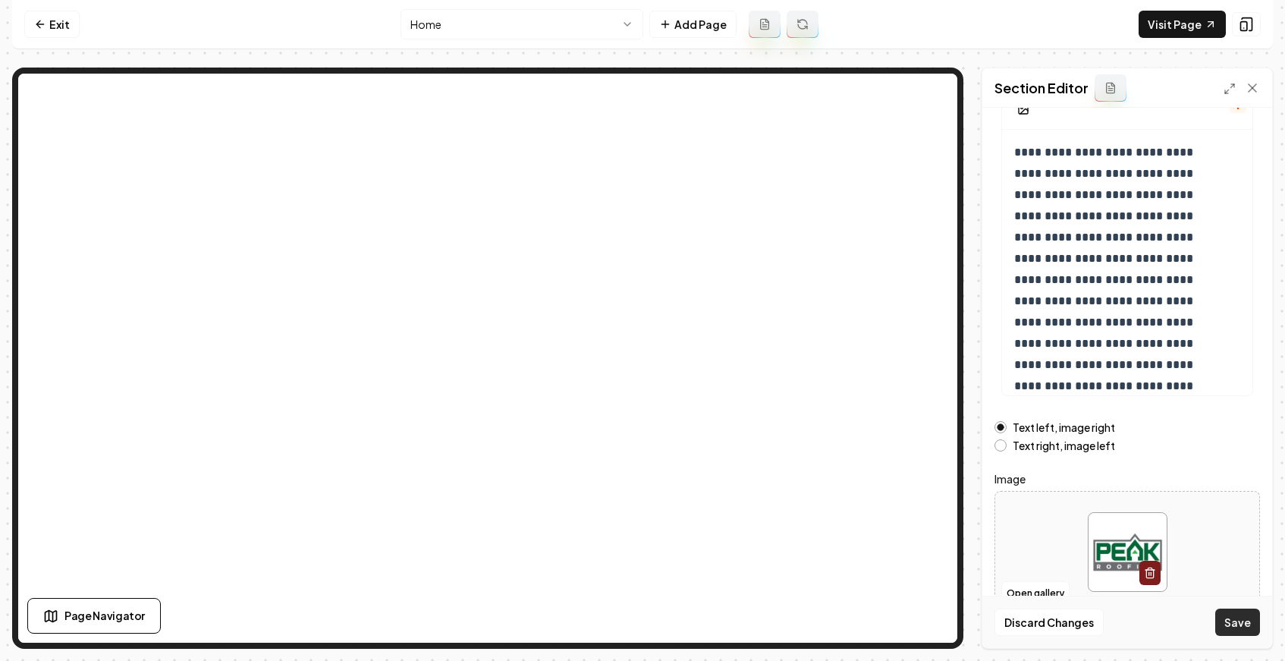
click at [1246, 617] on button "Save" at bounding box center [1237, 621] width 45 height 27
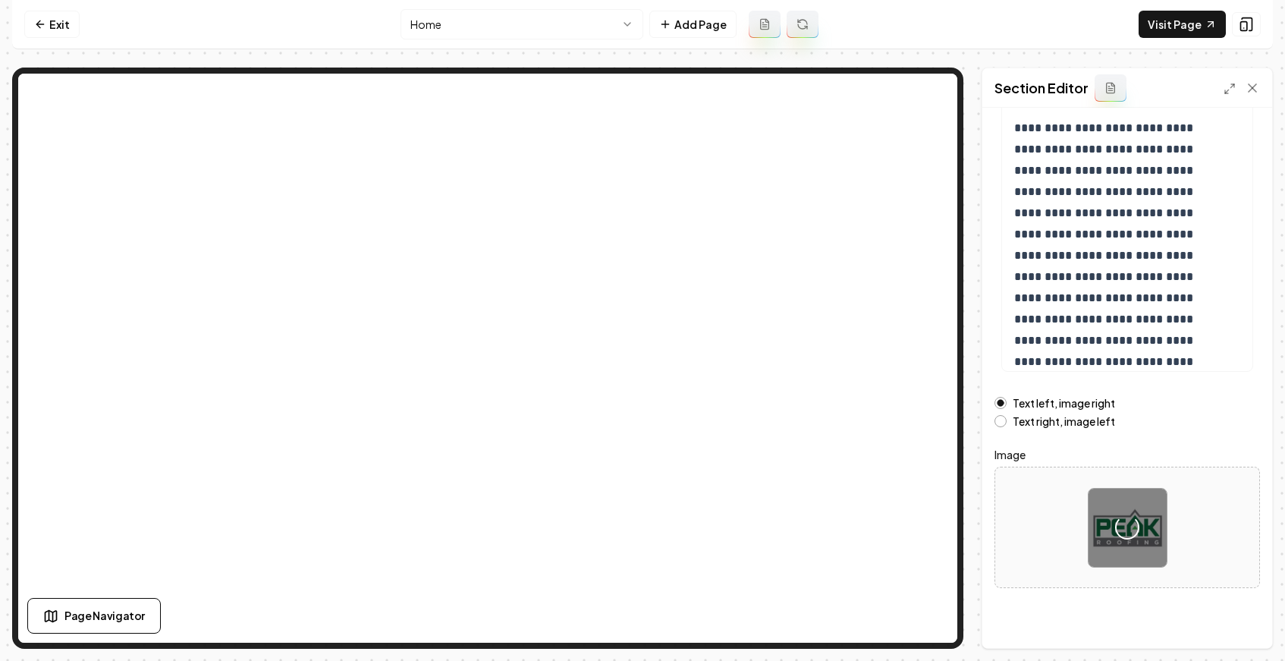
scroll to position [159, 0]
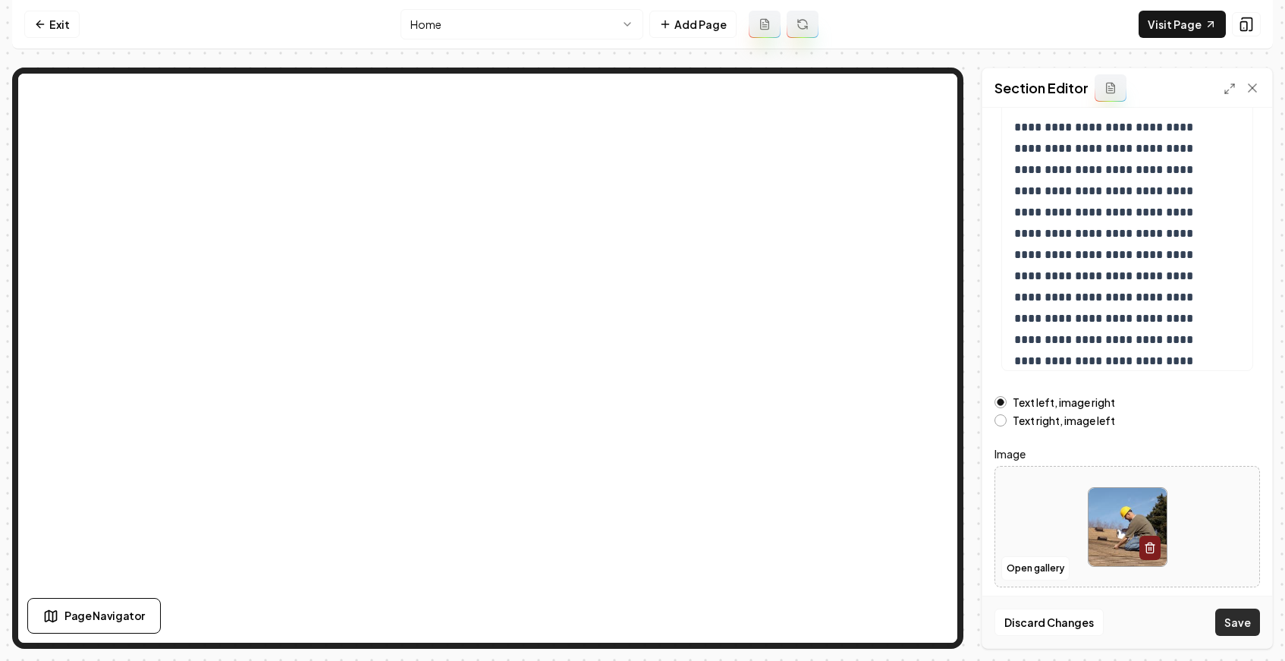
click at [1235, 618] on button "Save" at bounding box center [1237, 621] width 45 height 27
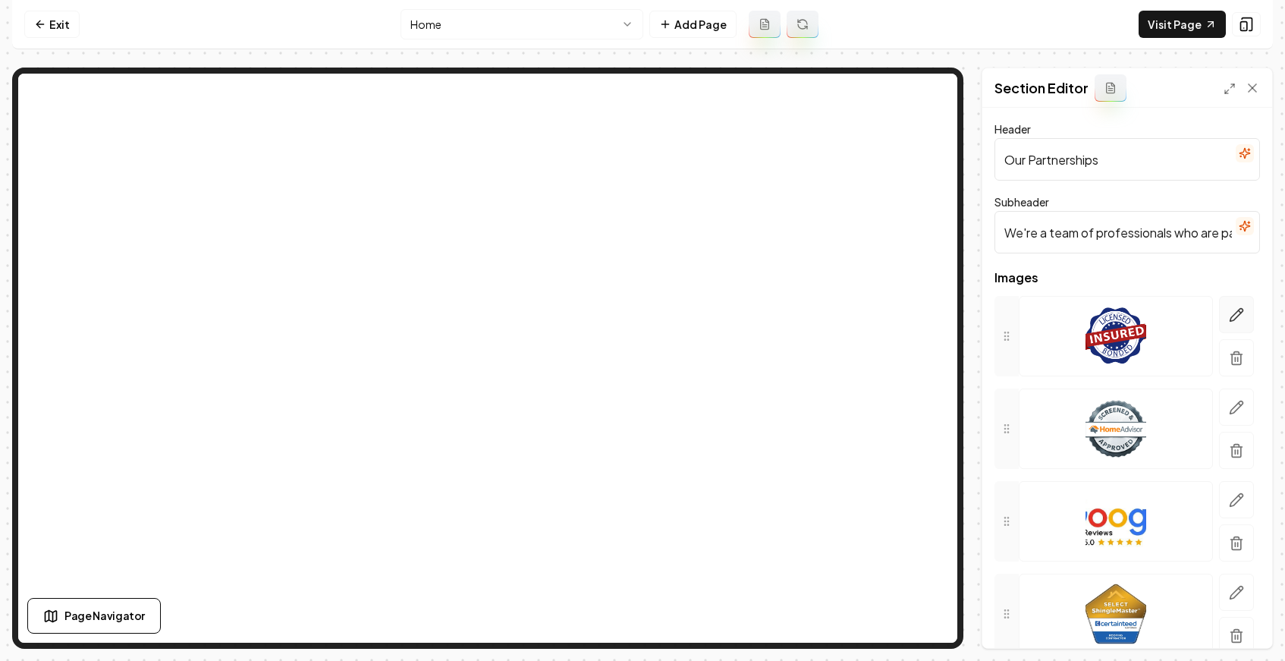
click at [1219, 312] on button "button" at bounding box center [1236, 314] width 35 height 37
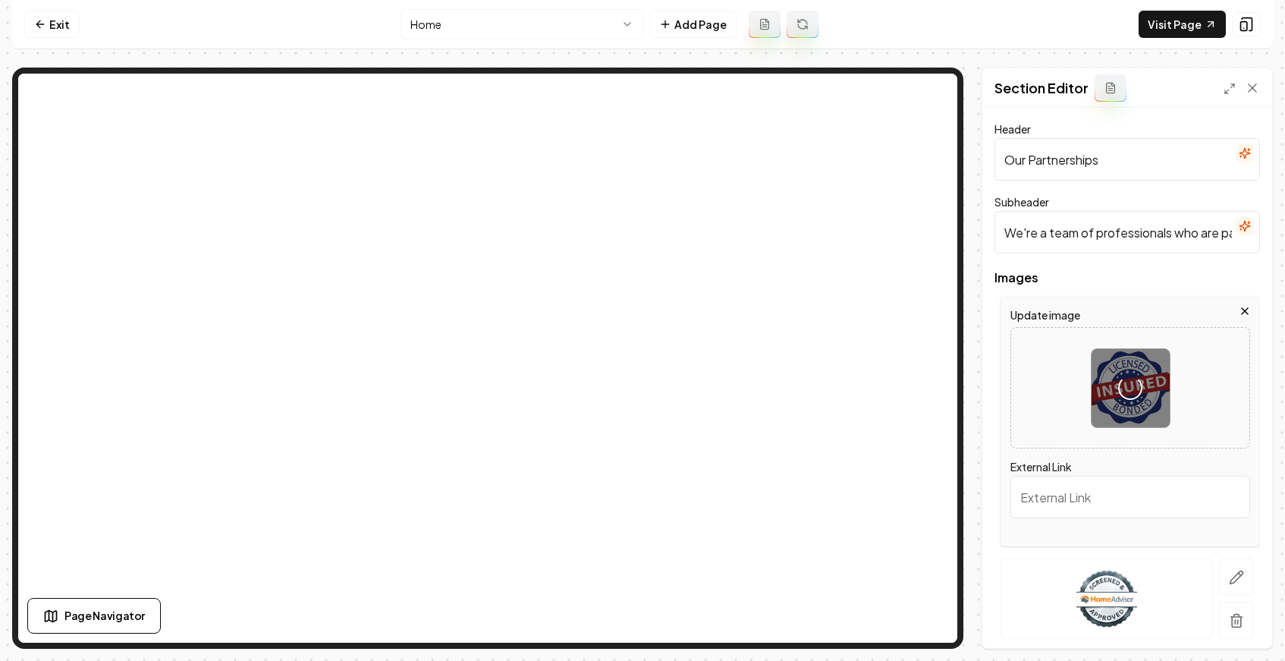
scroll to position [234, 0]
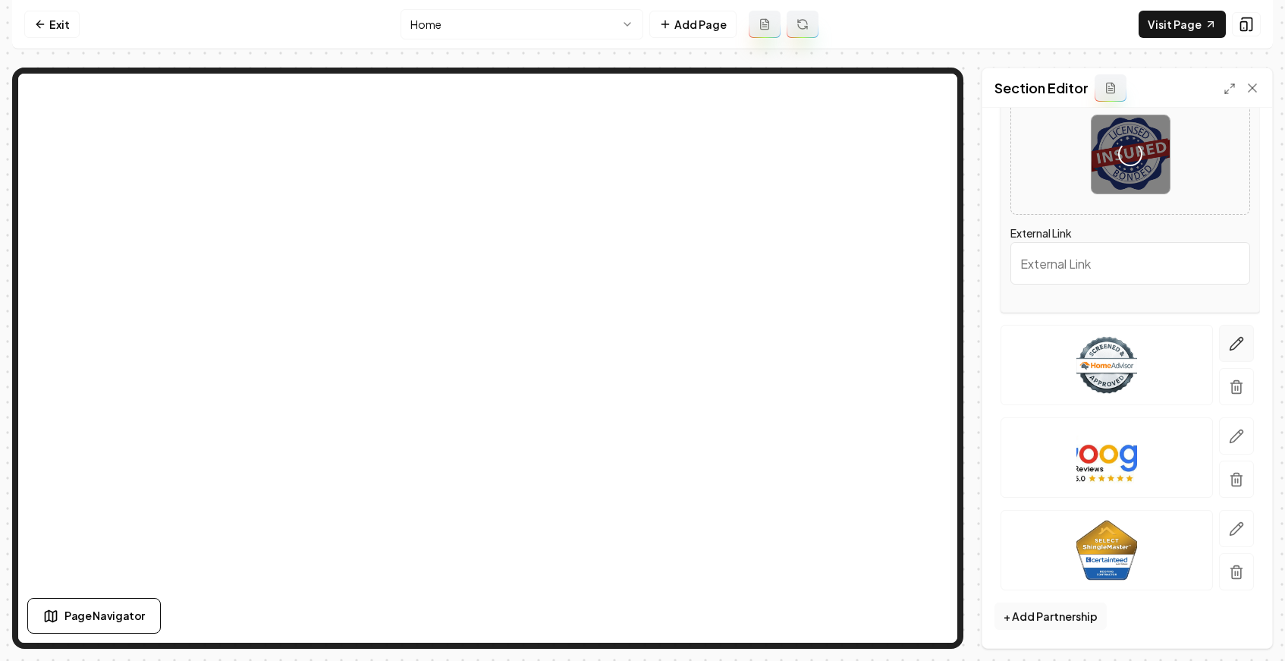
click at [1234, 340] on button "button" at bounding box center [1236, 343] width 35 height 37
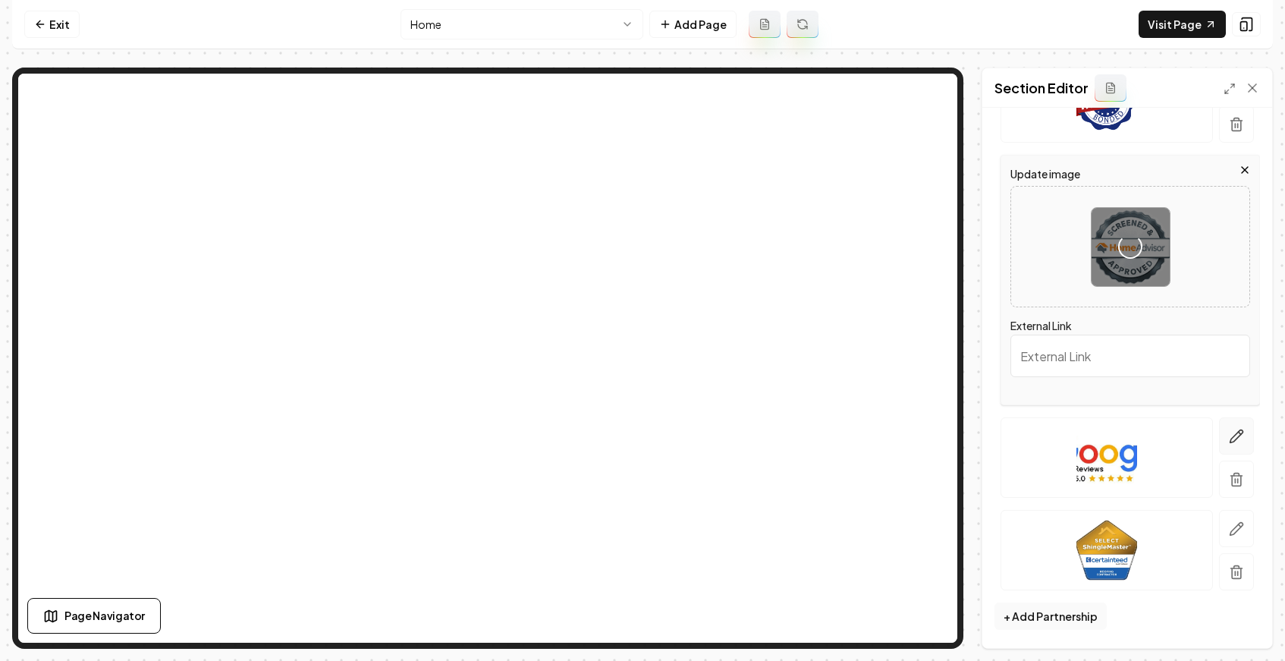
click at [1223, 447] on button "button" at bounding box center [1236, 435] width 35 height 37
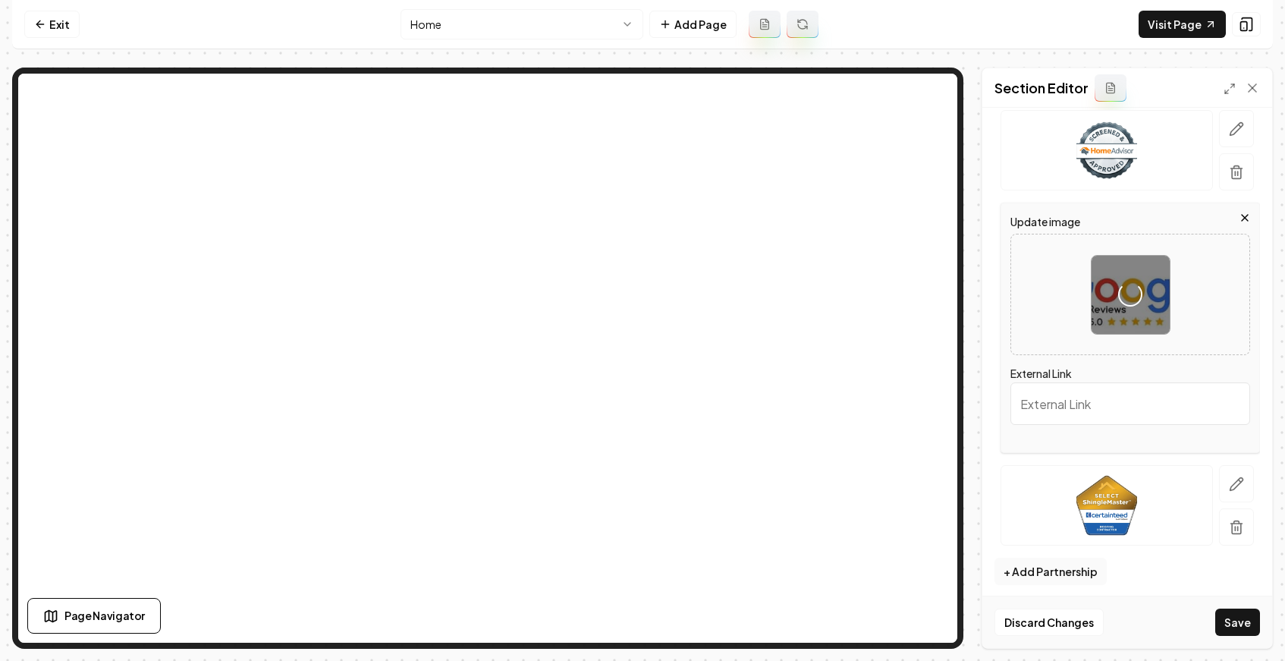
scroll to position [286, 0]
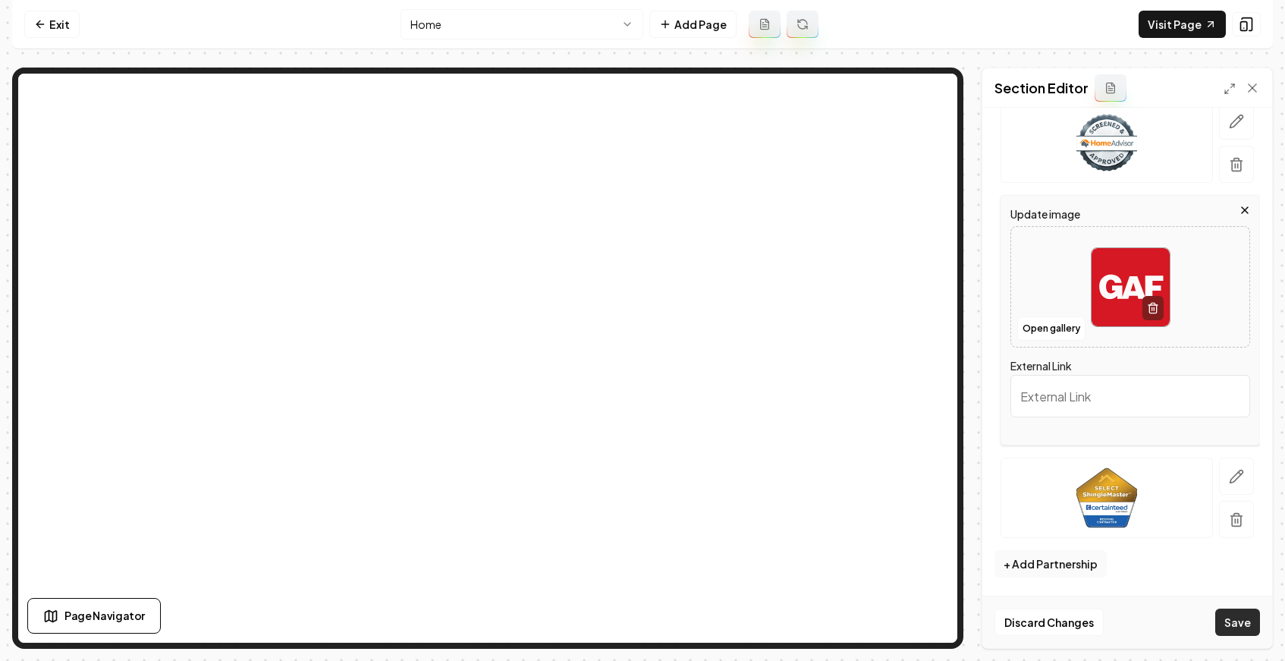
click at [1243, 622] on button "Save" at bounding box center [1237, 621] width 45 height 27
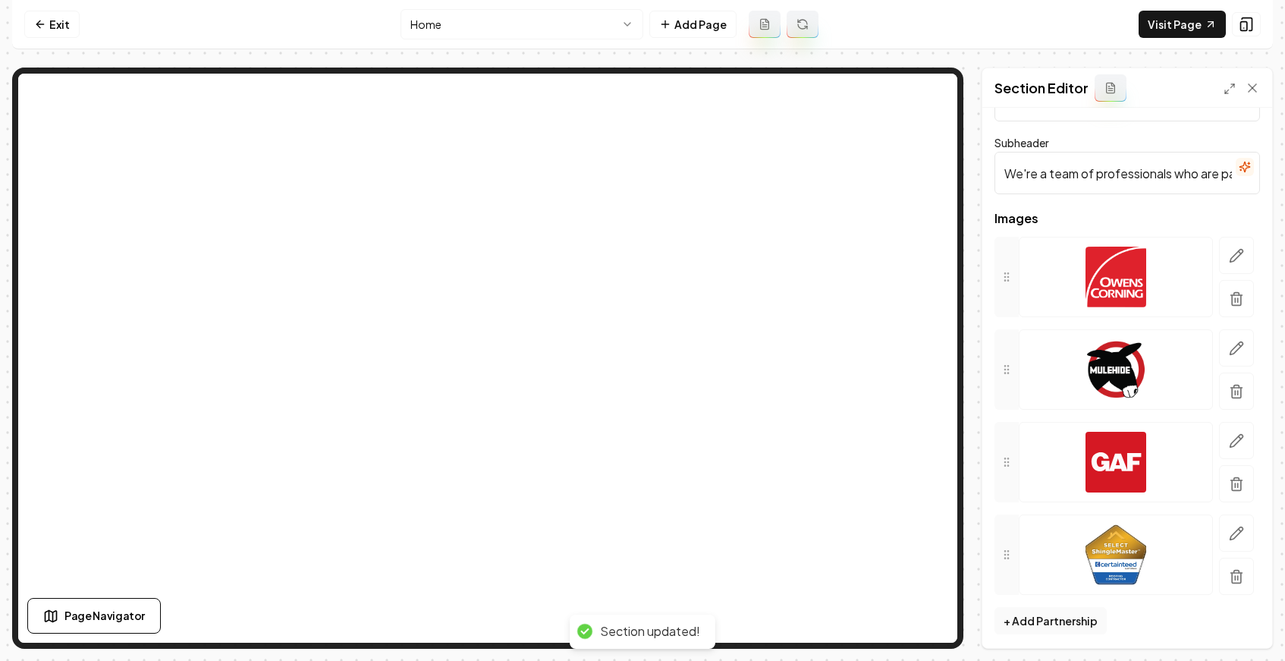
scroll to position [64, 0]
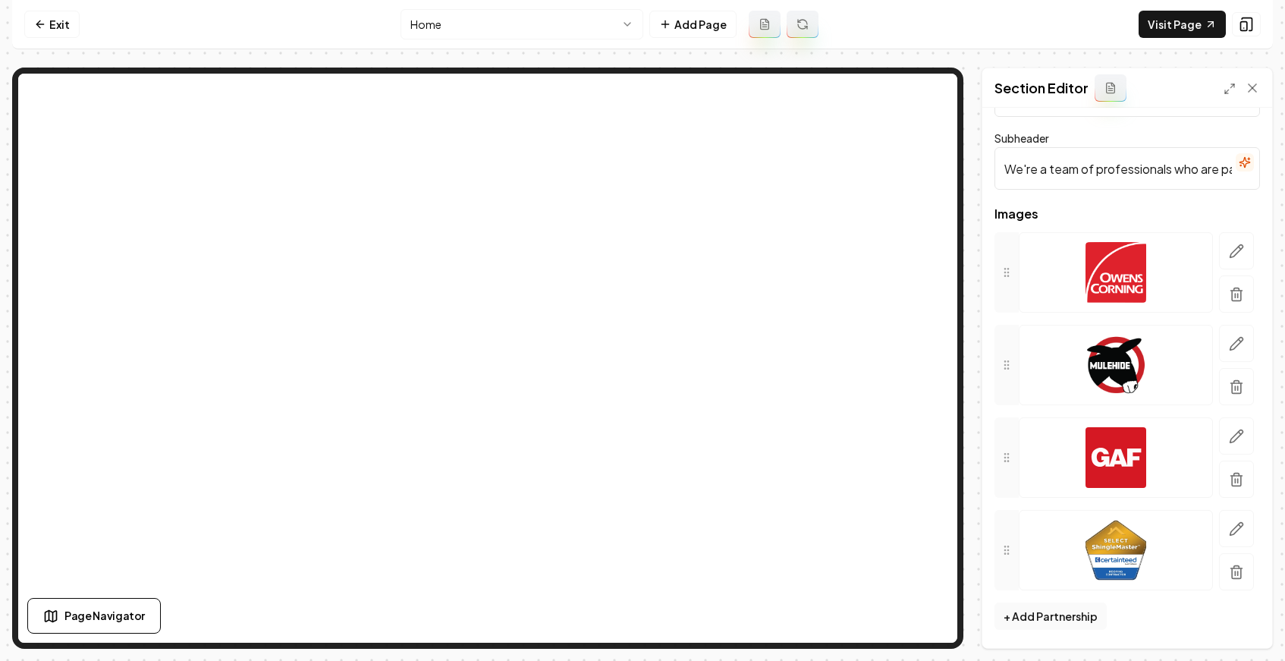
click at [1115, 162] on input "We're a team of professionals who are passionate about what we do." at bounding box center [1128, 168] width 266 height 42
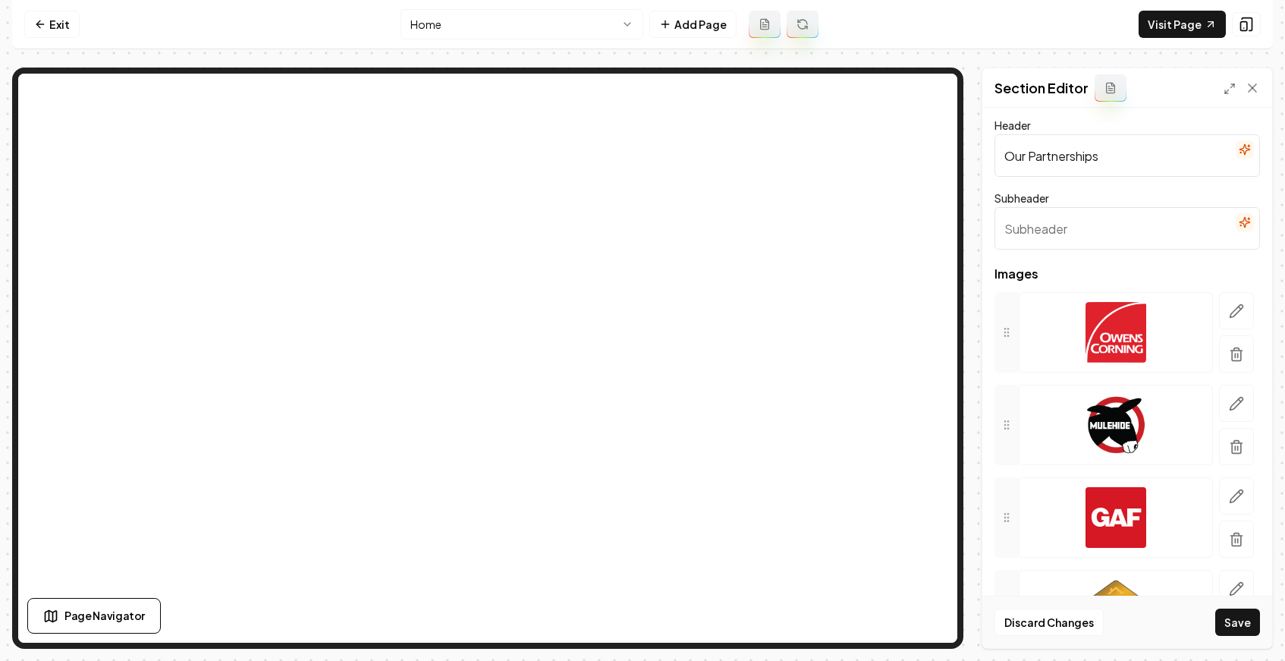
scroll to position [0, 0]
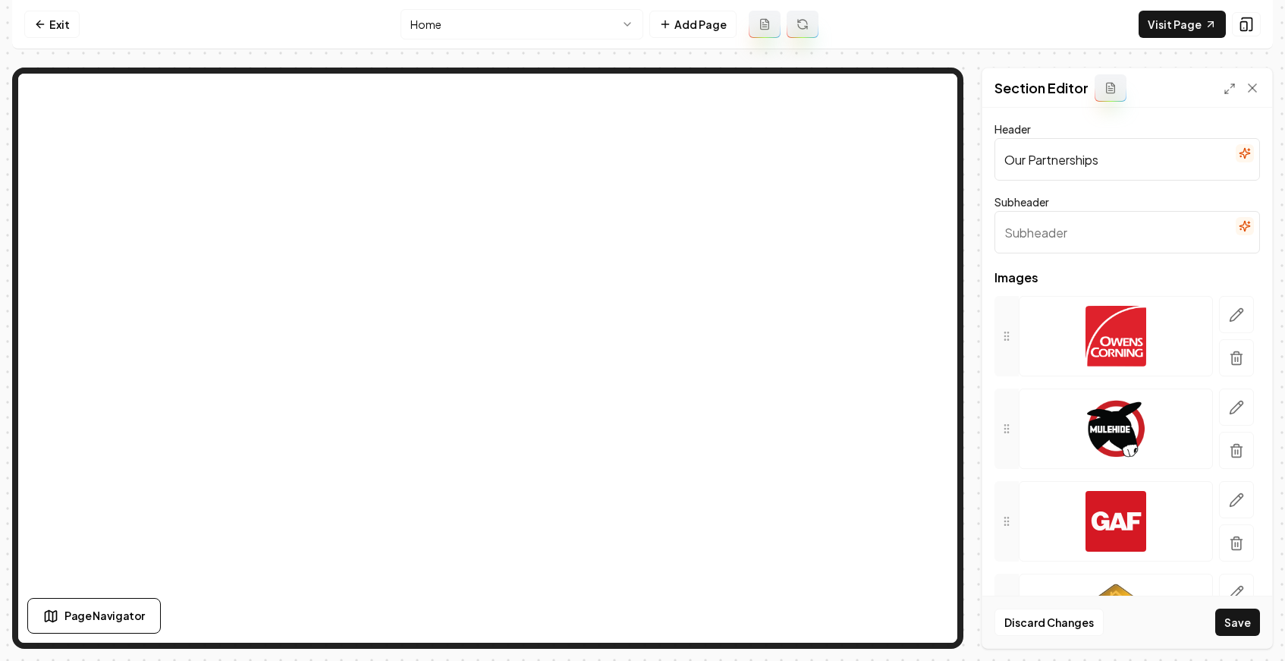
click at [1073, 157] on input "Our Partnerships" at bounding box center [1128, 159] width 266 height 42
type input "Brands We Trust"
click at [1236, 614] on button "Save" at bounding box center [1237, 621] width 45 height 27
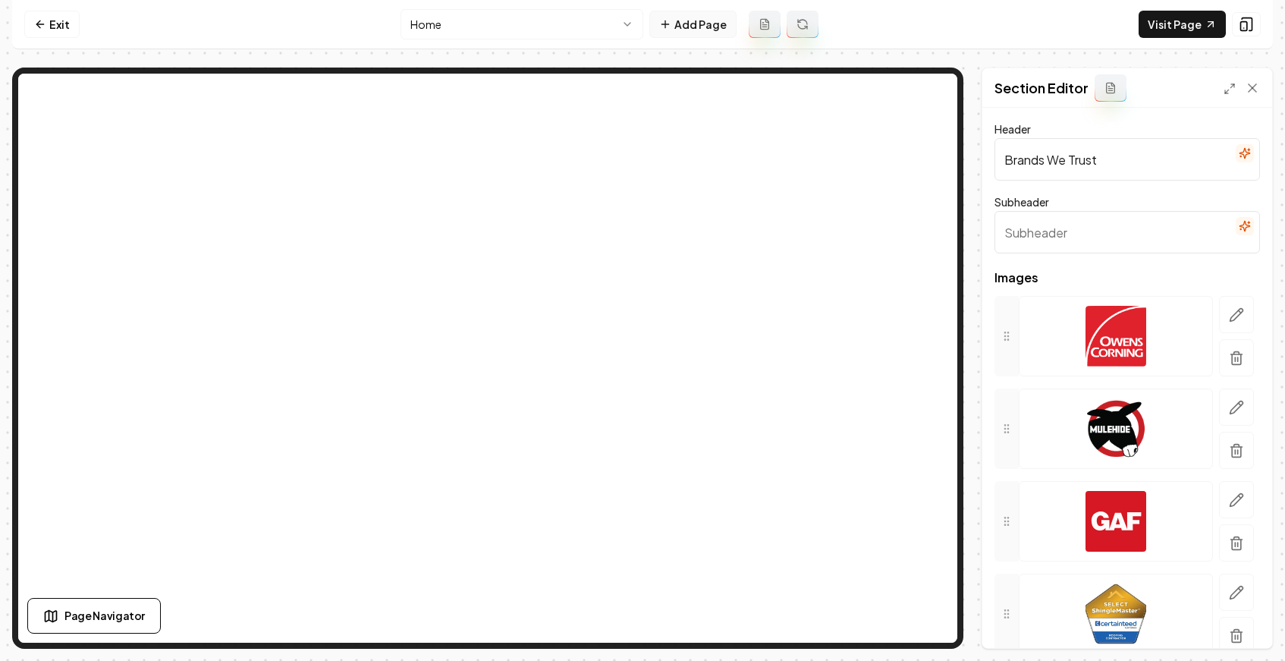
click at [721, 35] on button "Add Page" at bounding box center [692, 24] width 87 height 27
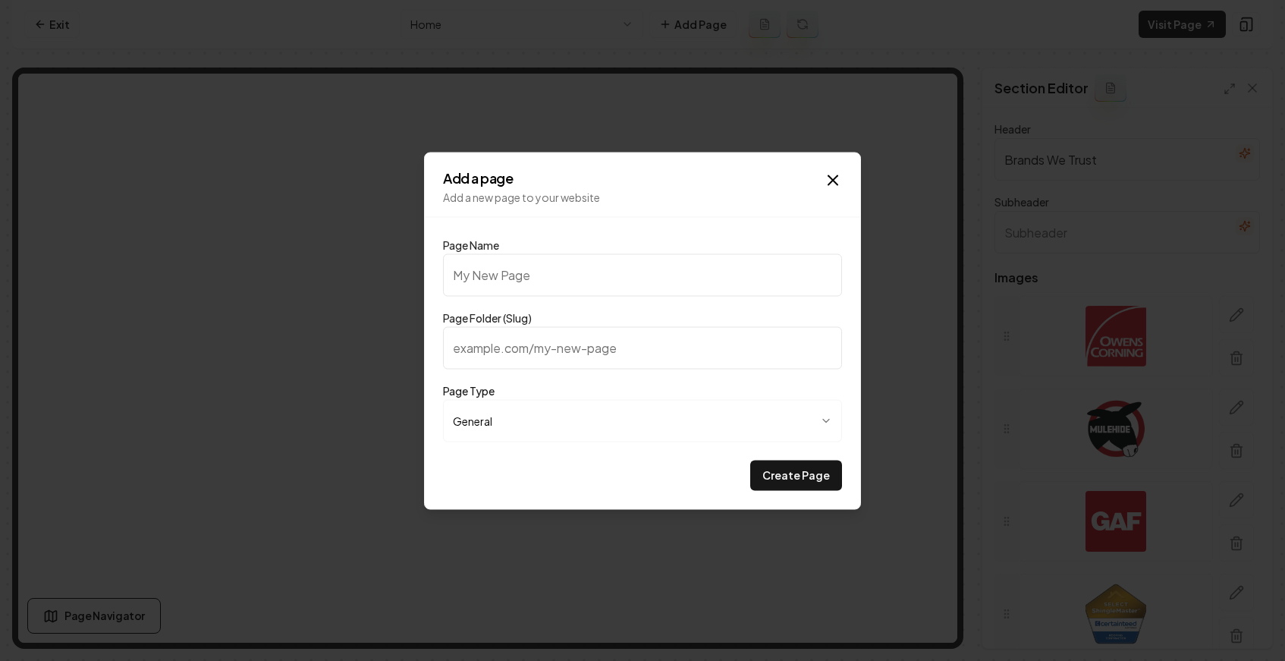
type input "O"
type input "o"
type input "Ou"
type input "ou"
type input "Our"
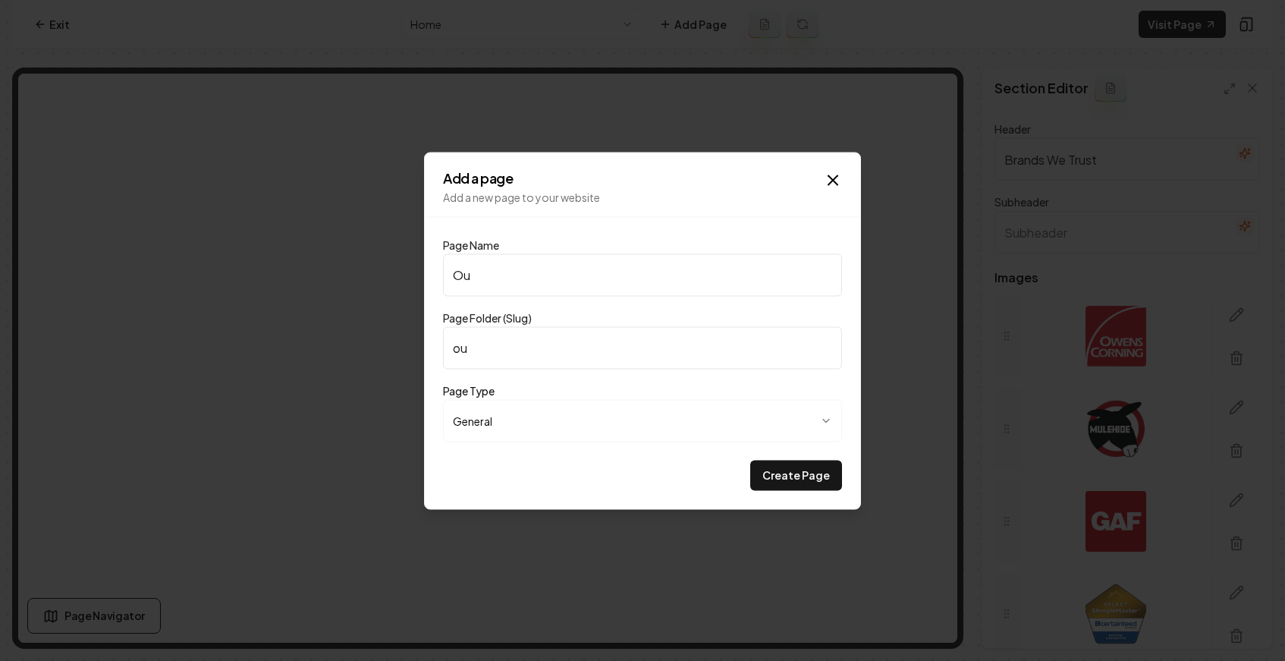
type input "our"
type input "Our P"
type input "our-p"
type input "Our Pr"
type input "our-pr"
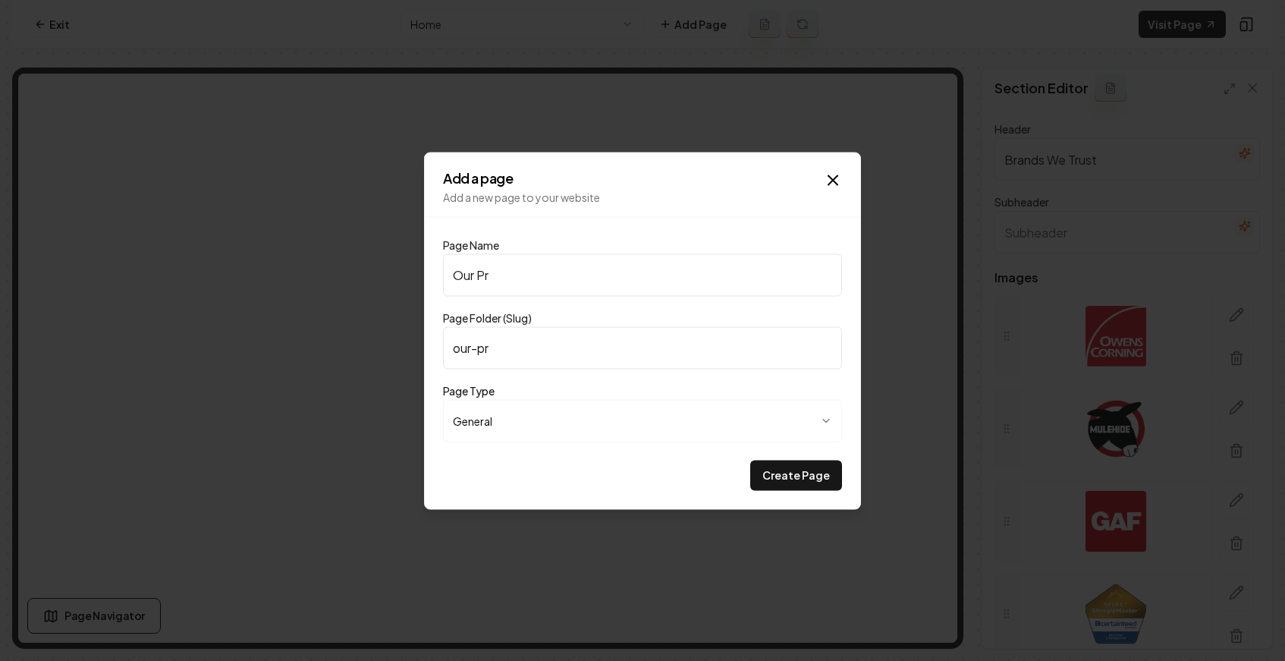
type input "Our Pri"
type input "our-pri"
type input "Our Pric"
type input "our-pric"
type input "Our Prici"
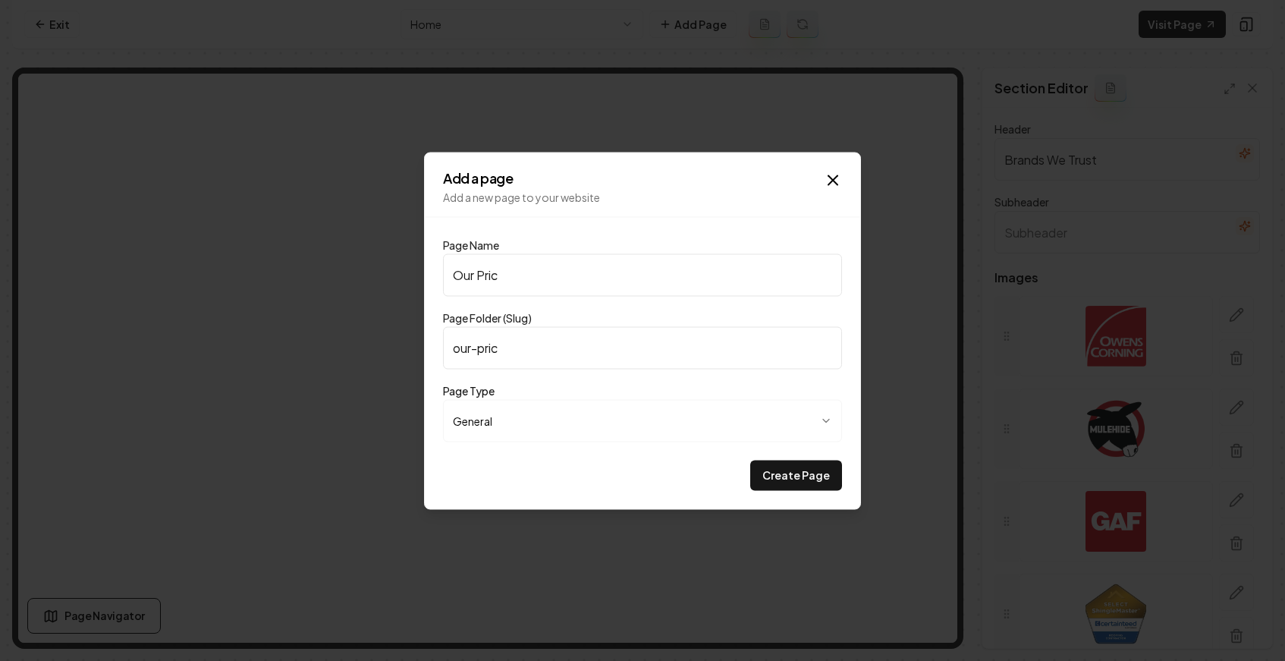
type input "our-prici"
type input "Our Pricin"
type input "our-pricin"
type input "Our Pricing"
type input "our-pricing"
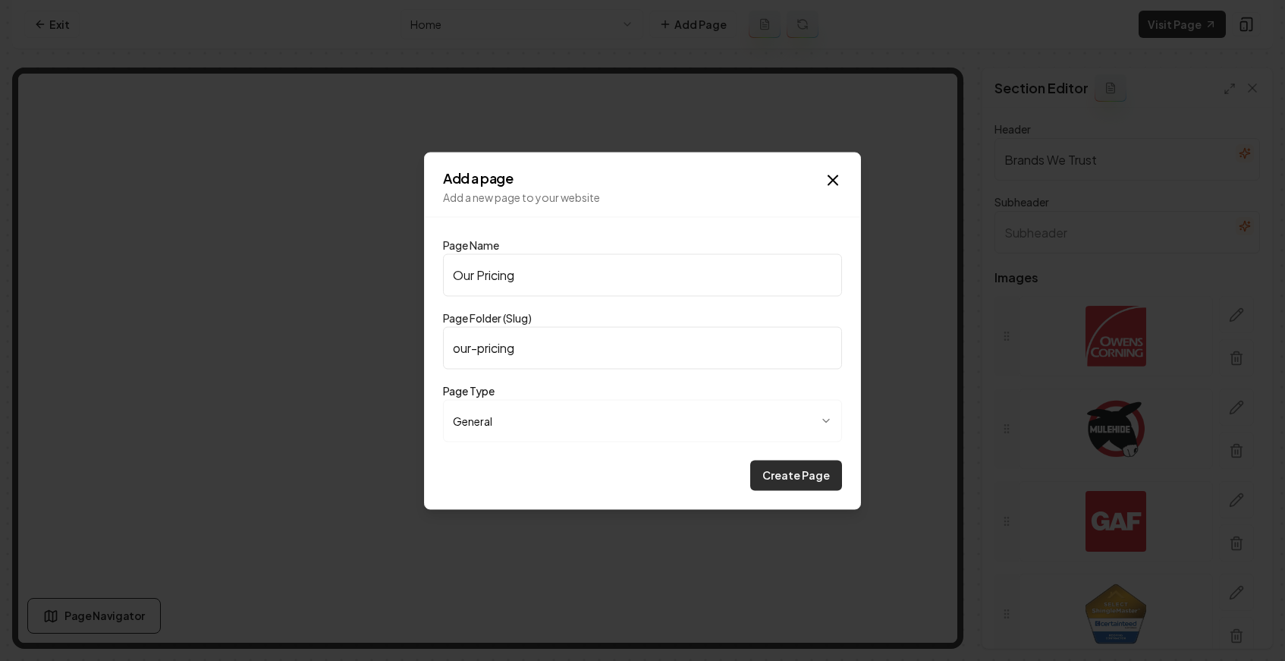
type input "Our Pricing"
click at [802, 480] on button "Create Page" at bounding box center [796, 475] width 92 height 30
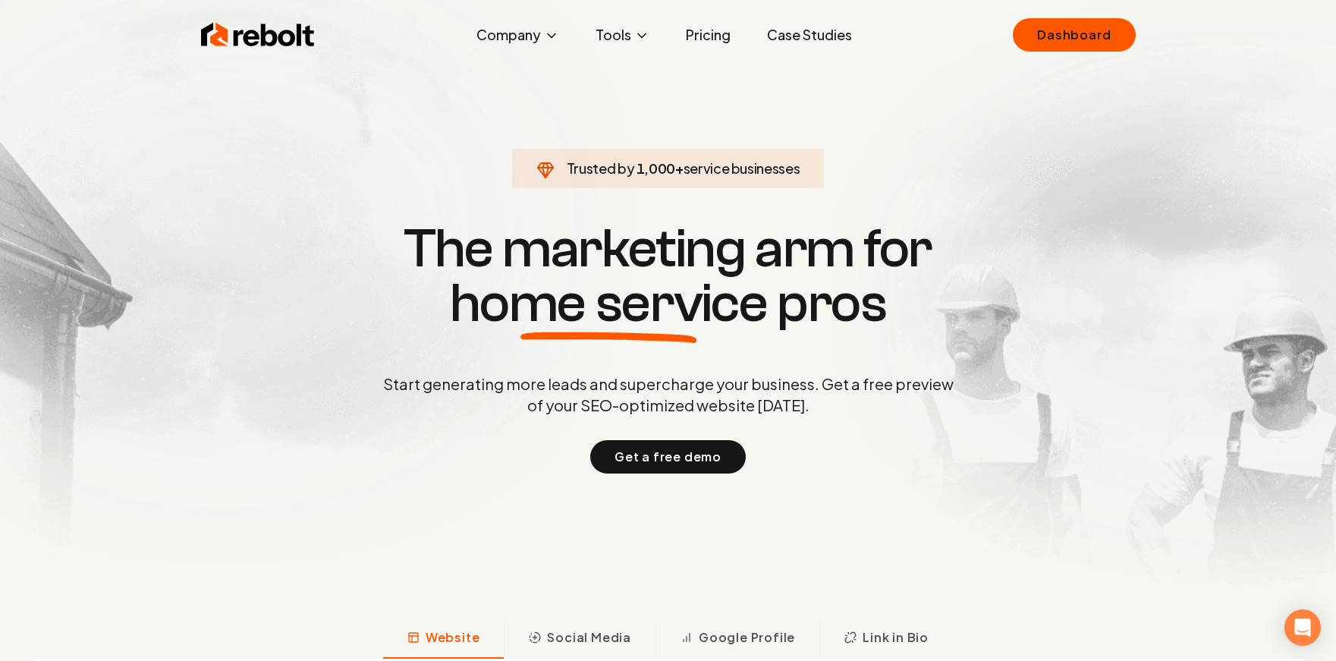
click at [284, 42] on img at bounding box center [258, 35] width 114 height 30
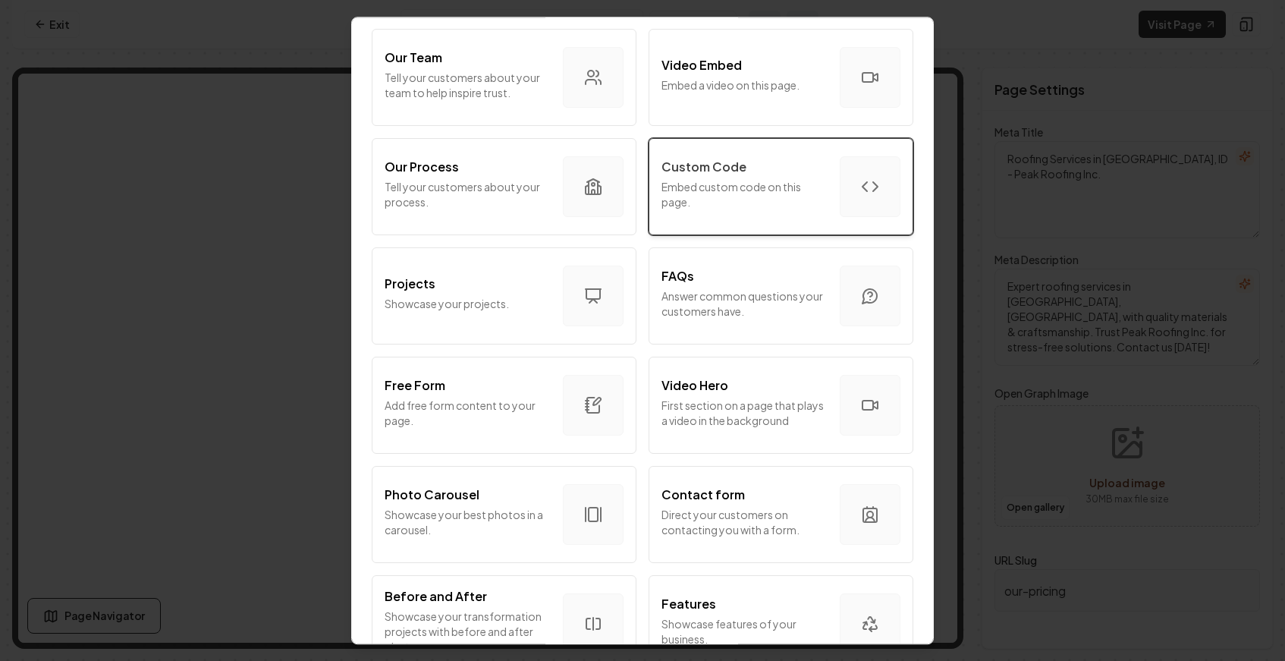
scroll to position [448, 0]
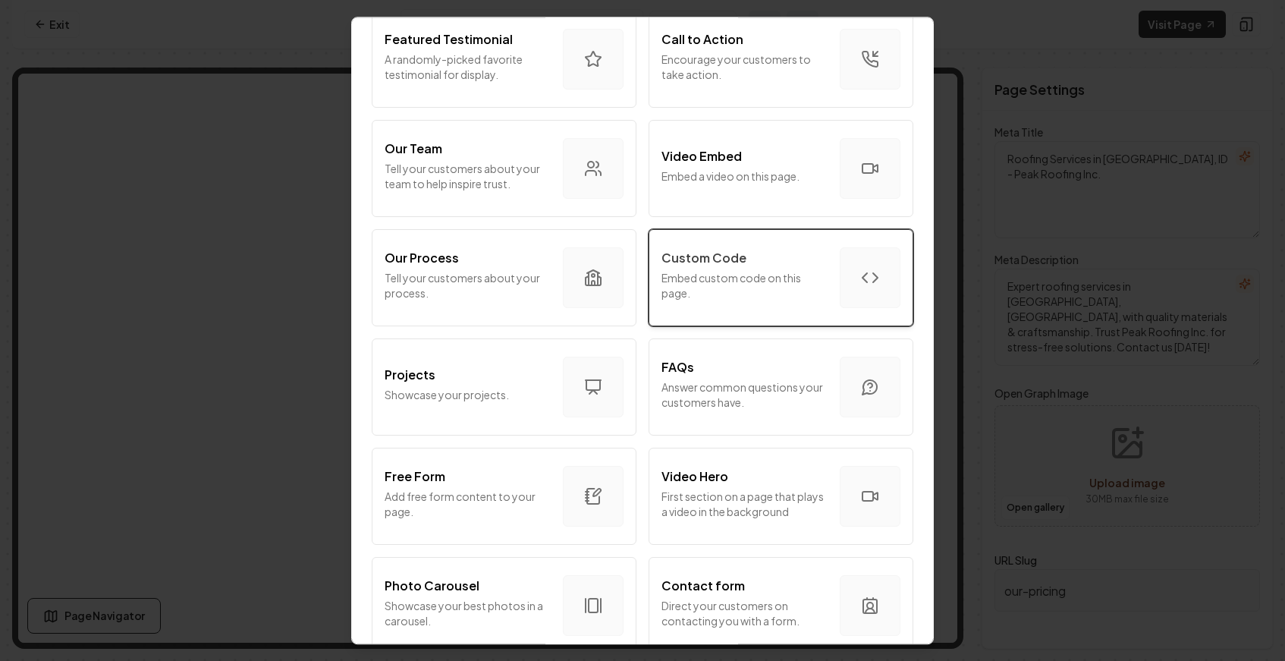
click at [753, 293] on p "Embed custom code on this page." at bounding box center [745, 285] width 166 height 30
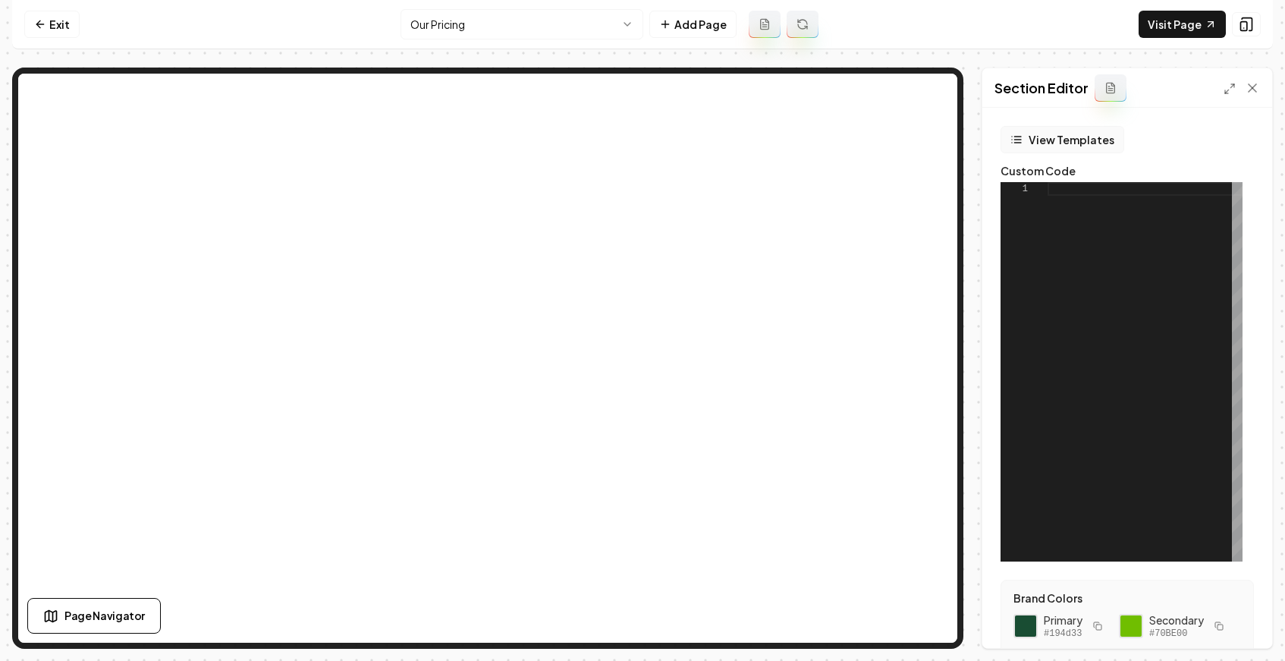
click at [1063, 133] on button "View Templates" at bounding box center [1063, 139] width 124 height 27
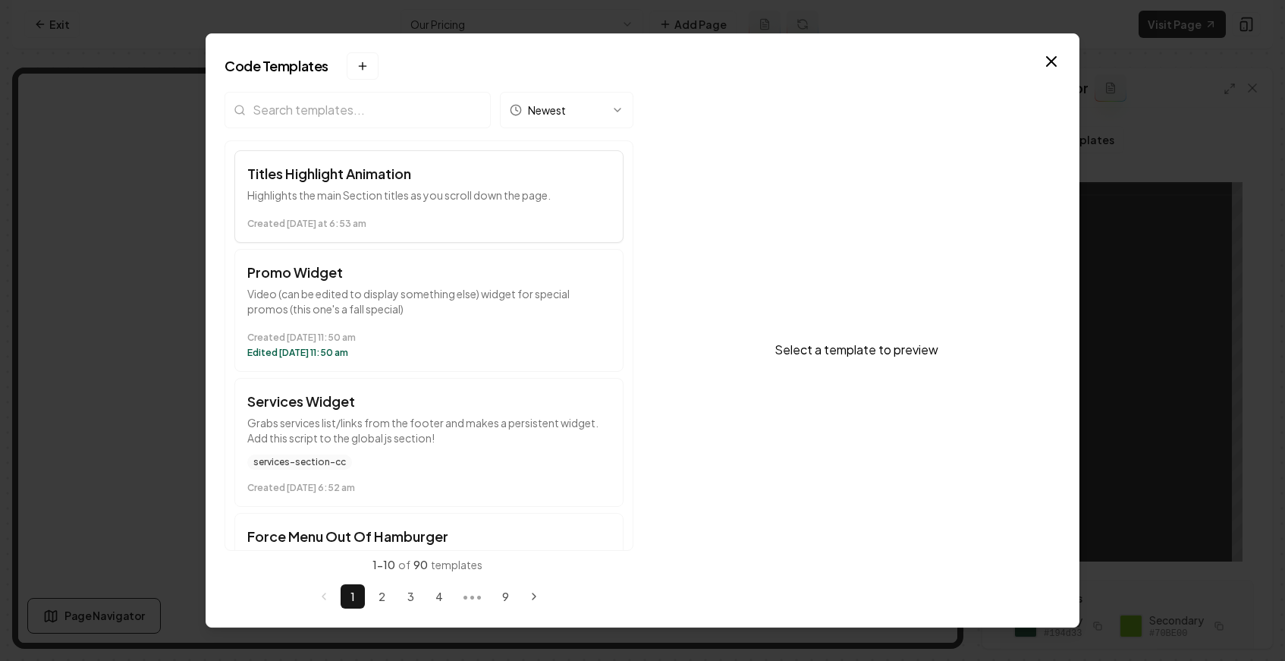
click at [388, 181] on h3 "Titles Highlight Animation" at bounding box center [428, 173] width 363 height 21
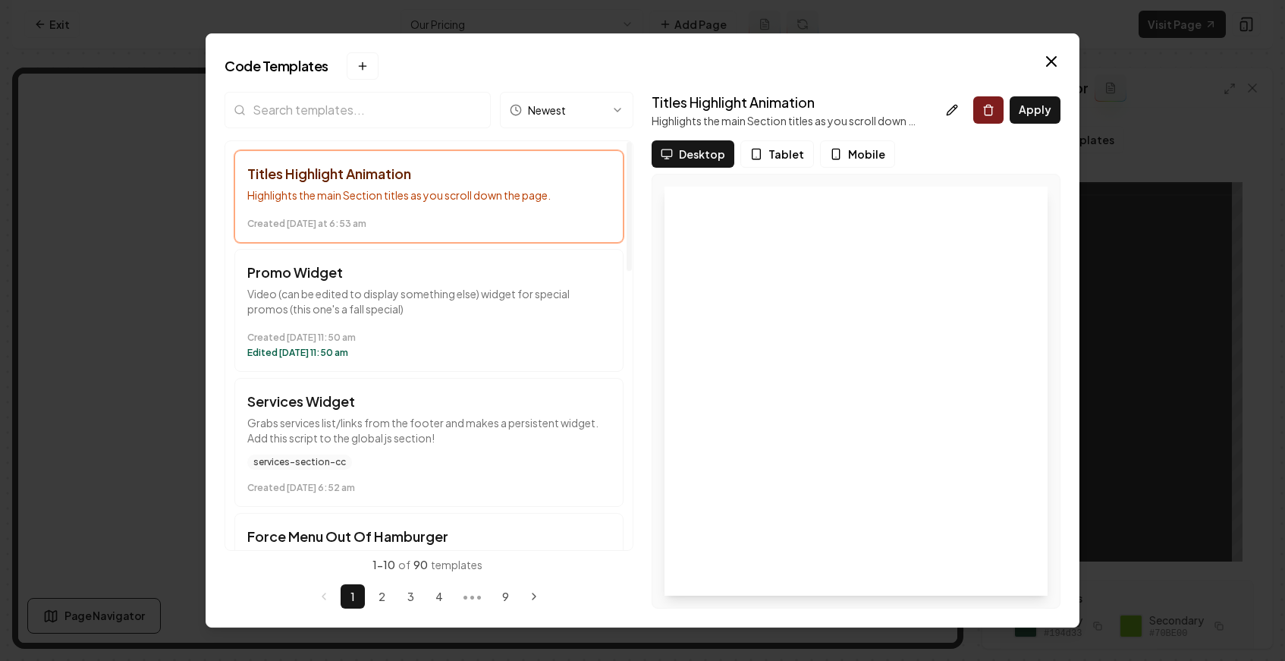
click at [381, 116] on input "search" at bounding box center [358, 110] width 266 height 36
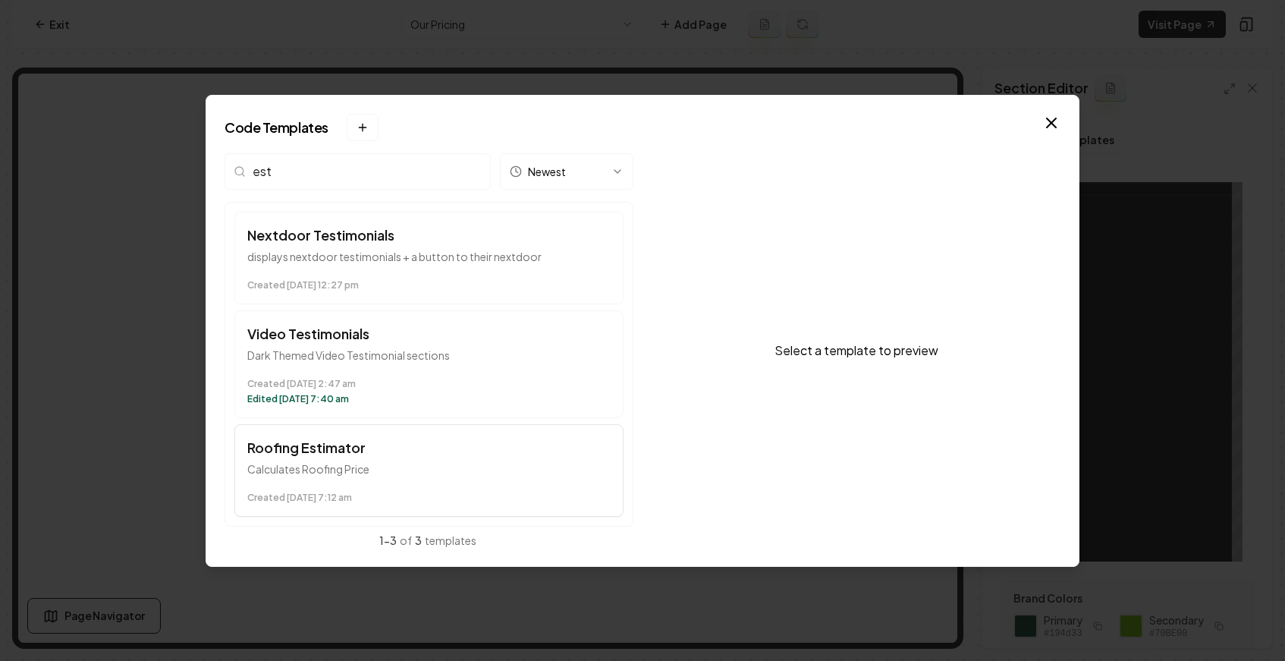
type input "est"
click at [368, 481] on button "Roofing Estimator Calculates Roofing Price Created February 14 at 7:12 am" at bounding box center [428, 470] width 389 height 93
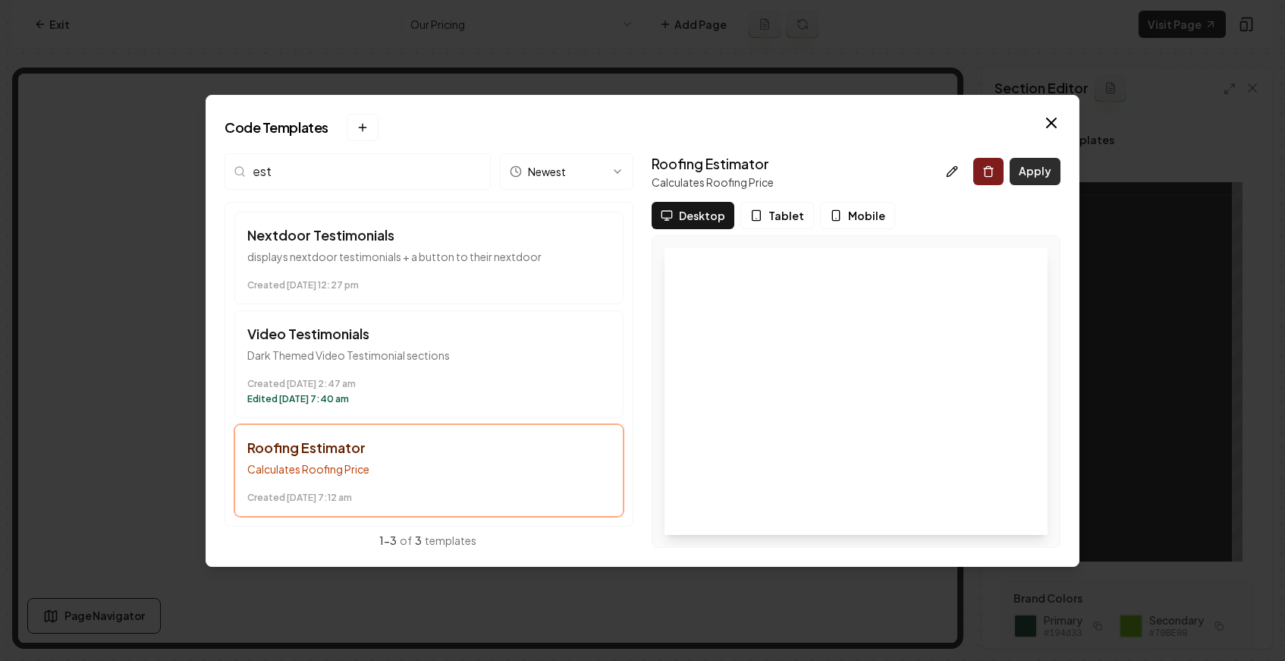
click at [1025, 178] on button "Apply" at bounding box center [1035, 171] width 51 height 27
type textarea "*********"
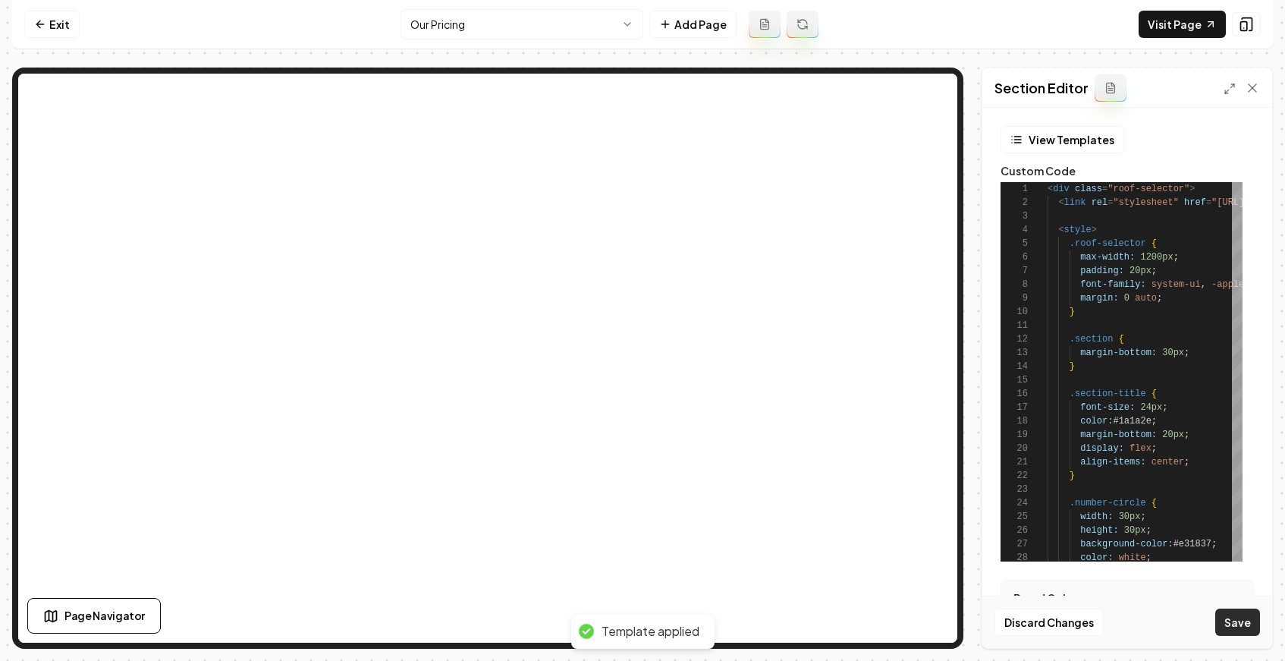
click at [1237, 611] on button "Save" at bounding box center [1237, 621] width 45 height 27
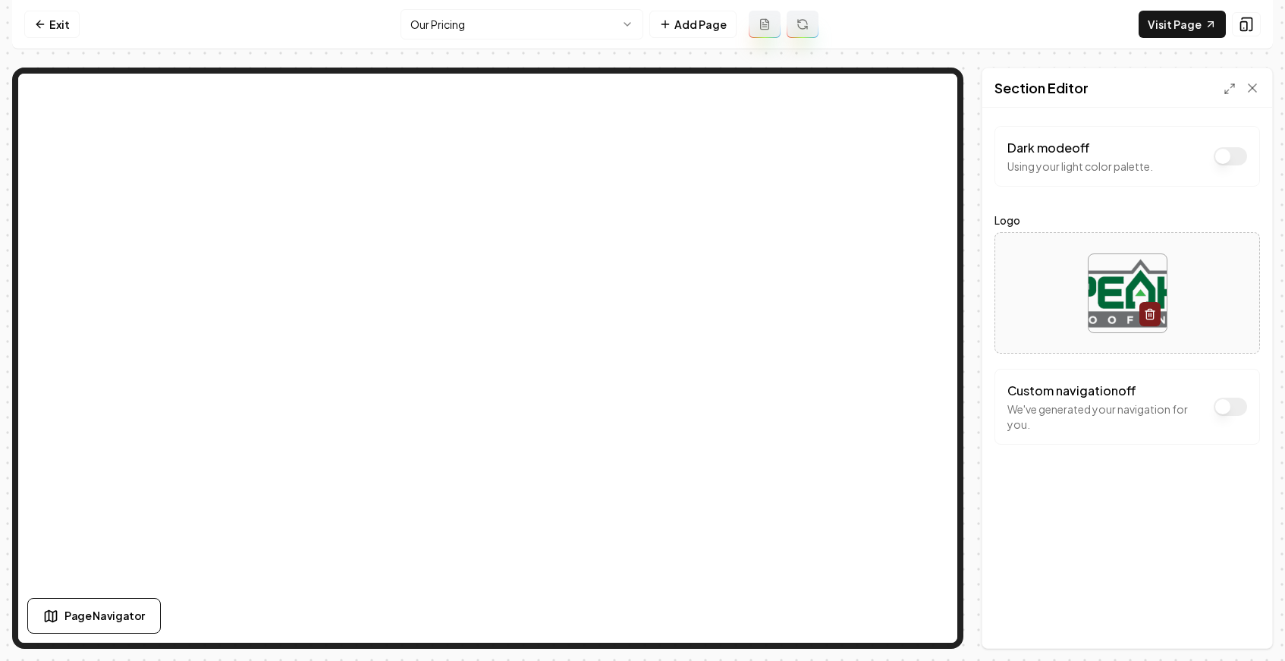
click at [704, 40] on nav "Exit Our Pricing Add Page Visit Page" at bounding box center [642, 24] width 1261 height 49
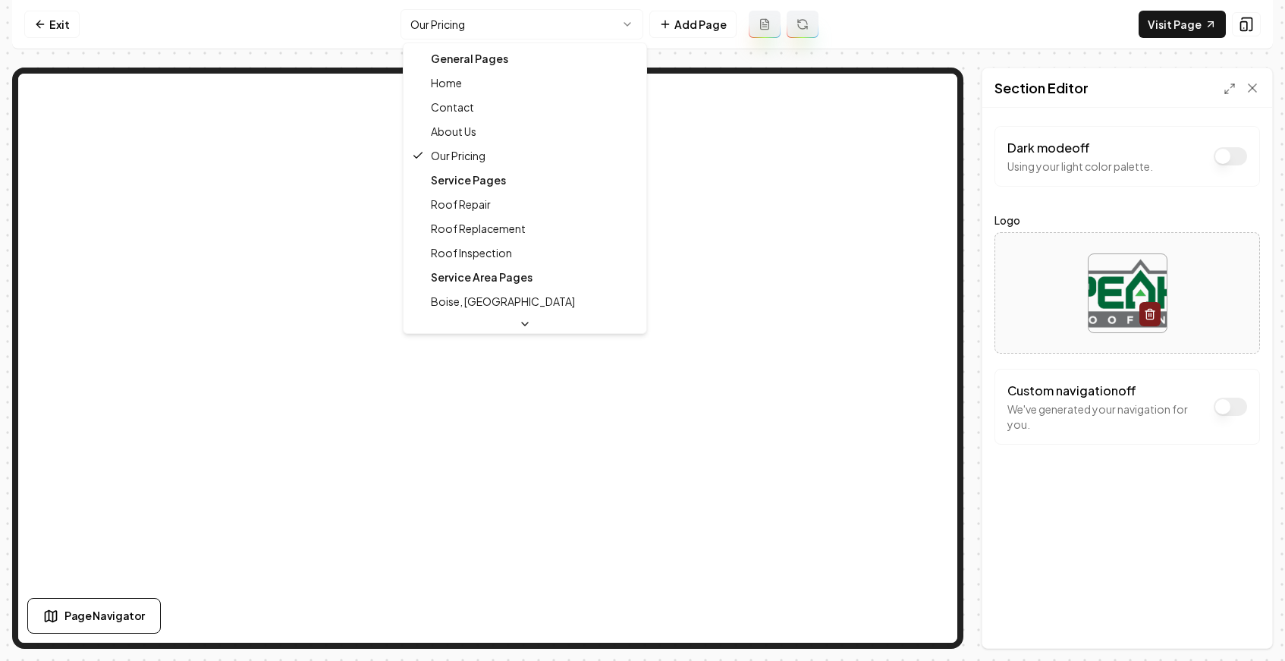
click at [595, 36] on html "Computer Required This feature is only available on a computer. Please switch t…" at bounding box center [642, 330] width 1285 height 661
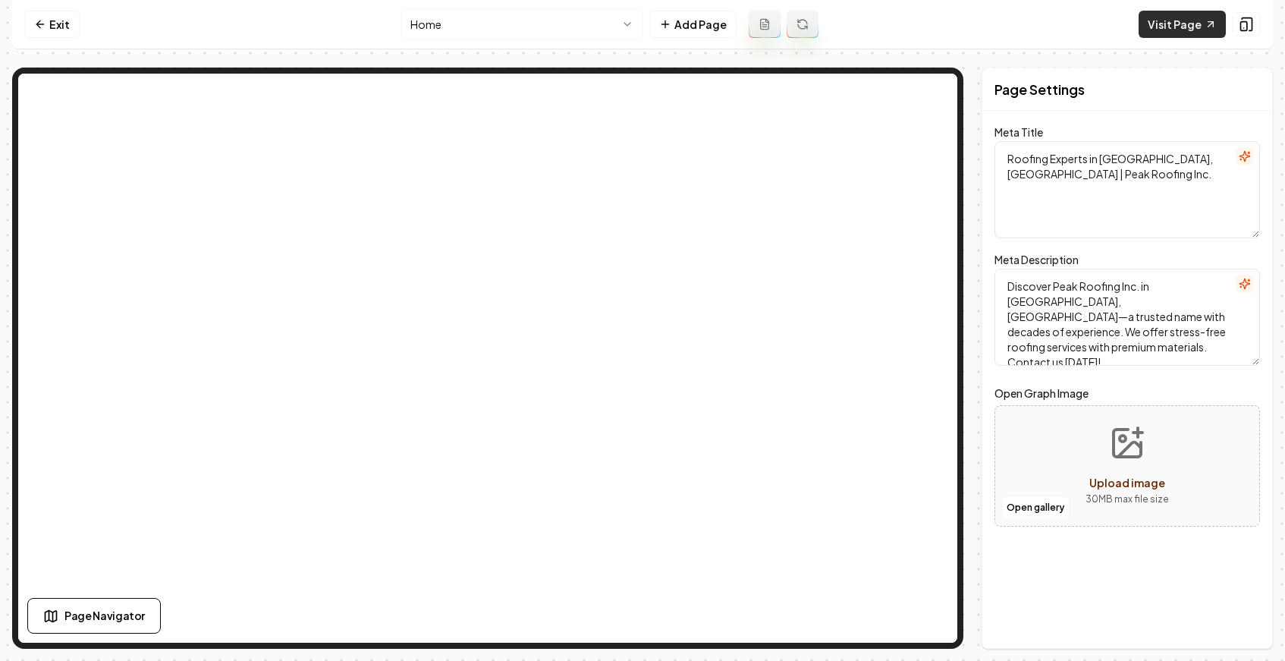
click at [1187, 16] on link "Visit Page" at bounding box center [1182, 24] width 87 height 27
click at [52, 13] on link "Exit" at bounding box center [51, 24] width 55 height 27
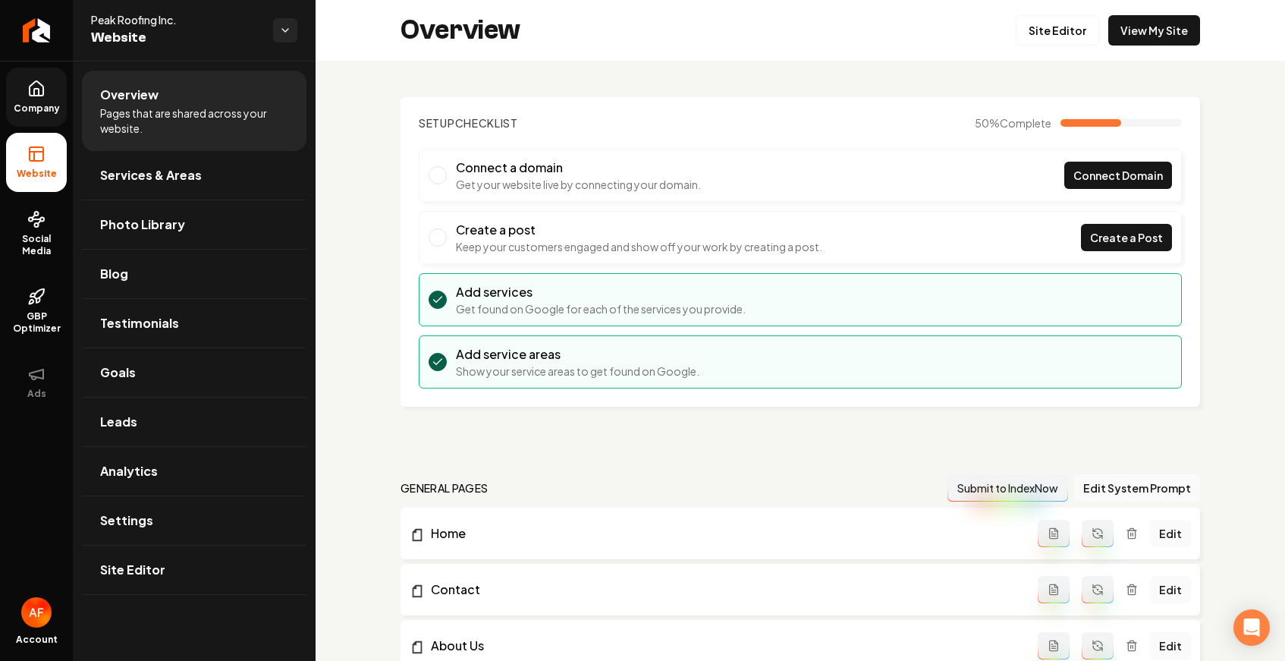
click at [42, 105] on span "Company" at bounding box center [37, 108] width 58 height 12
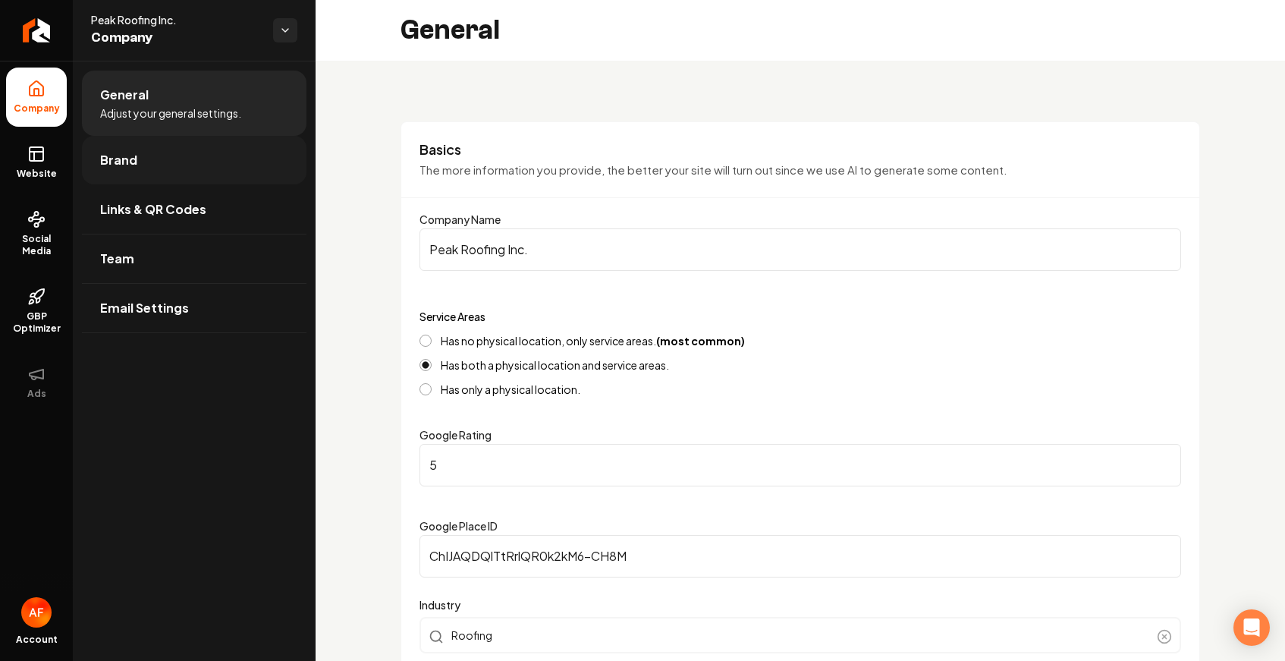
click at [118, 171] on link "Brand" at bounding box center [194, 160] width 225 height 49
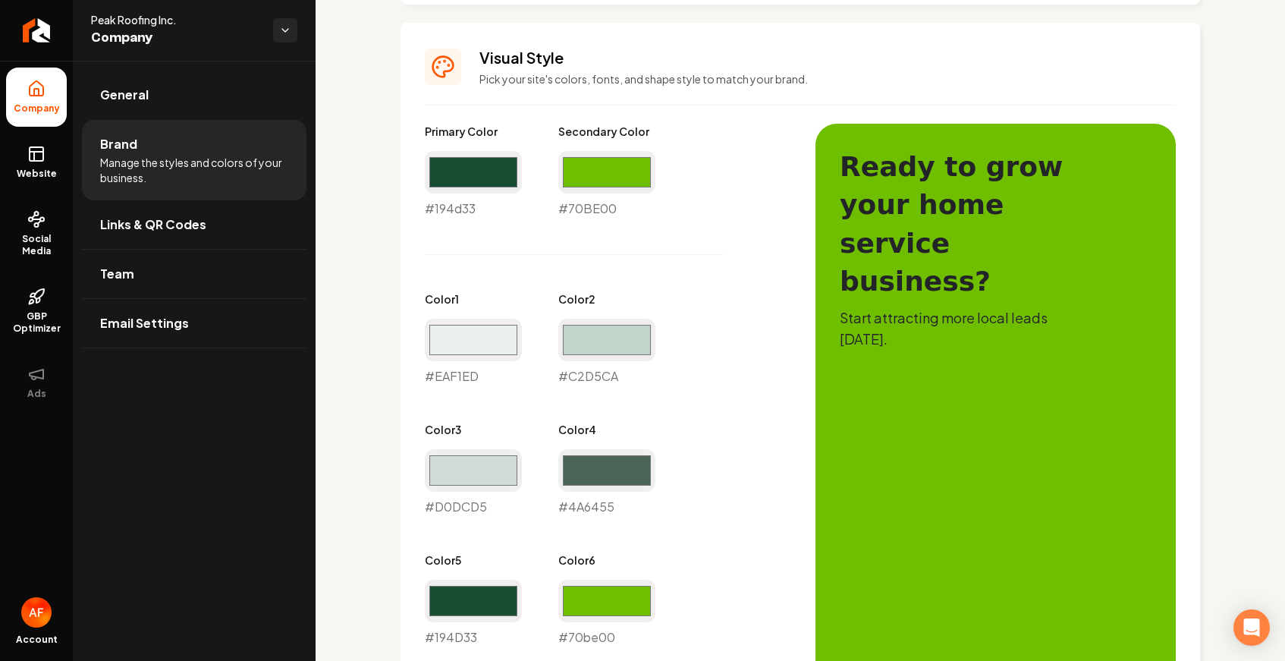
scroll to position [643, 0]
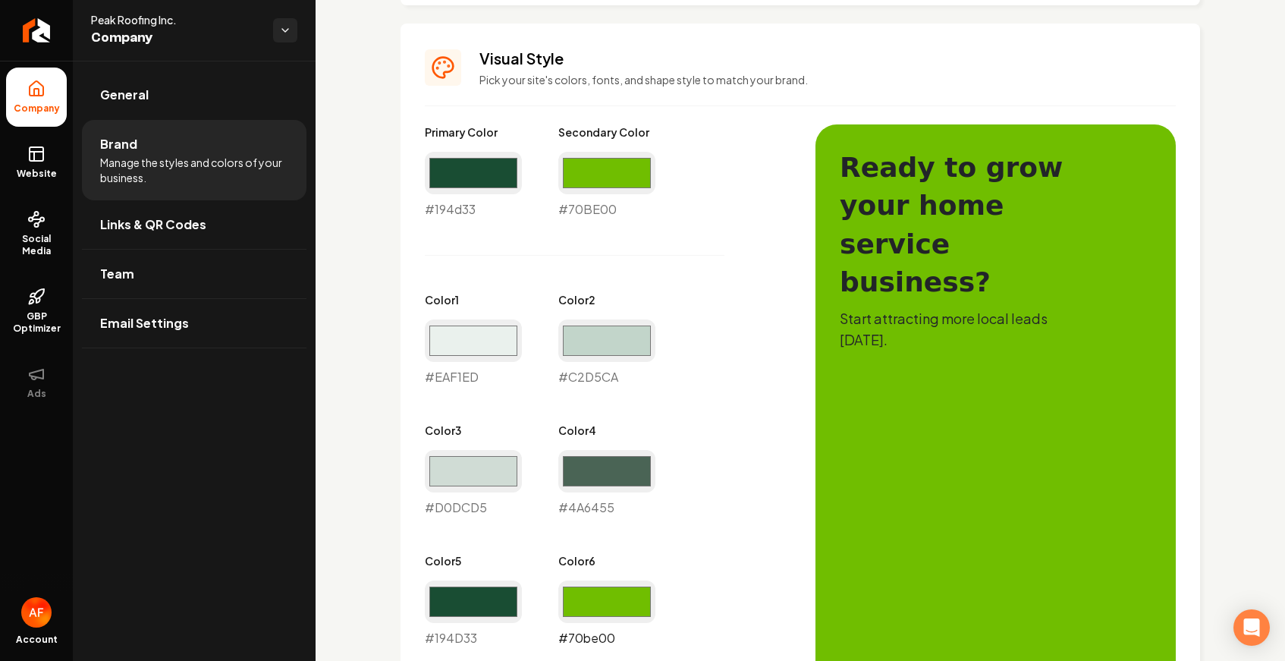
click at [636, 596] on input "#70be00" at bounding box center [606, 601] width 97 height 42
type input "#f5e324"
click at [734, 343] on div "Primary Color #194d33 #194d33 Secondary Color #70be00 #70BE00 Color 1 #eaf1ed #…" at bounding box center [605, 450] width 360 height 653
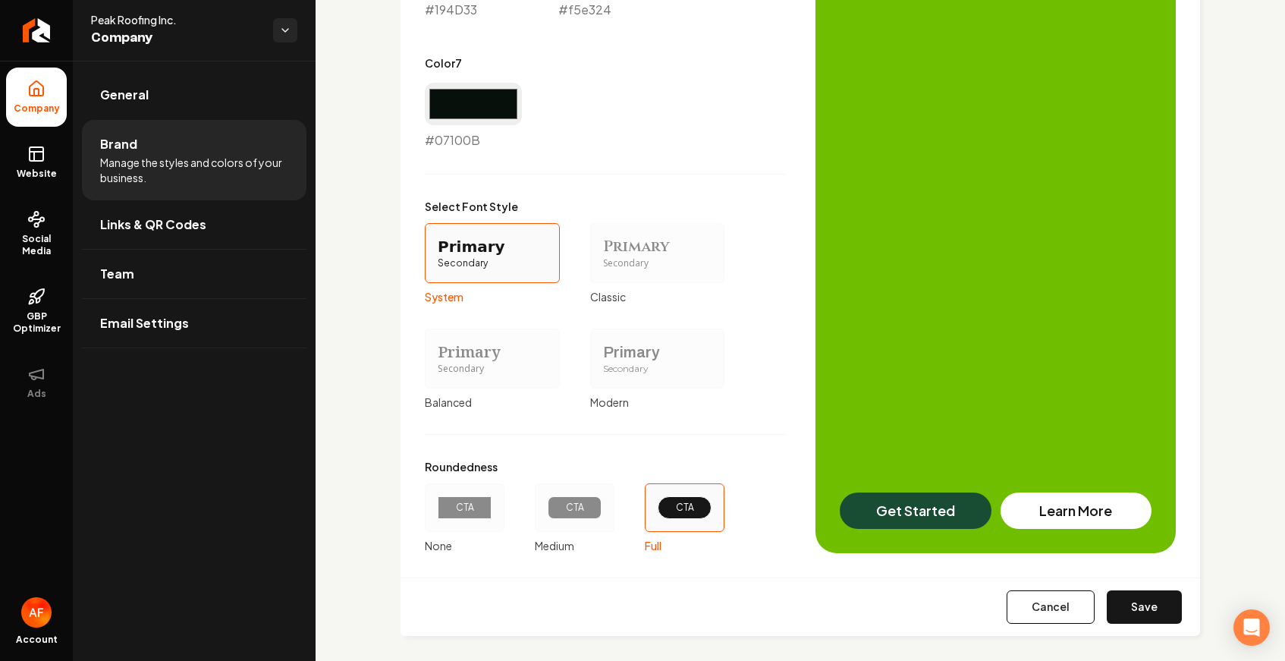
scroll to position [1282, 0]
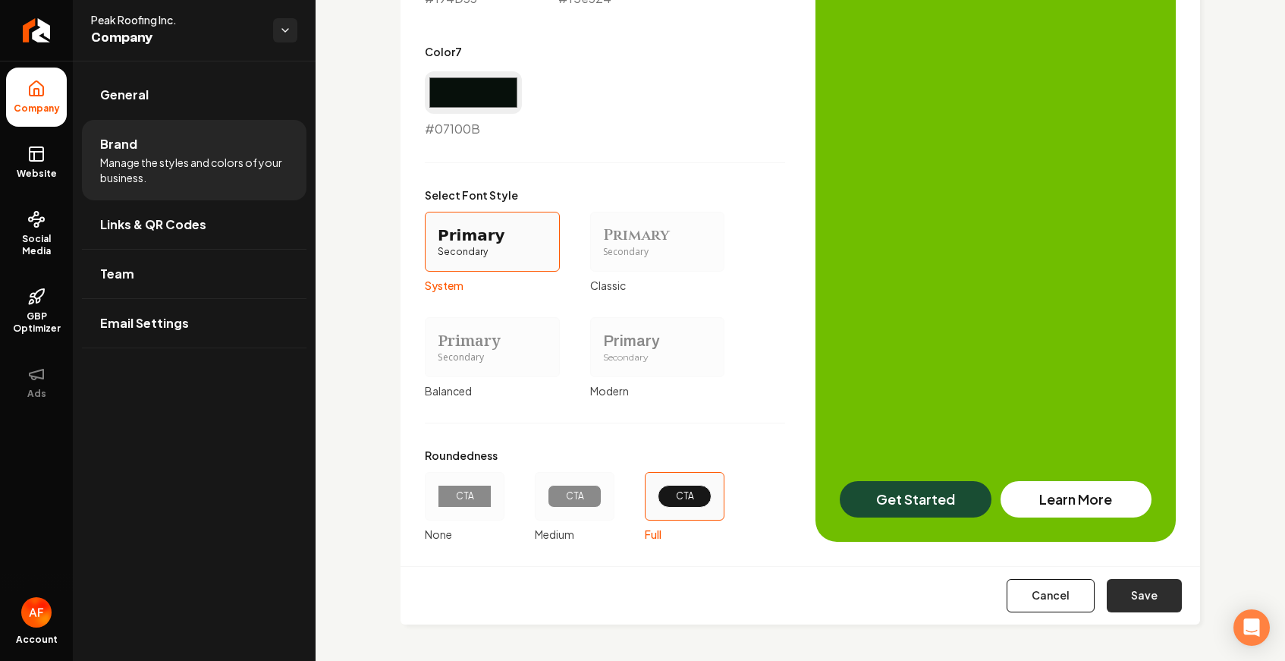
click at [1140, 605] on button "Save" at bounding box center [1144, 595] width 75 height 33
type input "#70be00"
type input "#eaf1ed"
type input "#c2d5ca"
type input "#d0dcd5"
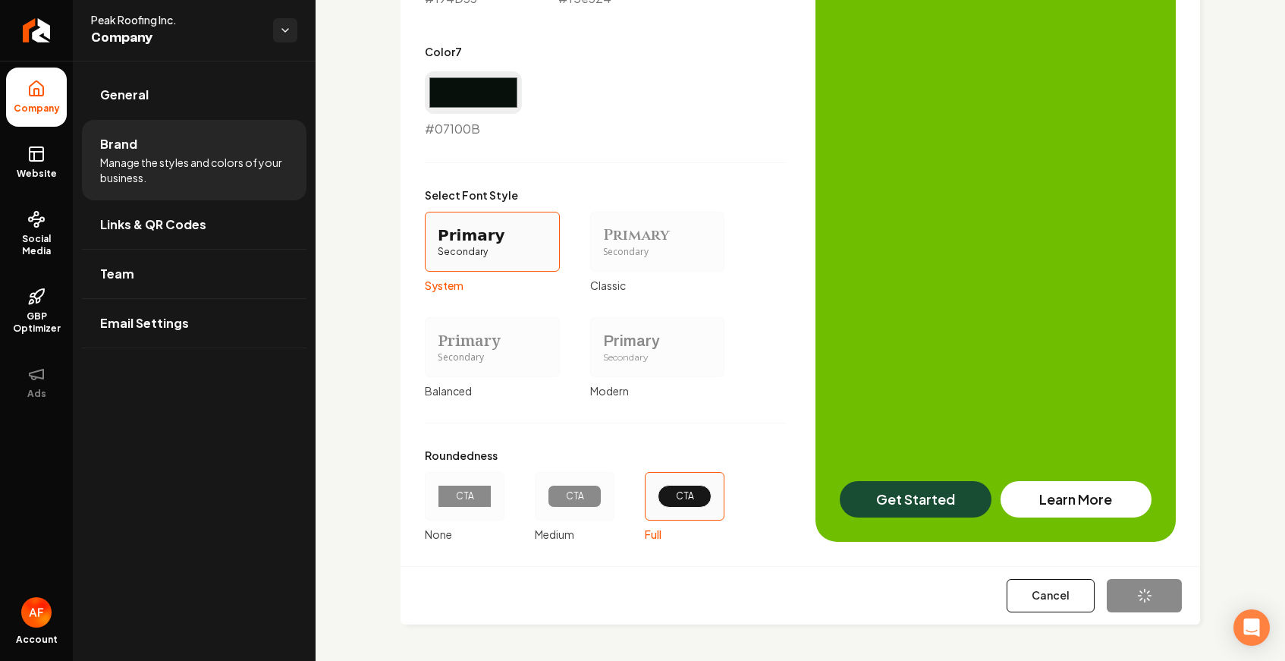
type input "#4a6455"
type input "#194d33"
type input "#07100b"
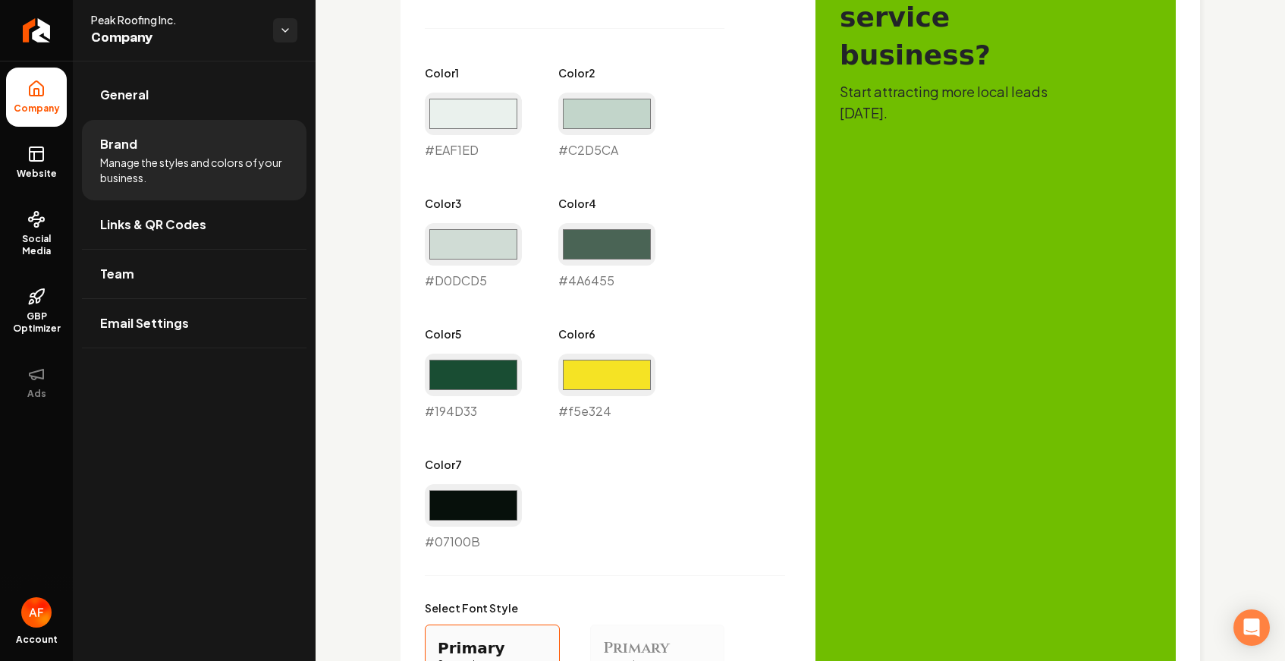
scroll to position [870, 0]
click at [624, 382] on input "#f5e324" at bounding box center [606, 374] width 97 height 42
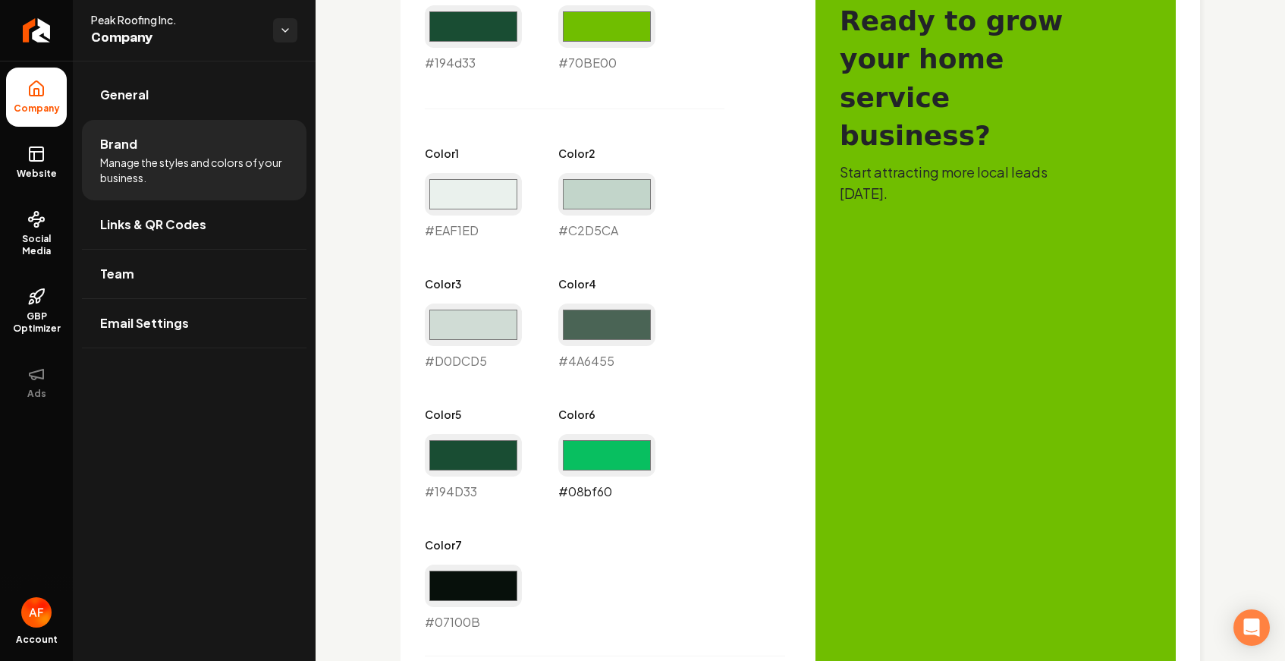
scroll to position [739, 0]
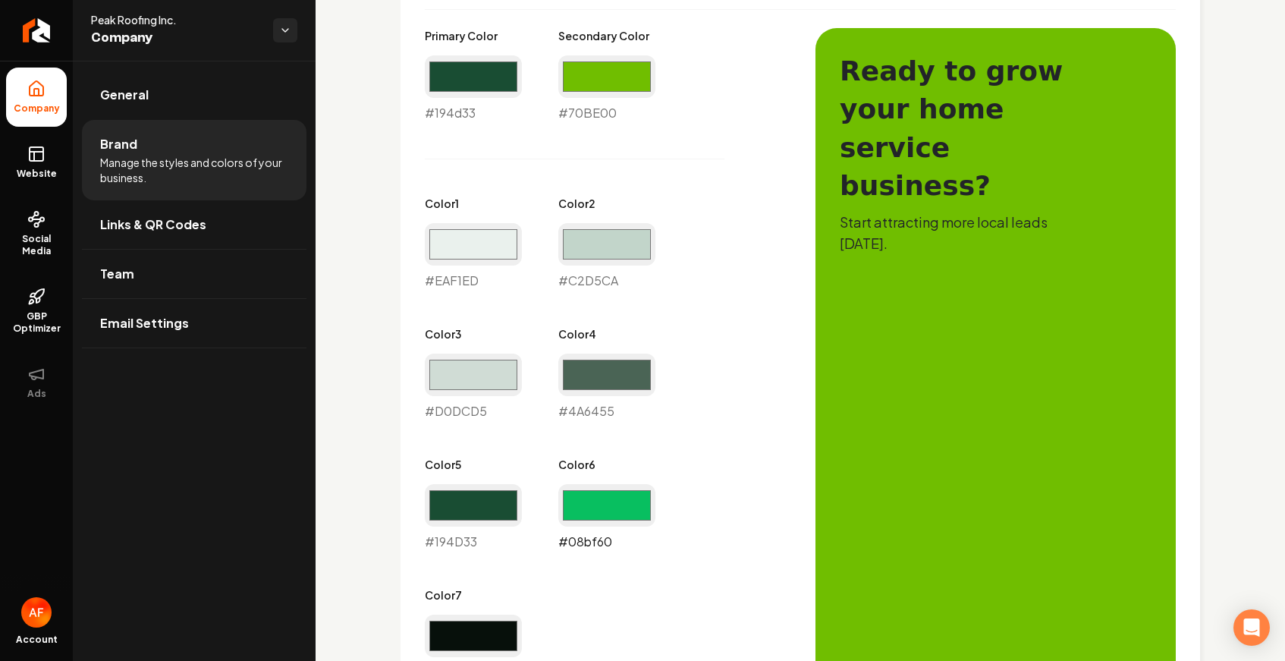
click at [599, 511] on input "#08bf60" at bounding box center [606, 505] width 97 height 42
type input "#70be00"
click at [785, 218] on div "Primary Color #194d33 #194d33 Secondary Color #70be00 #70BE00 Color 1 #eaf1ed #…" at bounding box center [800, 556] width 751 height 1057
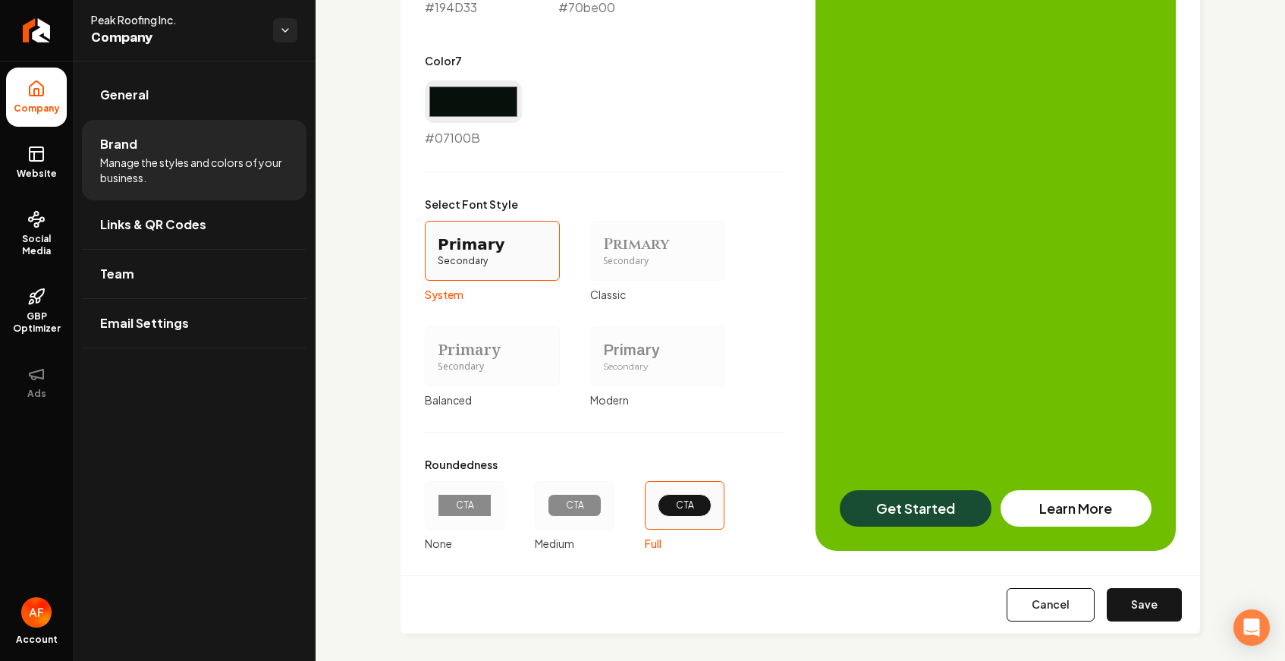
scroll to position [1282, 0]
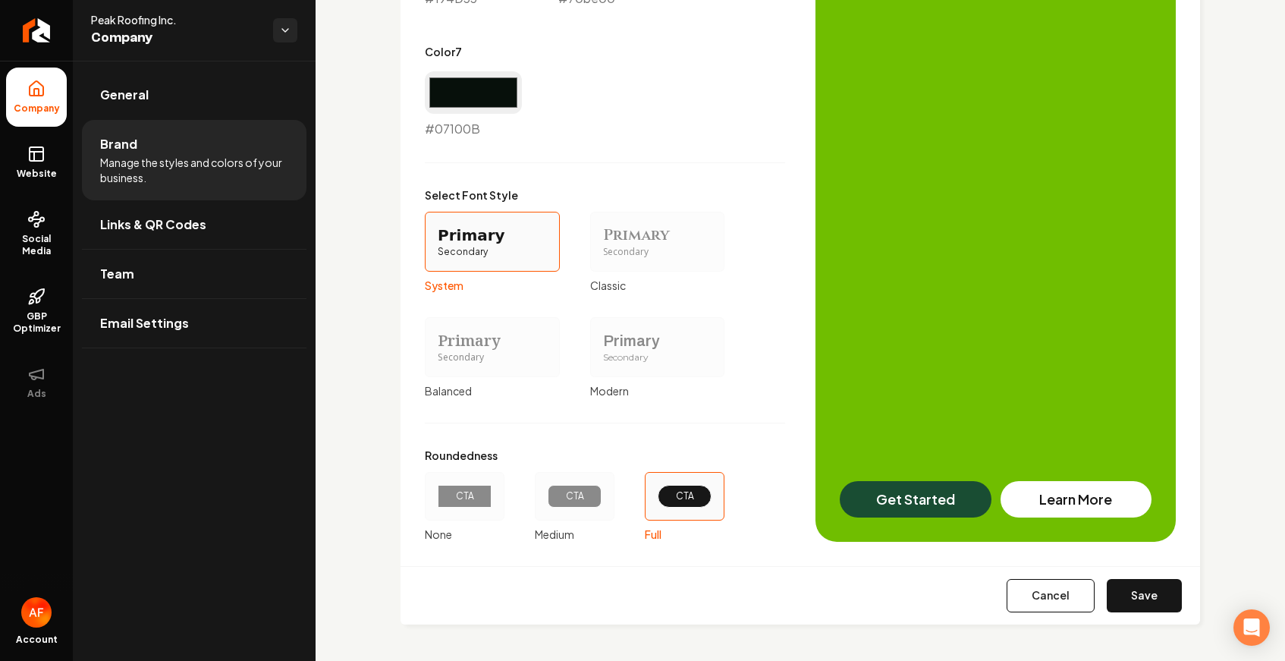
drag, startPoint x: 1136, startPoint y: 593, endPoint x: 1121, endPoint y: 568, distance: 29.7
click at [1136, 592] on button "Save" at bounding box center [1144, 595] width 75 height 33
type input "#70be00"
type input "#eaf1ed"
type input "#c2d5ca"
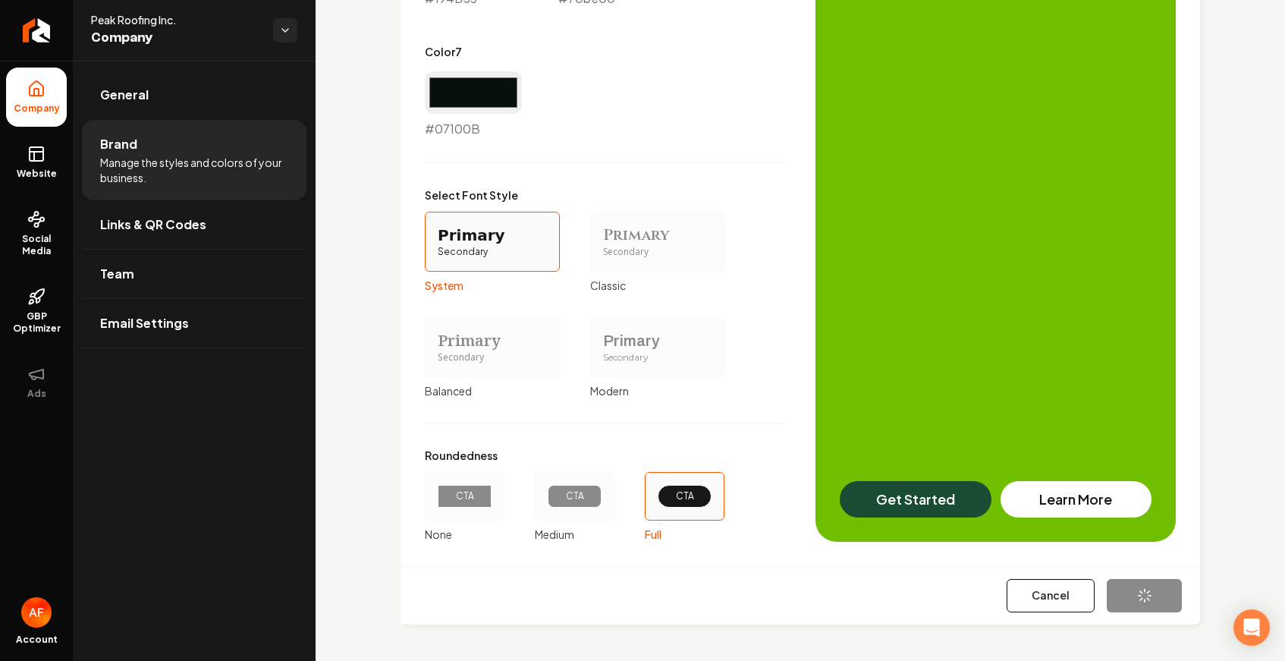
type input "#d0dcd5"
type input "#4a6455"
type input "#194d33"
type input "#07100b"
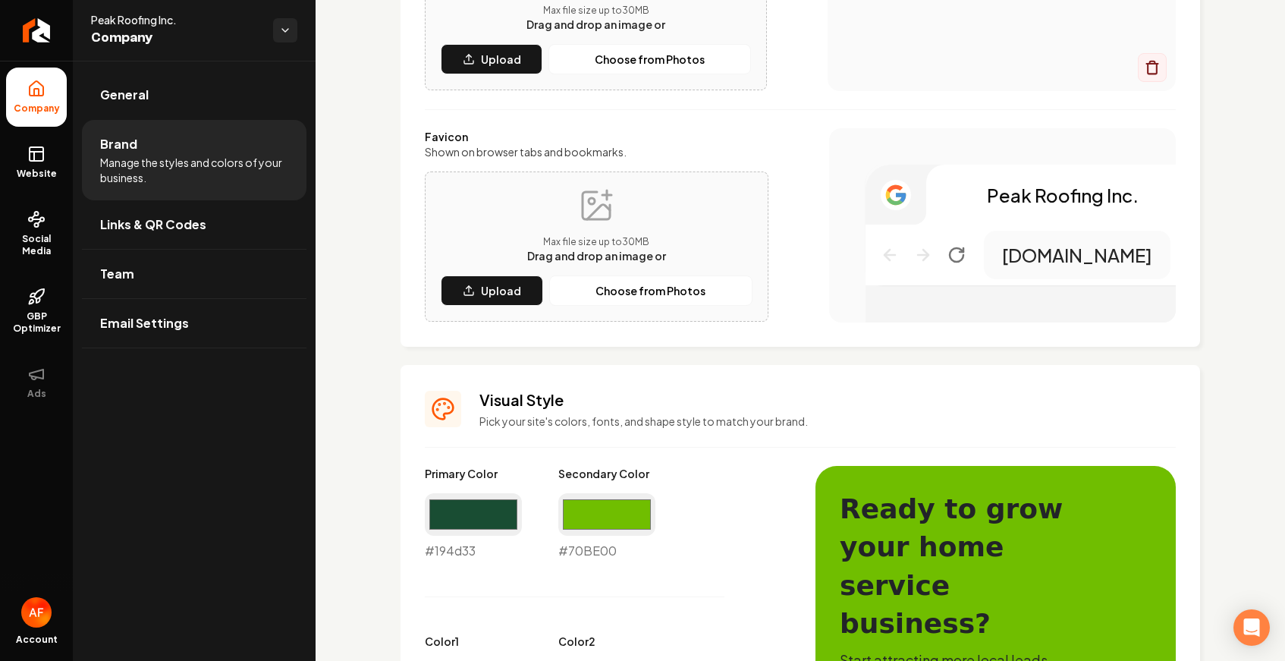
scroll to position [628, 0]
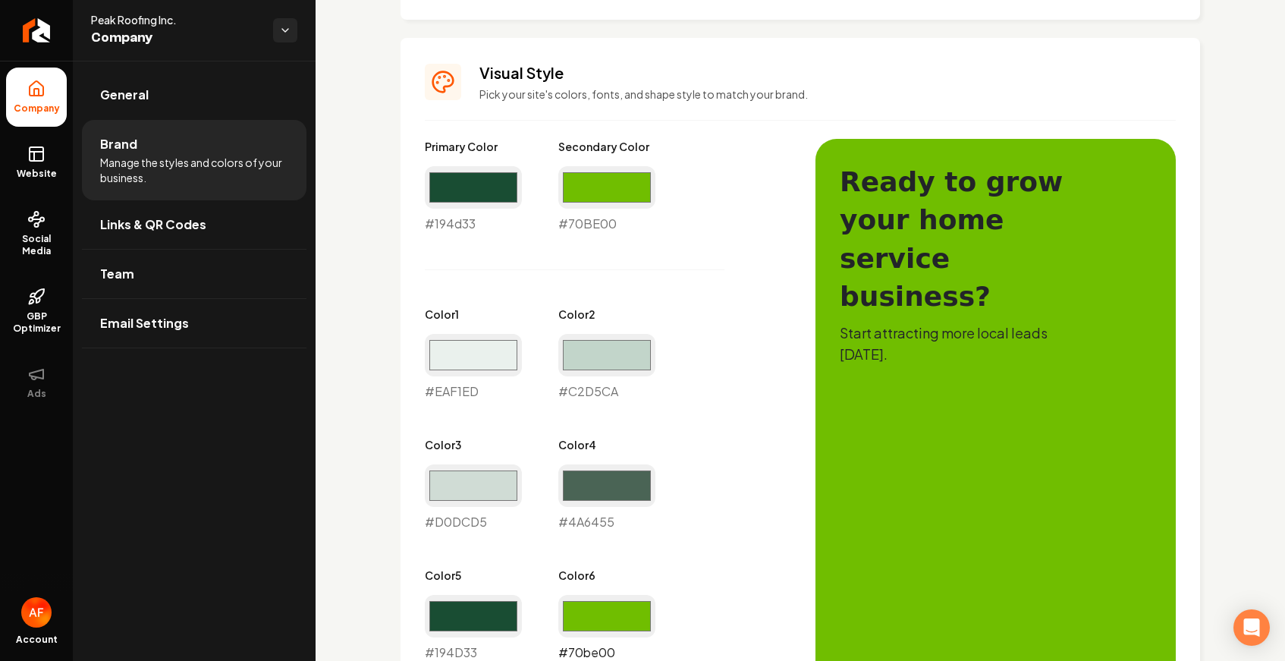
drag, startPoint x: 608, startPoint y: 607, endPoint x: 608, endPoint y: 594, distance: 12.9
click at [608, 607] on input "#70be00" at bounding box center [606, 616] width 97 height 42
type input "#194d33"
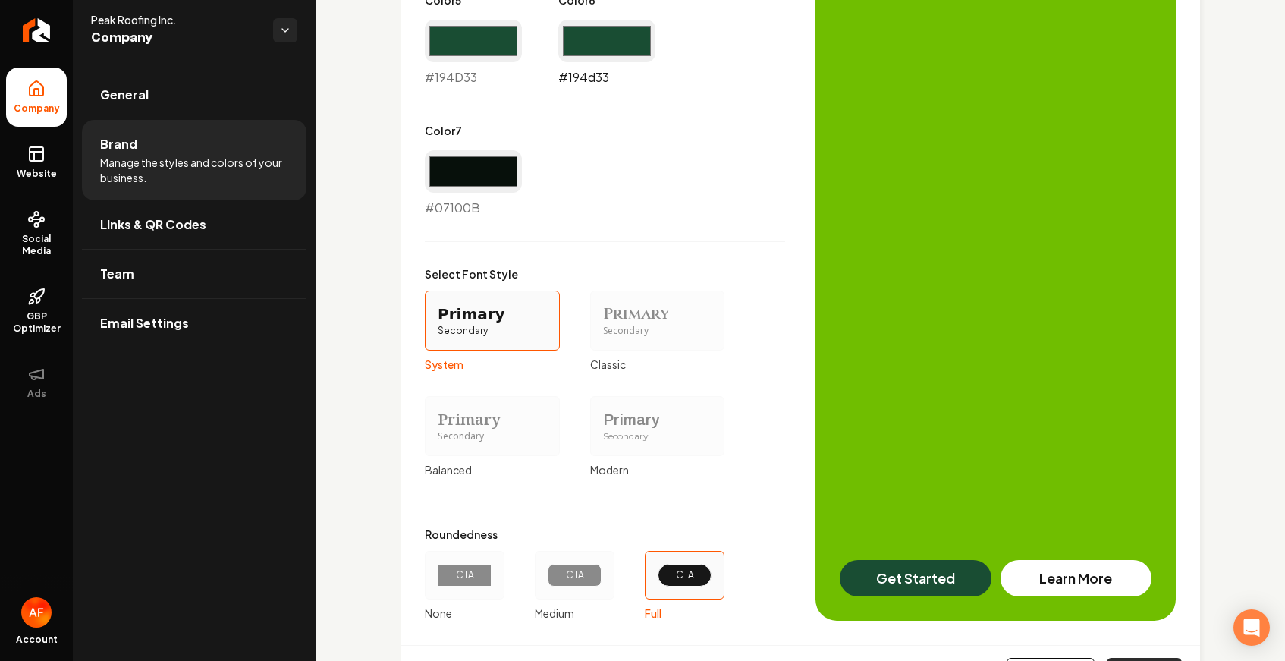
scroll to position [1282, 0]
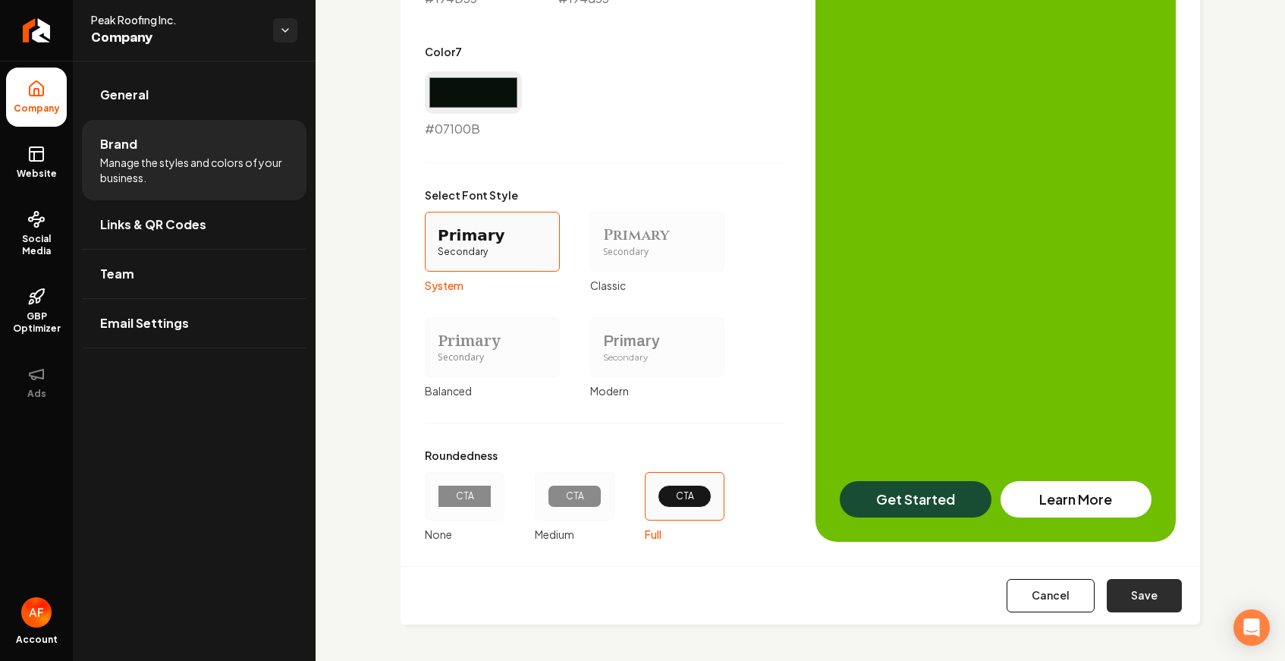
click at [1154, 613] on div "Cancel Save" at bounding box center [801, 595] width 800 height 58
drag, startPoint x: 1152, startPoint y: 607, endPoint x: 866, endPoint y: 195, distance: 501.5
click at [1150, 602] on button "Save" at bounding box center [1144, 595] width 75 height 33
type input "#70be00"
type input "#eaf1ed"
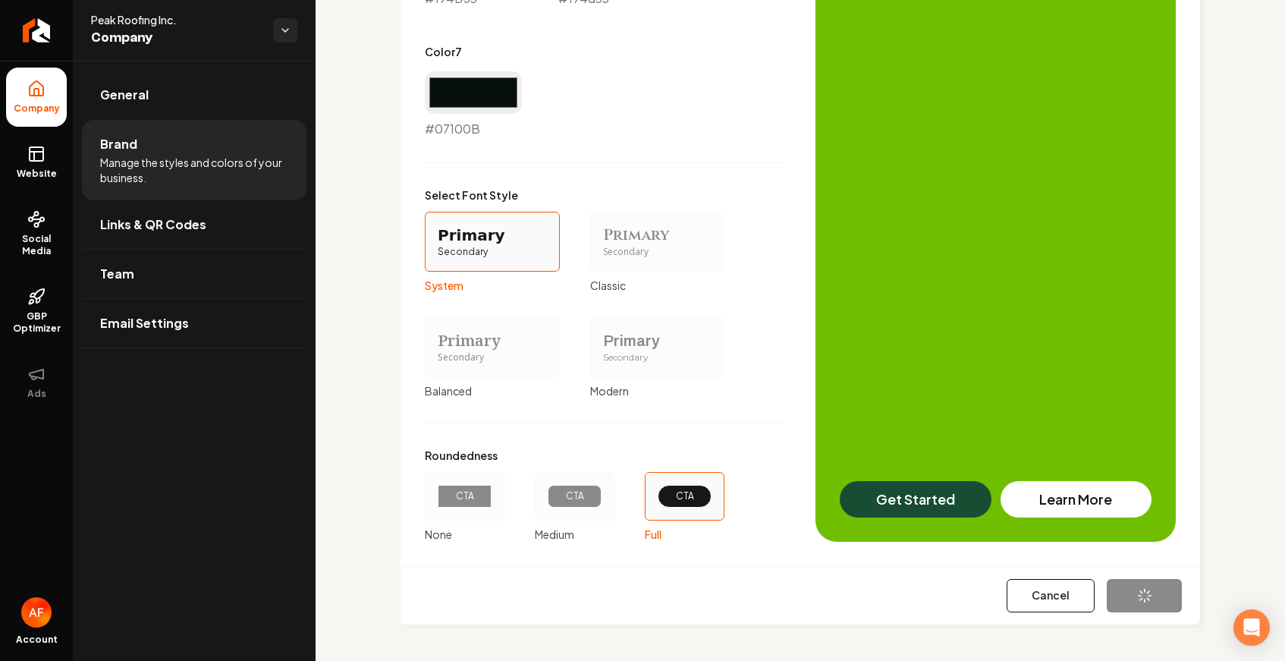
type input "#c2d5ca"
type input "#d0dcd5"
type input "#4a6455"
type input "#194d33"
type input "#07100b"
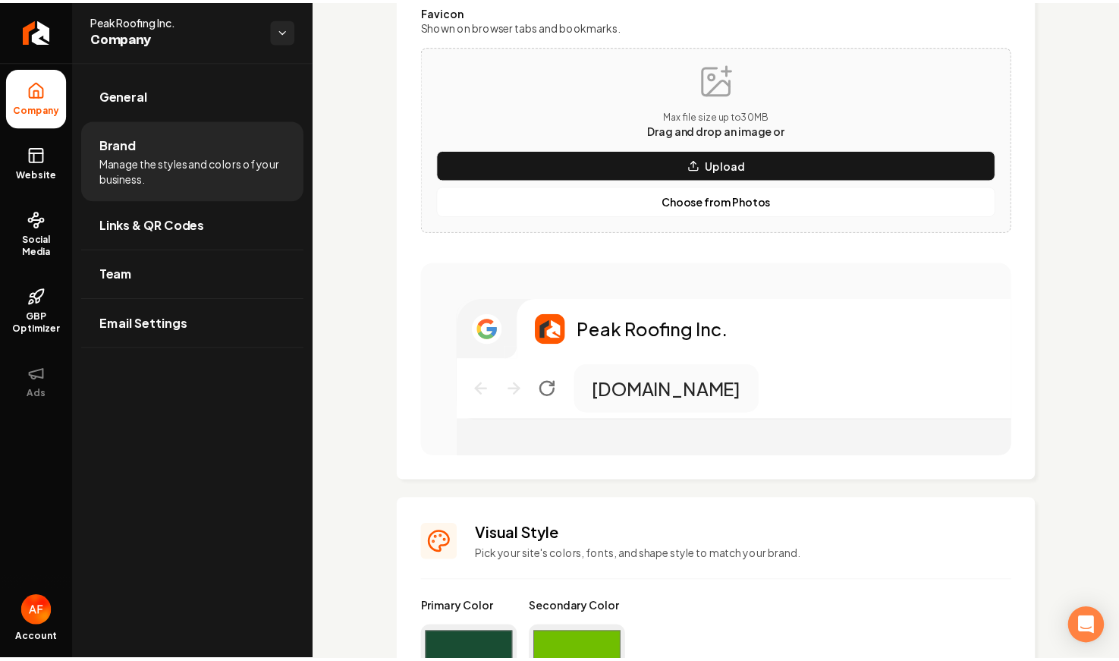
scroll to position [1205, 0]
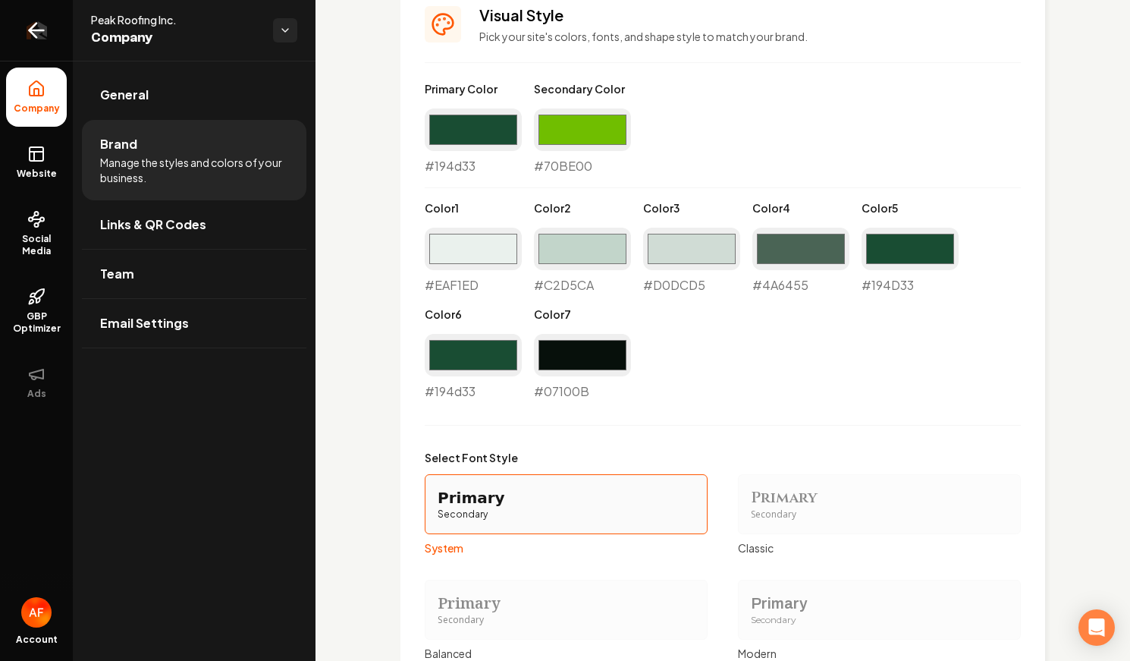
click at [36, 15] on link "Return to dashboard" at bounding box center [36, 30] width 73 height 61
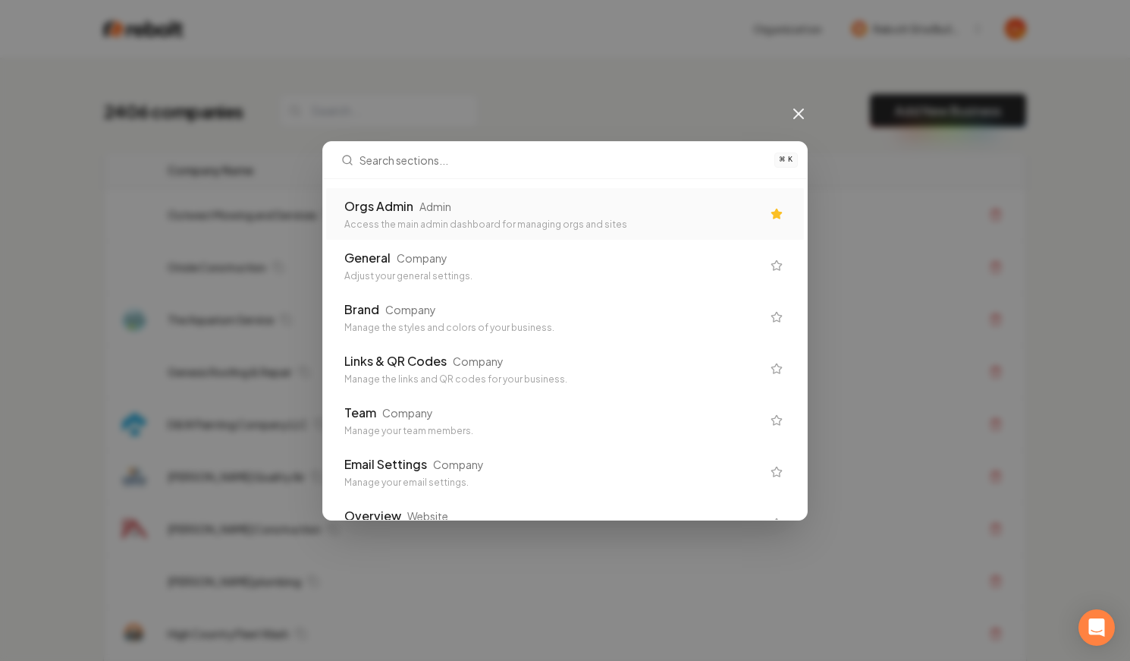
click at [627, 229] on div "Access the main admin dashboard for managing orgs and sites" at bounding box center [552, 224] width 417 height 12
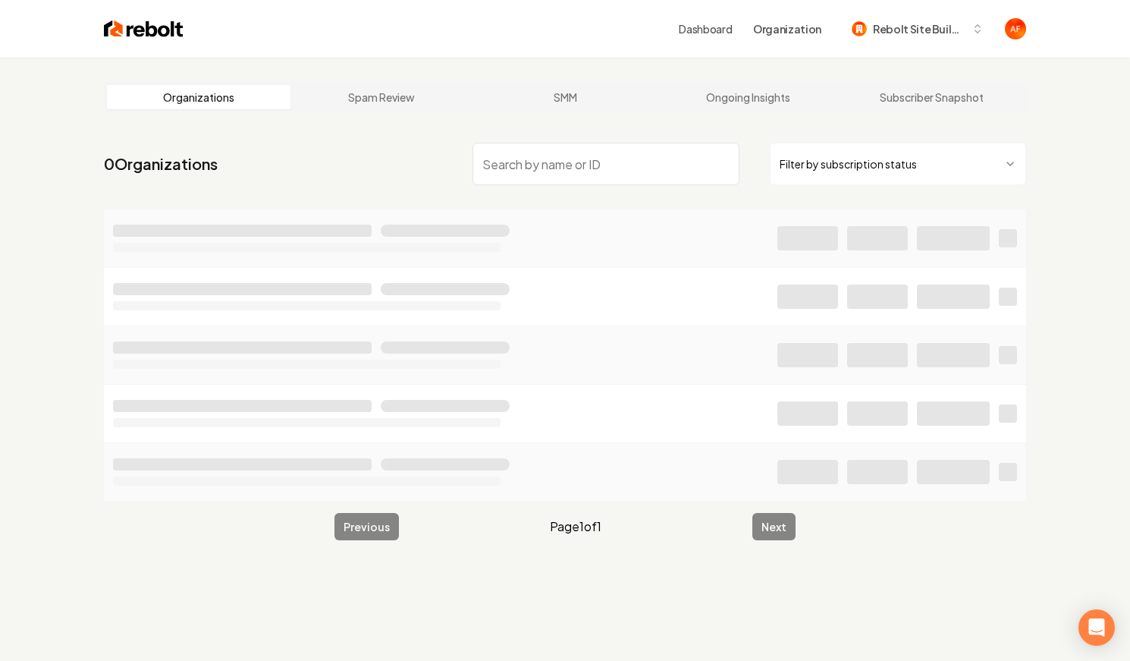
click at [940, 179] on html "Dashboard Organization Rebolt Site Builder Organizations Spam Review SMM Ongoin…" at bounding box center [565, 330] width 1130 height 661
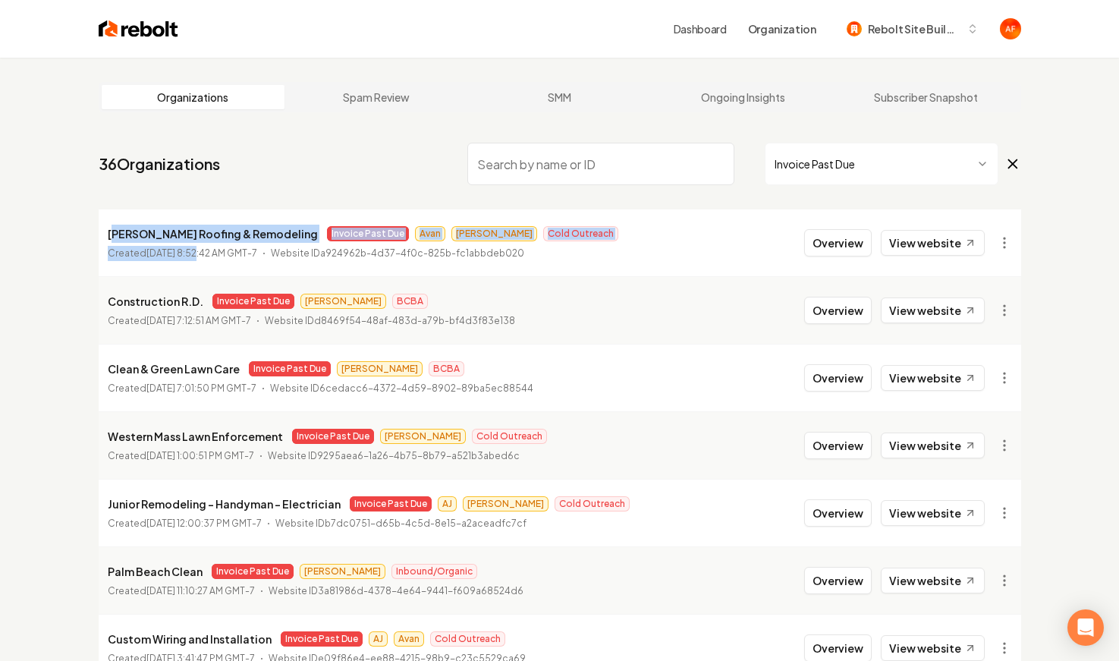
drag, startPoint x: 160, startPoint y: 241, endPoint x: 192, endPoint y: 245, distance: 32.1
click at [190, 246] on div "Hidalgo Roofing & Remodeling Invoice Past Due Avan James Cold Outreach Created …" at bounding box center [363, 243] width 511 height 36
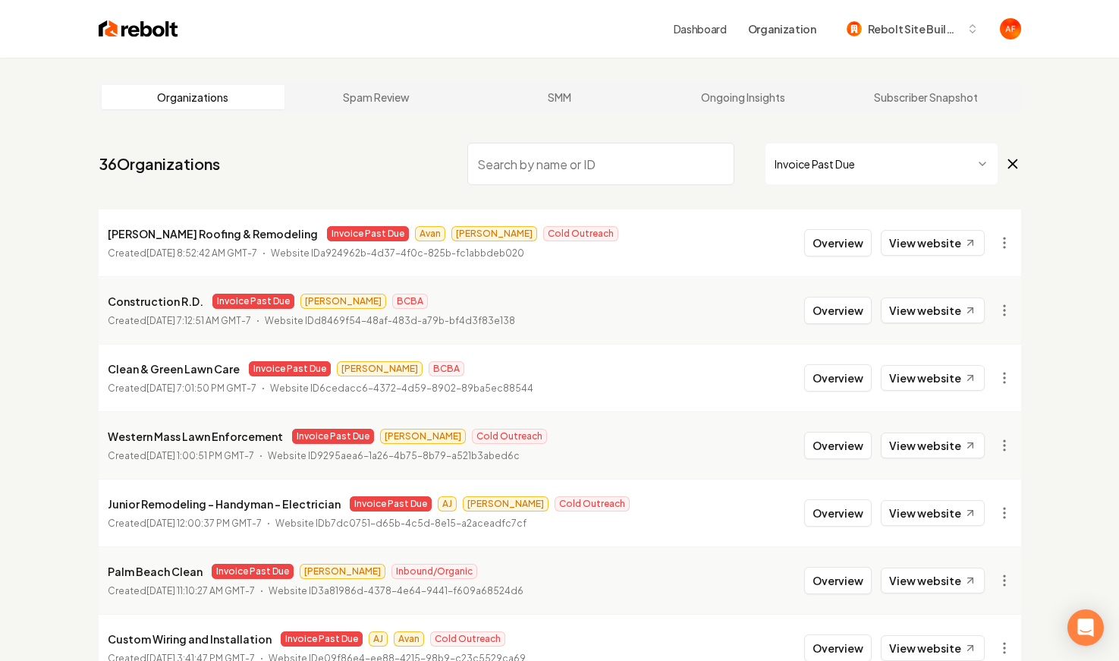
click at [216, 255] on time "August 16, 2025, 8:52:42 AM GMT-7" at bounding box center [201, 252] width 111 height 11
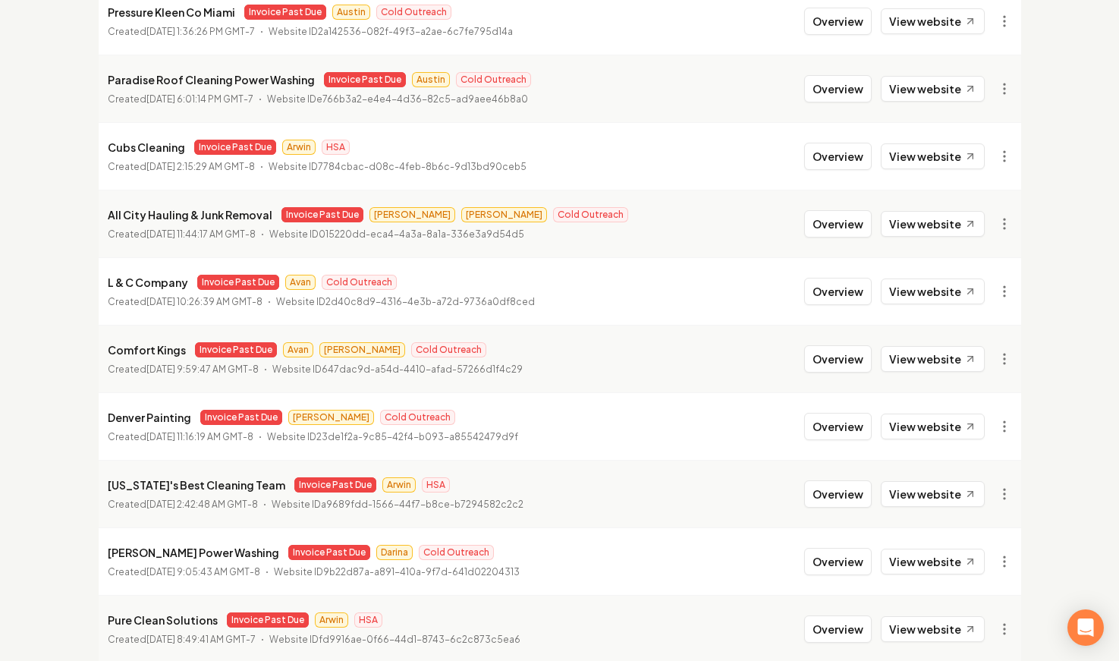
scroll to position [1637, 0]
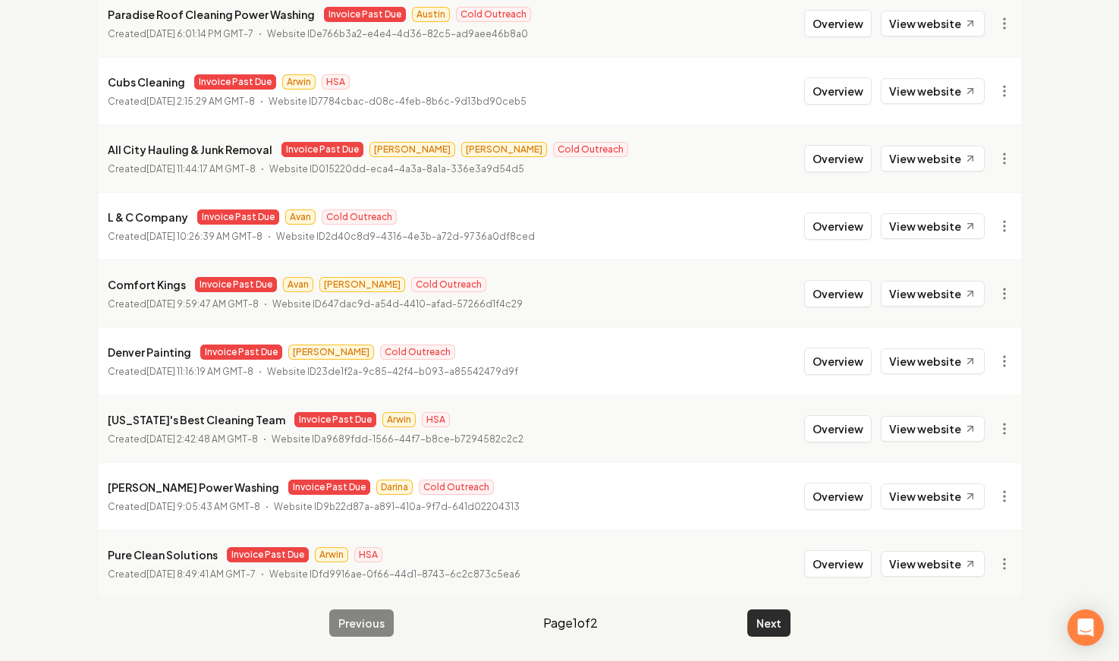
click at [762, 620] on button "Next" at bounding box center [768, 622] width 43 height 27
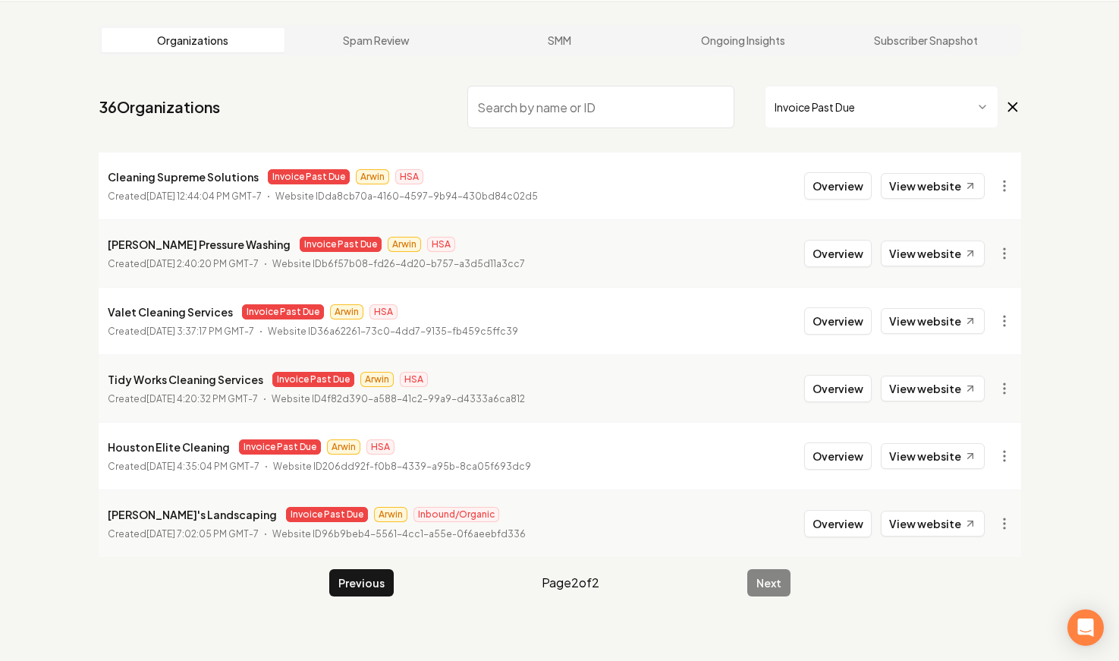
scroll to position [58, 0]
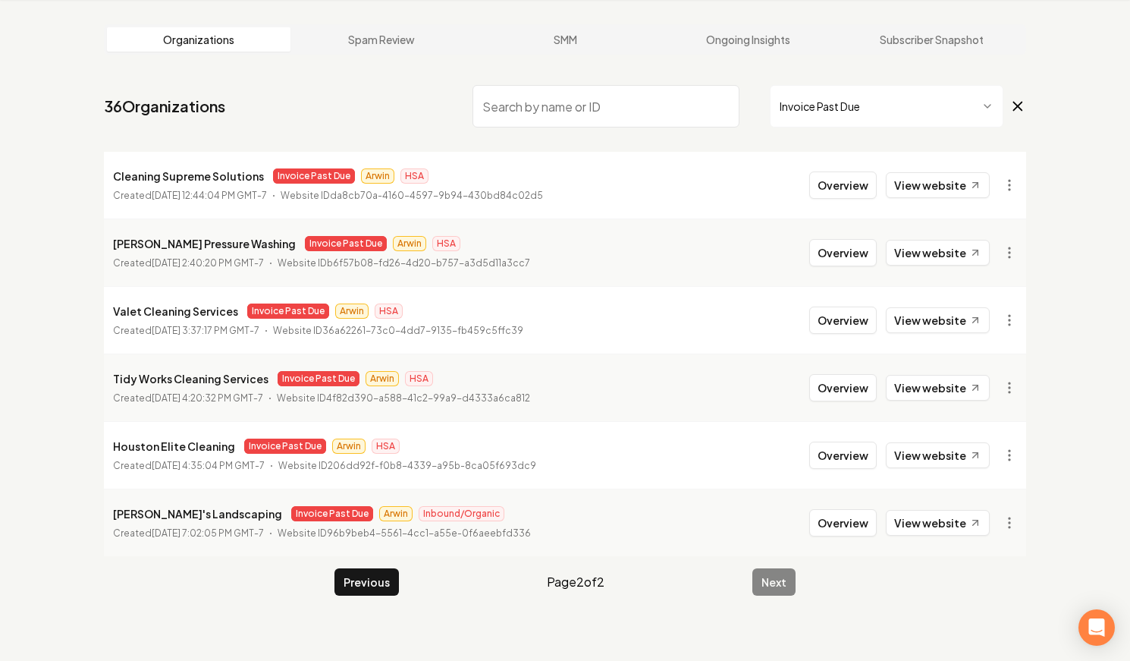
click at [820, 108] on html "Dashboard Organization Rebolt Site Builder Organizations Spam Review SMM Ongoin…" at bounding box center [565, 272] width 1130 height 661
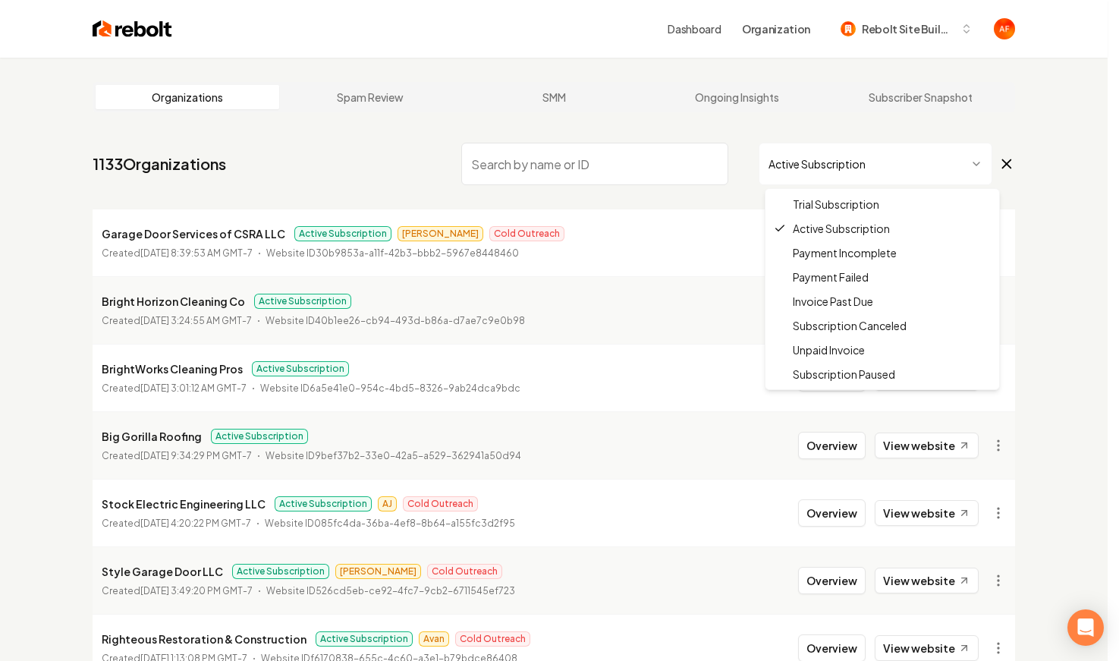
click at [849, 155] on html "Dashboard Organization Rebolt Site Builder Organizations Spam Review SMM Ongoin…" at bounding box center [559, 330] width 1119 height 661
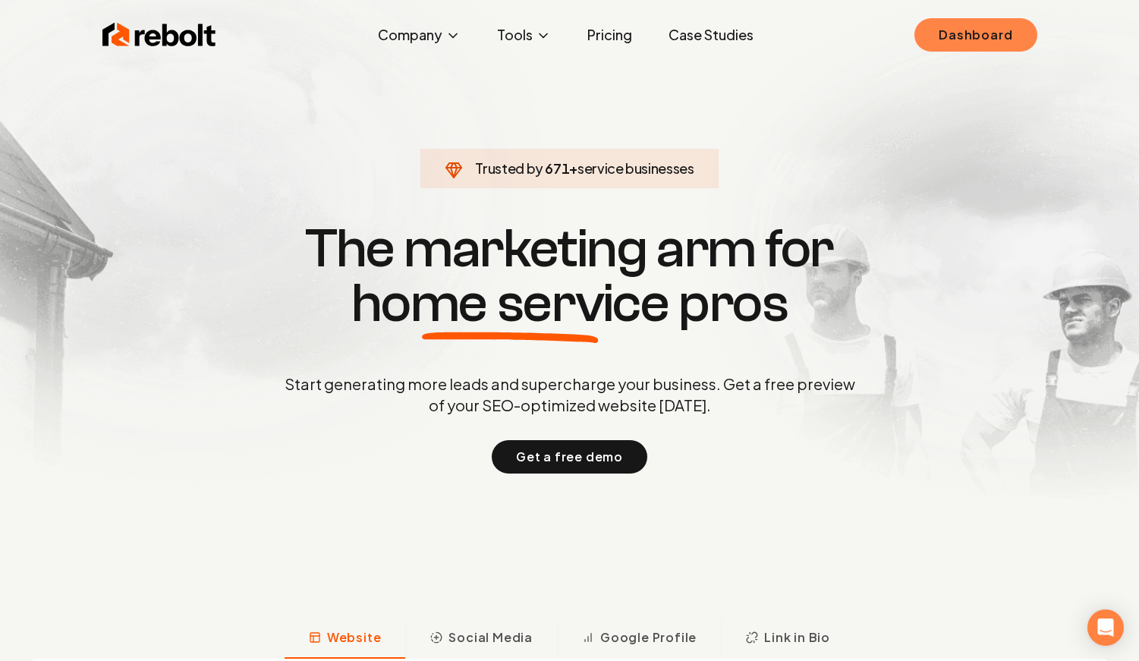
drag, startPoint x: 938, startPoint y: 18, endPoint x: 959, endPoint y: 35, distance: 27.0
click at [959, 35] on link "Dashboard" at bounding box center [975, 34] width 122 height 33
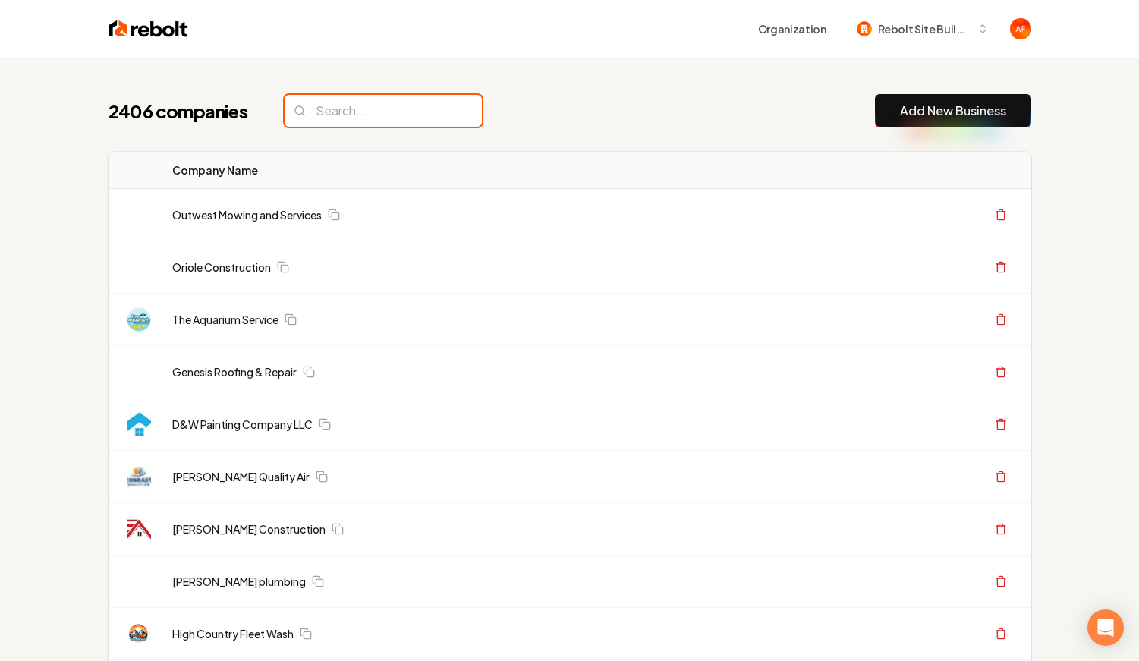
click at [330, 108] on input "search" at bounding box center [382, 111] width 197 height 32
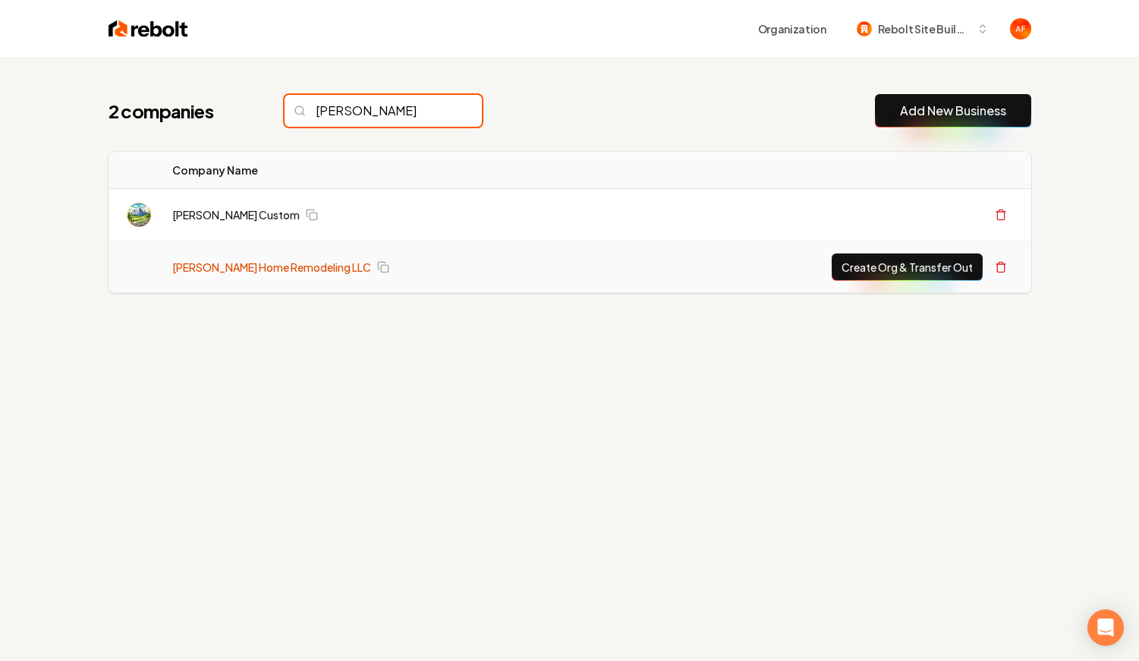
type input "holl"
click at [279, 264] on link "[PERSON_NAME] Home Remodeling LLC" at bounding box center [271, 266] width 199 height 15
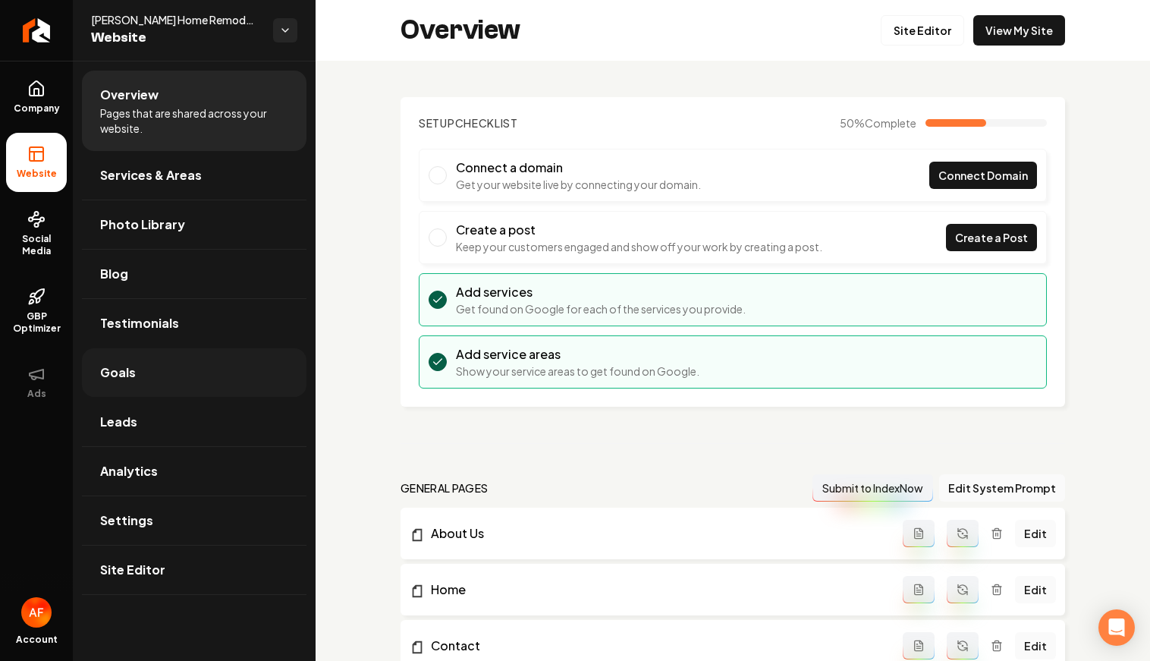
click at [144, 381] on link "Goals" at bounding box center [194, 372] width 225 height 49
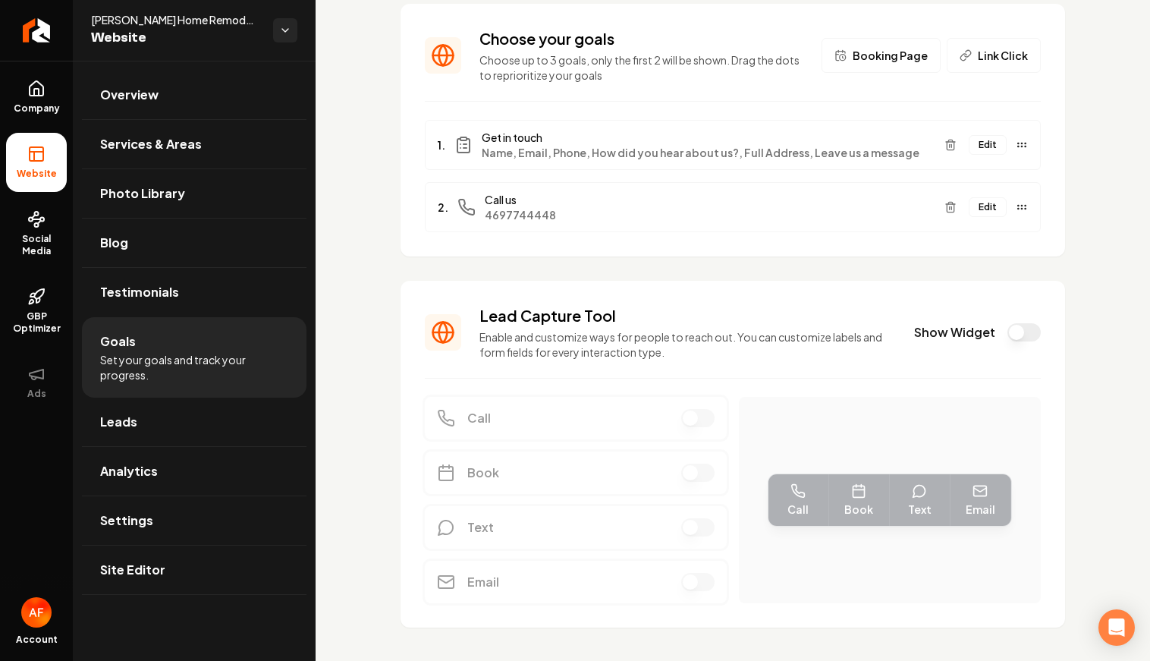
scroll to position [121, 0]
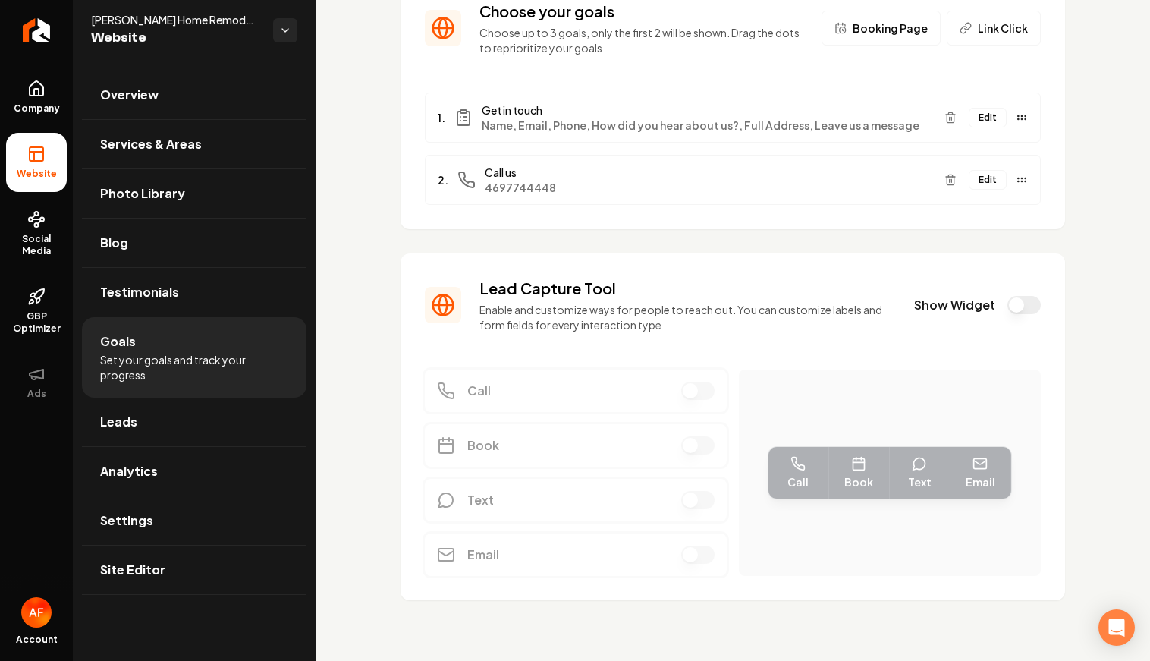
click at [1014, 303] on button "Show Widget" at bounding box center [1023, 305] width 33 height 18
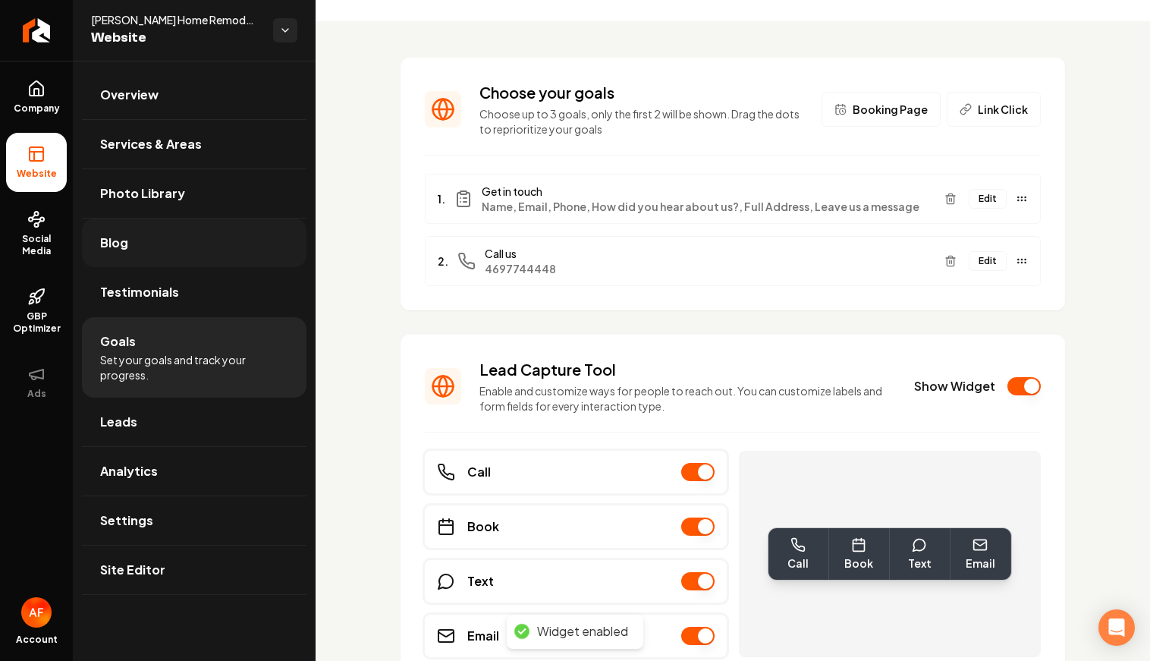
scroll to position [0, 0]
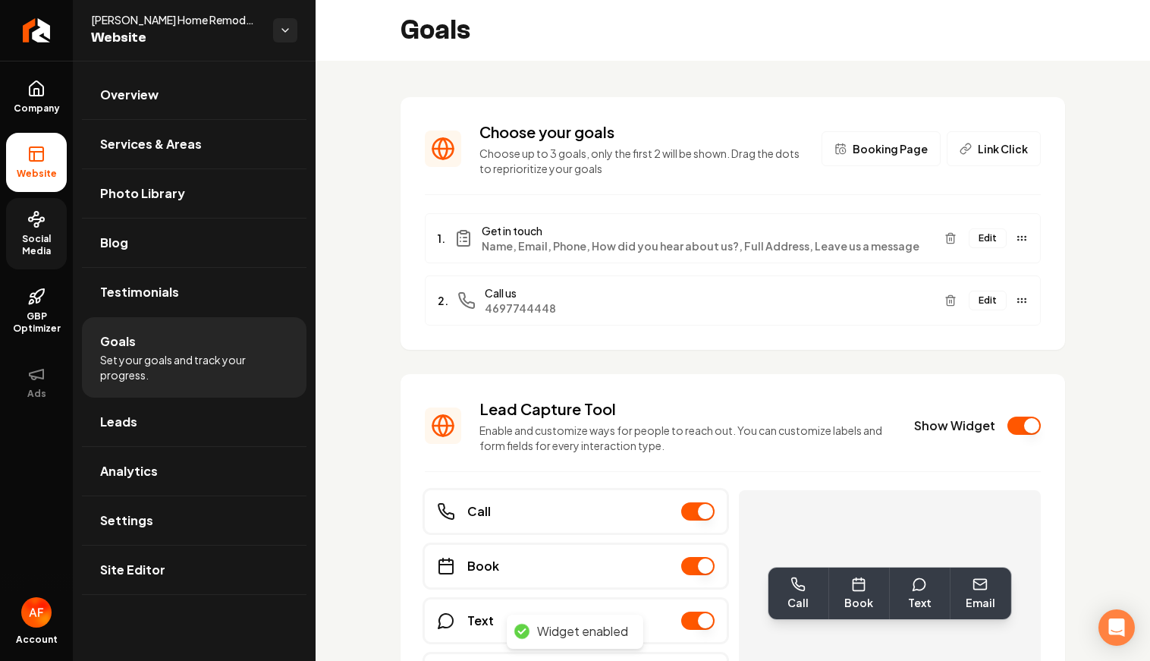
click at [37, 234] on span "Social Media" at bounding box center [36, 245] width 61 height 24
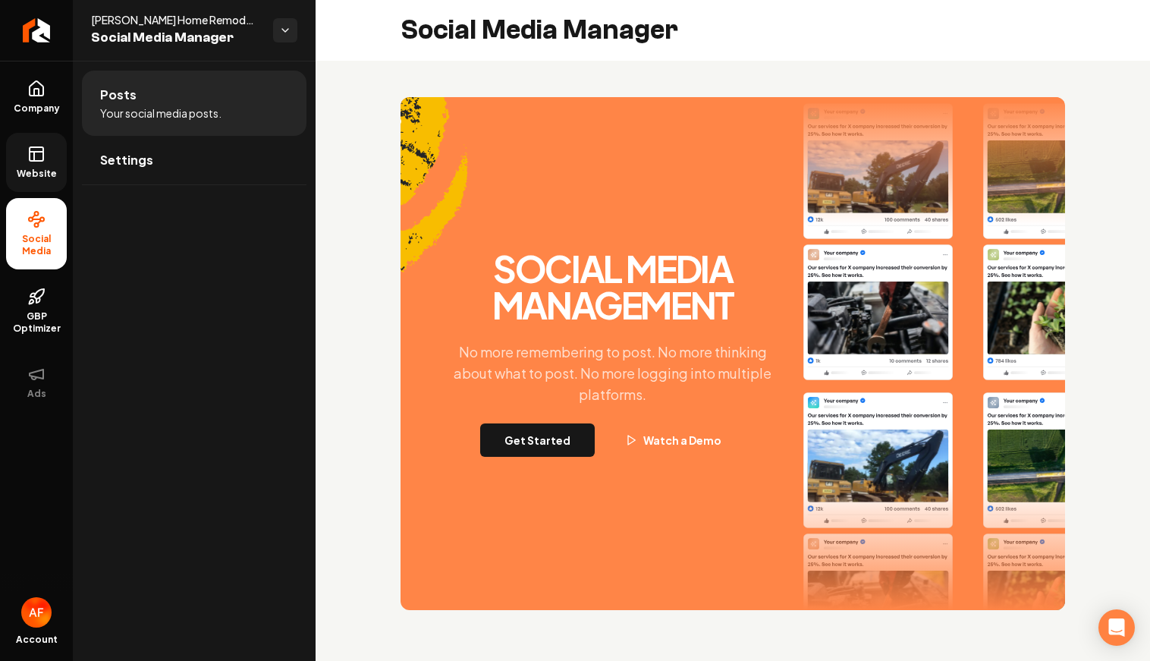
click at [39, 155] on icon at bounding box center [36, 154] width 18 height 18
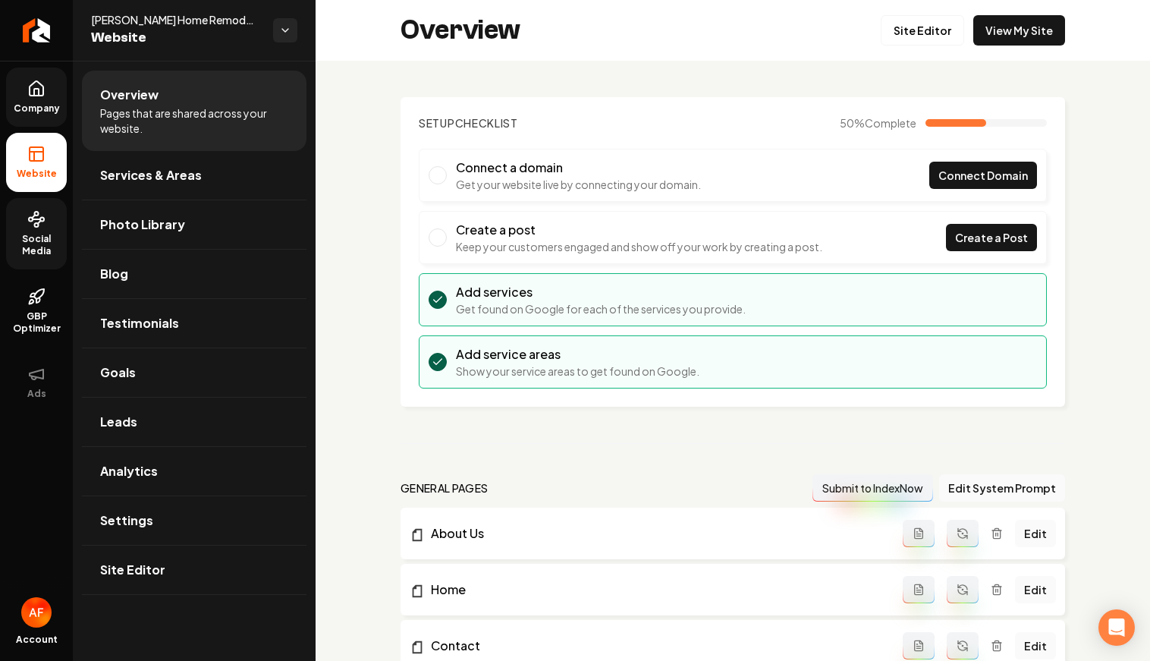
click at [24, 77] on link "Company" at bounding box center [36, 97] width 61 height 59
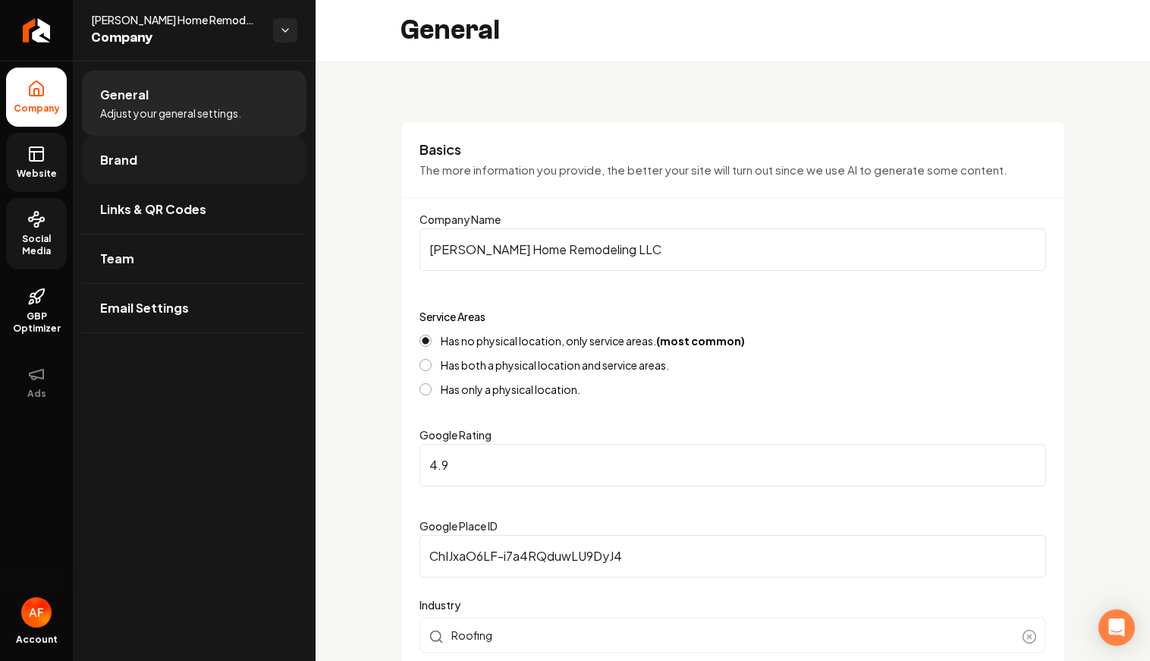
click at [151, 173] on link "Brand" at bounding box center [194, 160] width 225 height 49
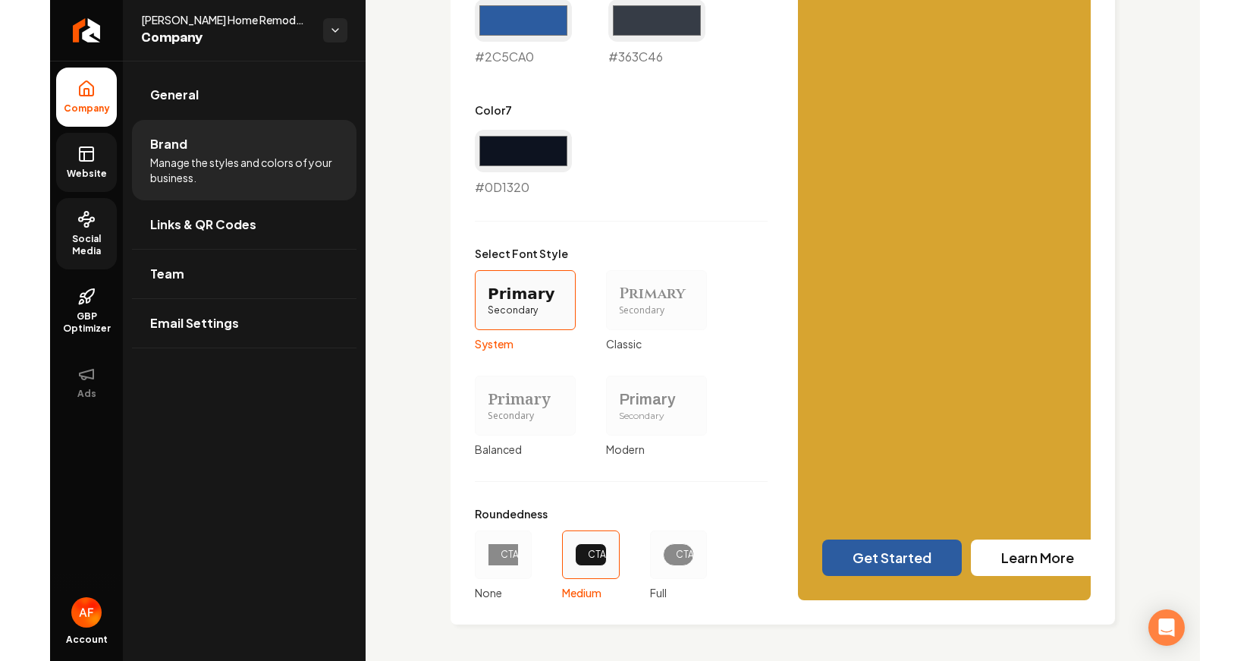
scroll to position [1608, 0]
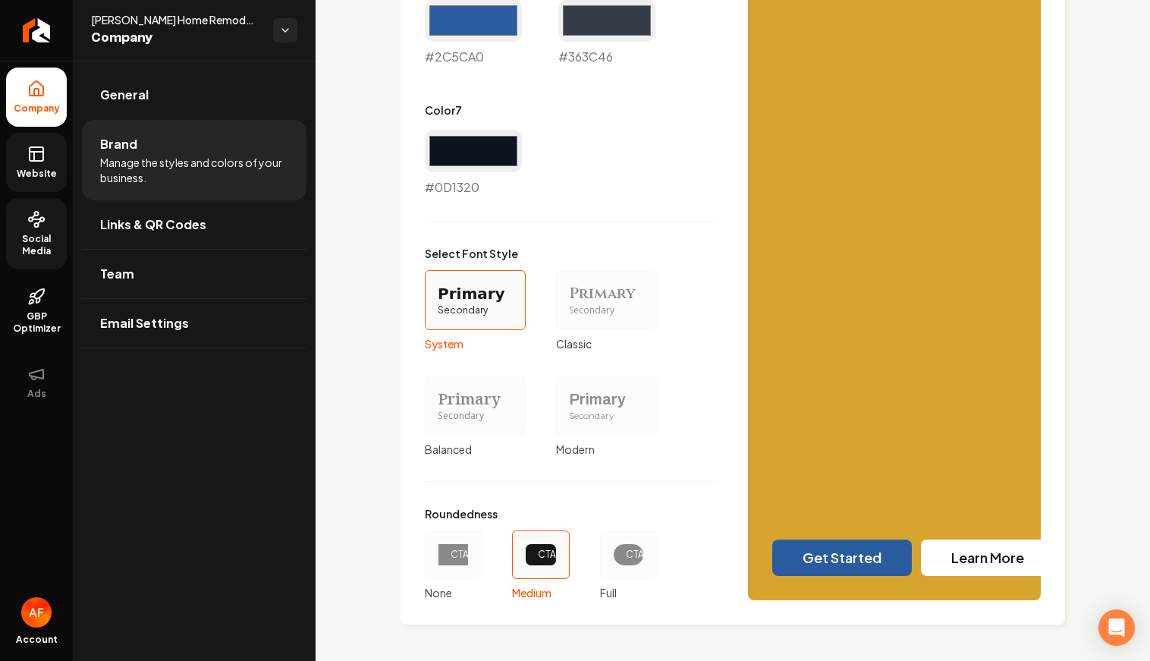
click at [3, 319] on ul "Company Website Social Media GBP Optimizer Ads" at bounding box center [36, 239] width 73 height 357
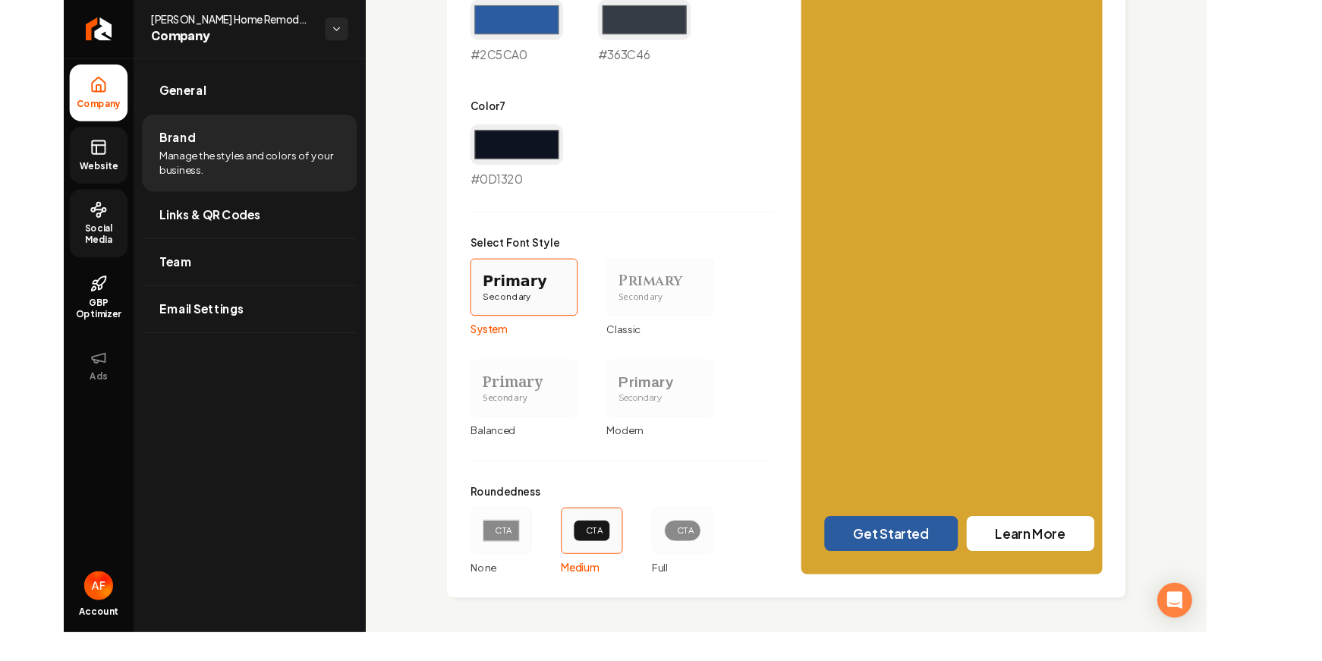
scroll to position [1216, 0]
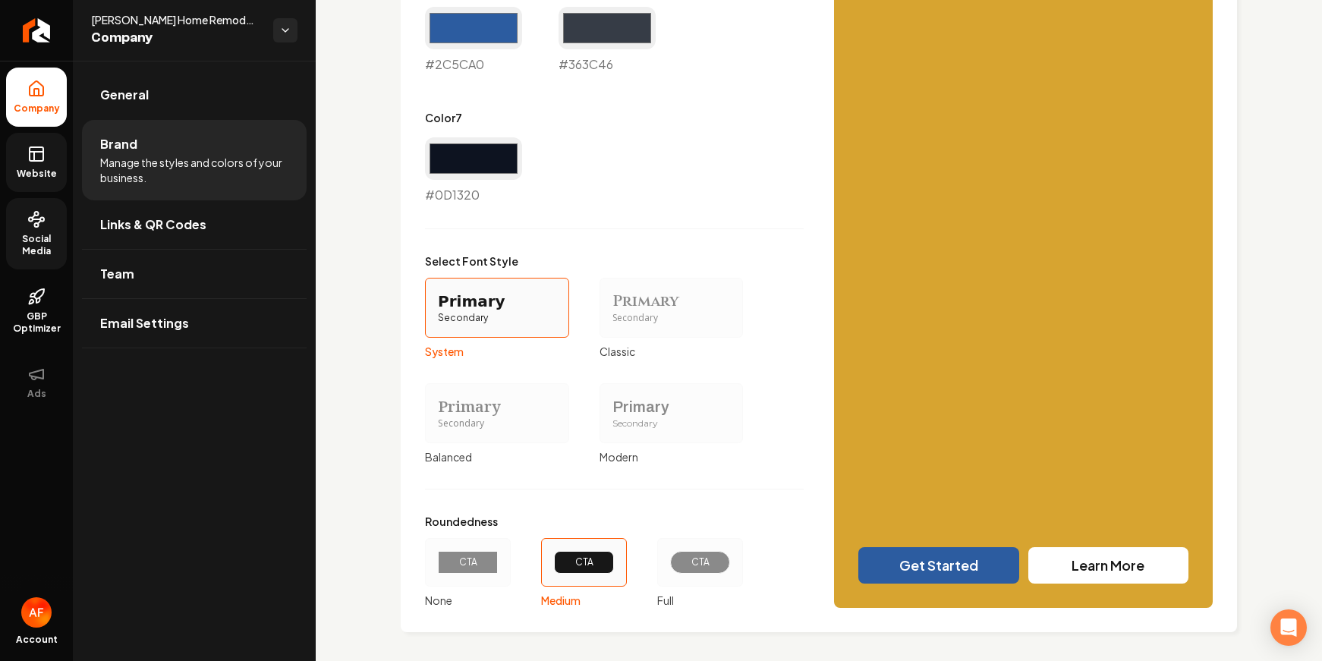
click at [706, 570] on div "CTA" at bounding box center [700, 562] width 60 height 23
click at [668, 568] on button "CTA Full" at bounding box center [662, 562] width 12 height 12
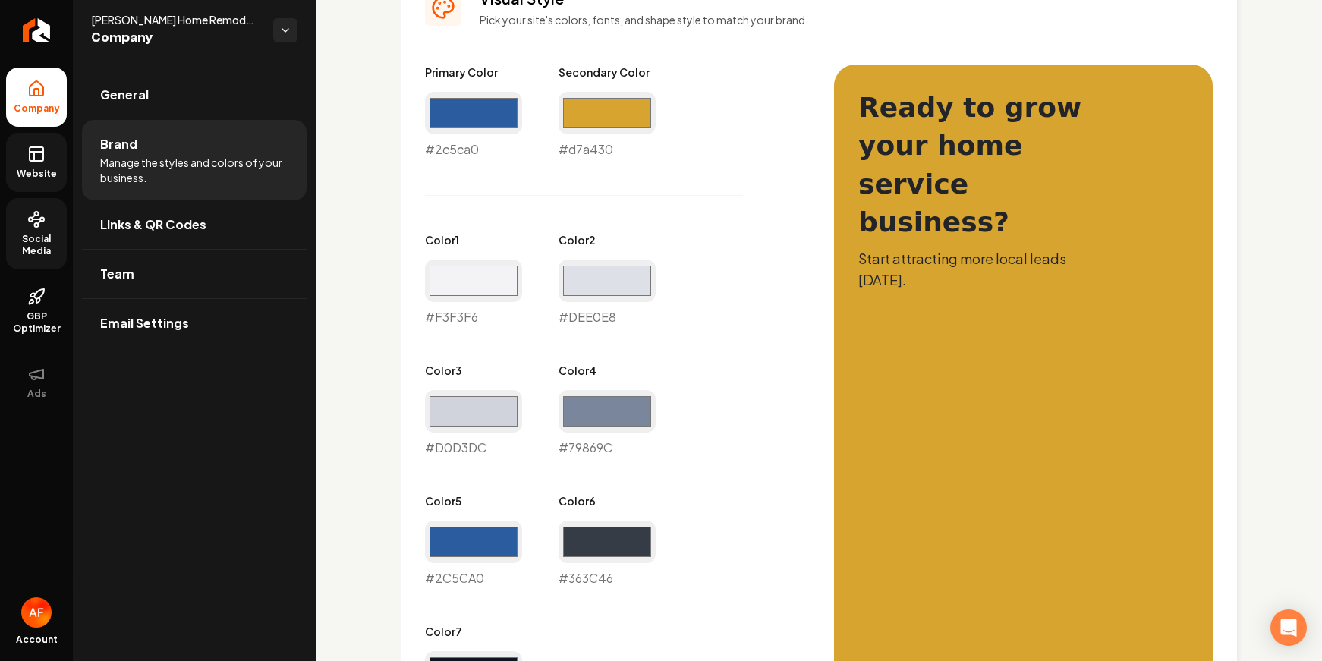
scroll to position [660, 0]
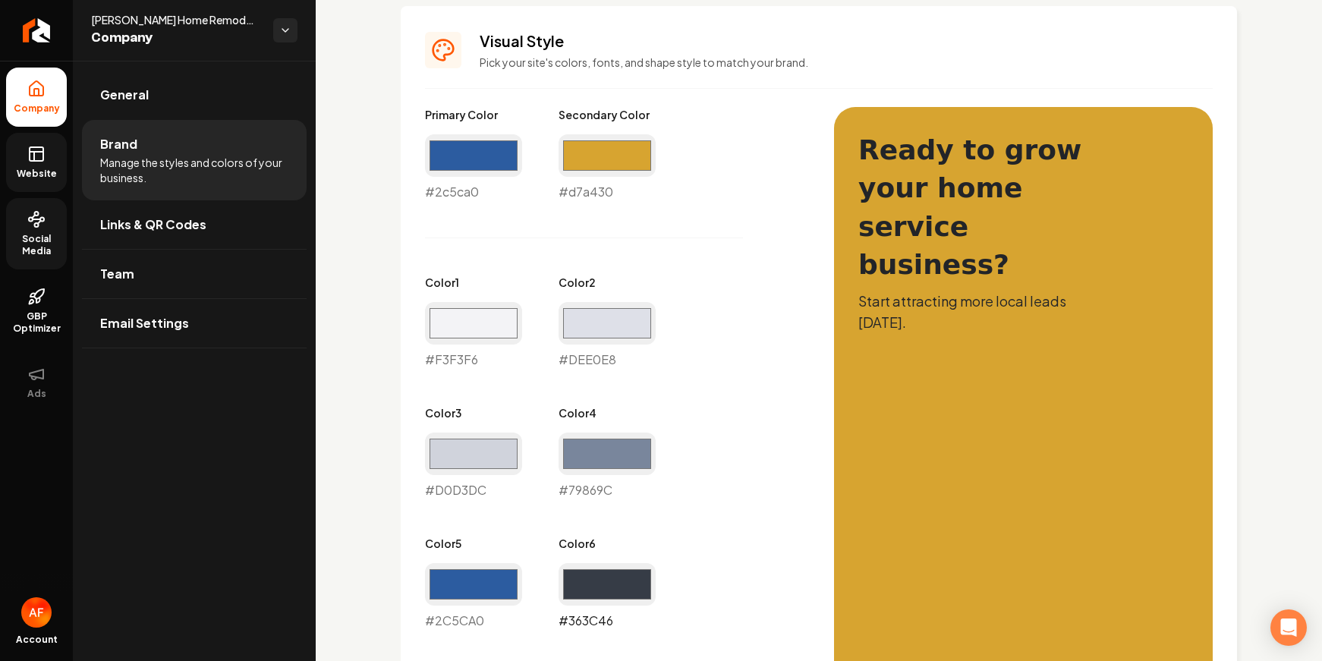
drag, startPoint x: 596, startPoint y: 577, endPoint x: 577, endPoint y: 563, distance: 22.8
click at [596, 577] on input "#363c46" at bounding box center [606, 584] width 97 height 42
type input "#d7a430"
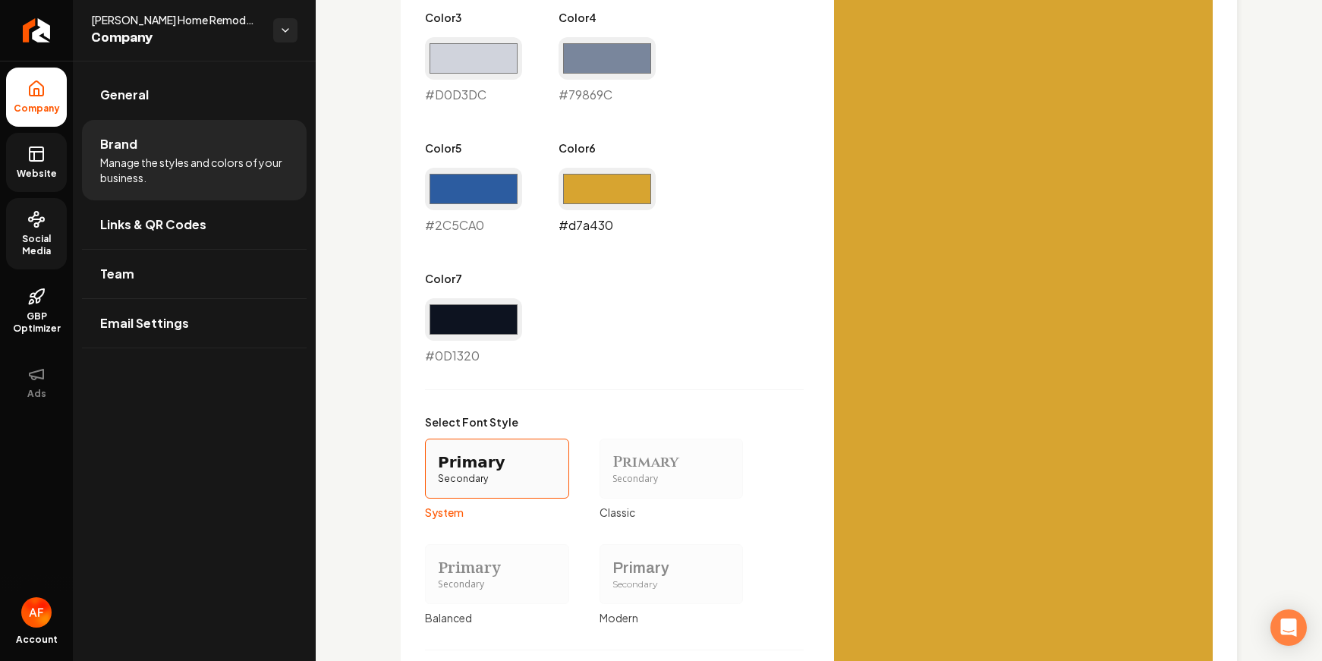
scroll to position [1282, 0]
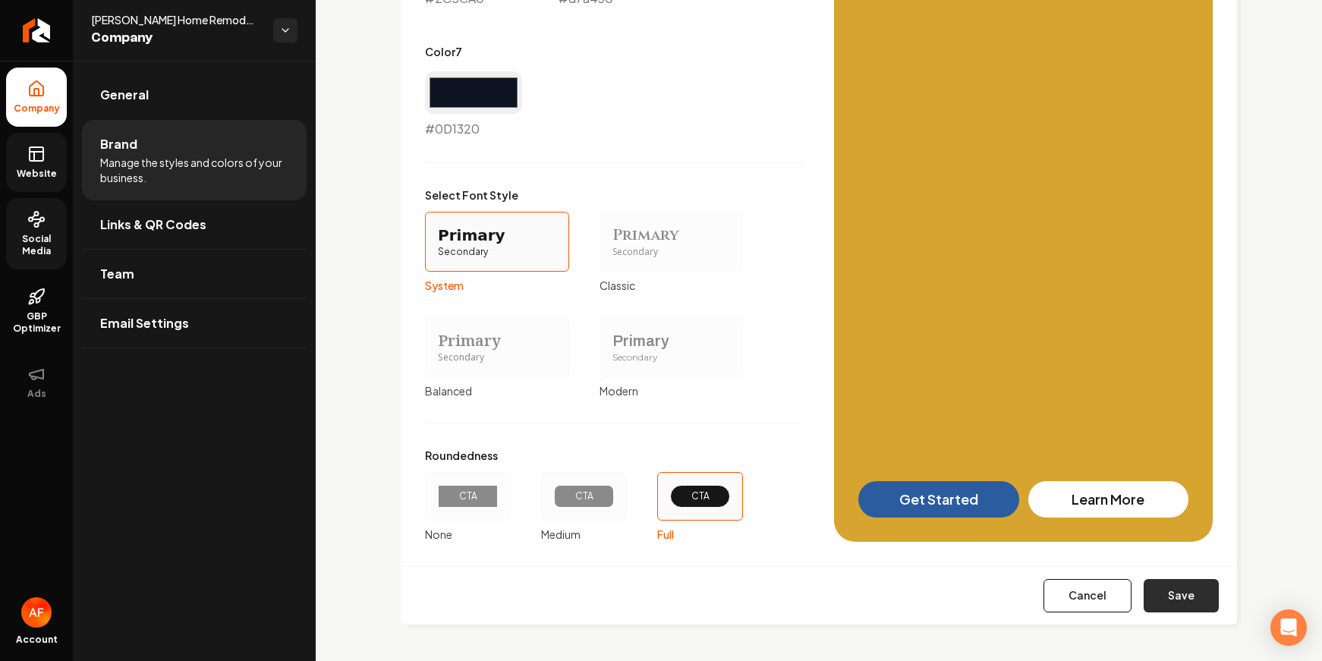
click at [1138, 584] on button "Save" at bounding box center [1180, 595] width 75 height 33
type input "#f3f3f6"
type input "#dee0e8"
type input "#d0d3dc"
type input "#79869c"
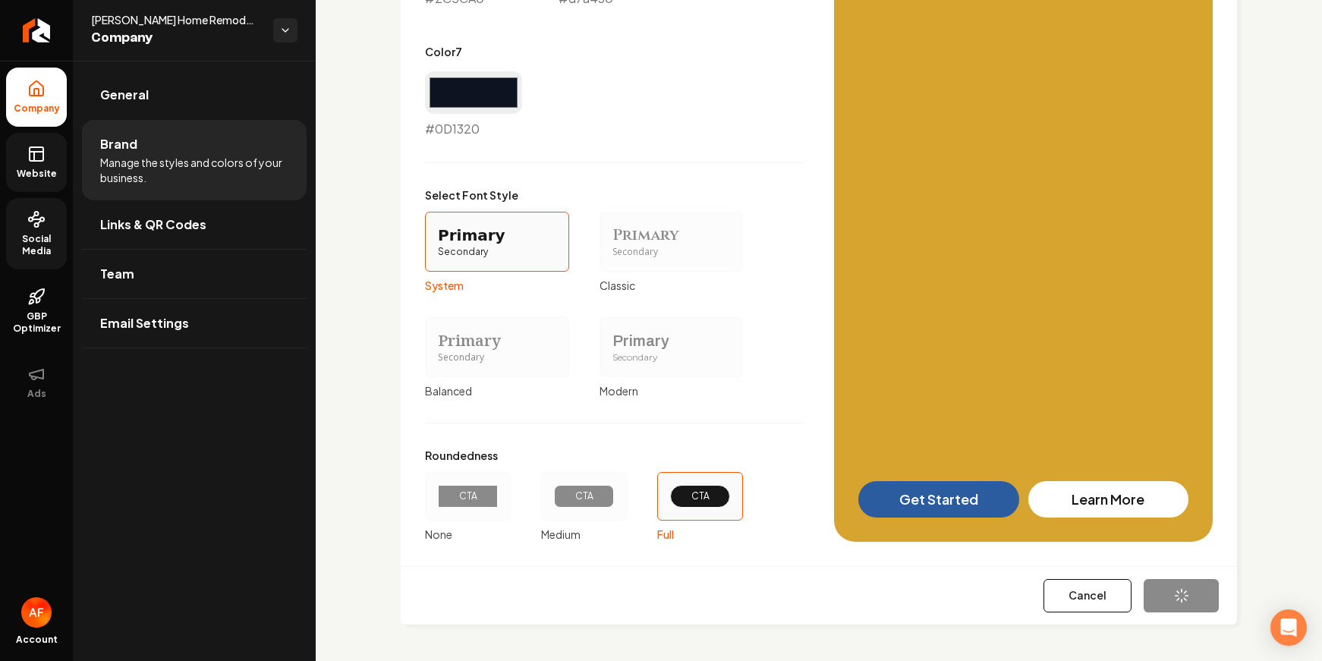
type input "#2c5ca0"
type input "#0d1320"
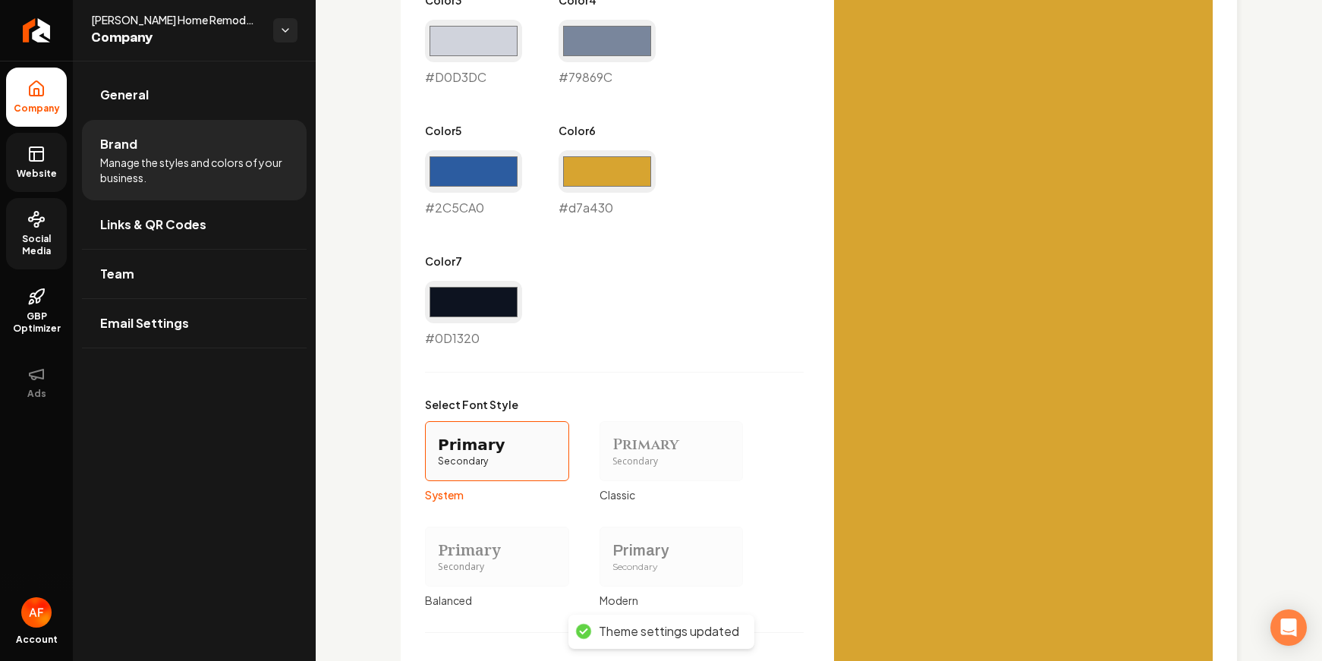
scroll to position [957, 0]
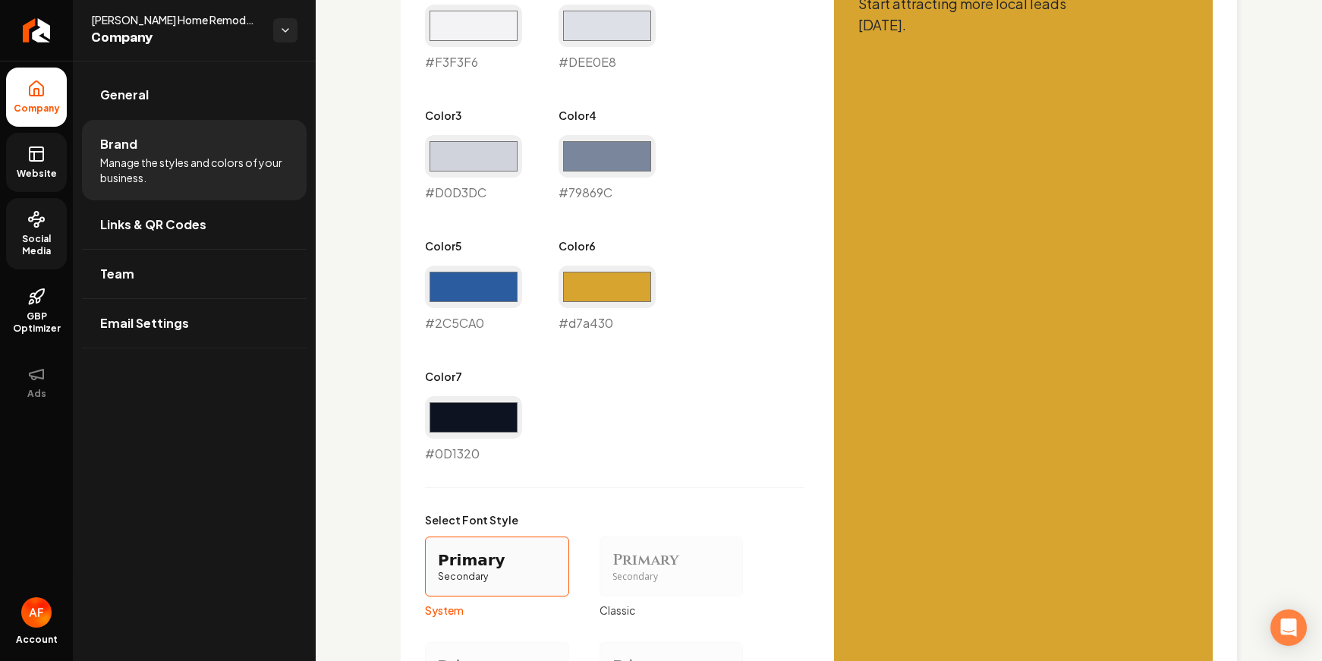
click at [45, 159] on icon at bounding box center [36, 154] width 18 height 18
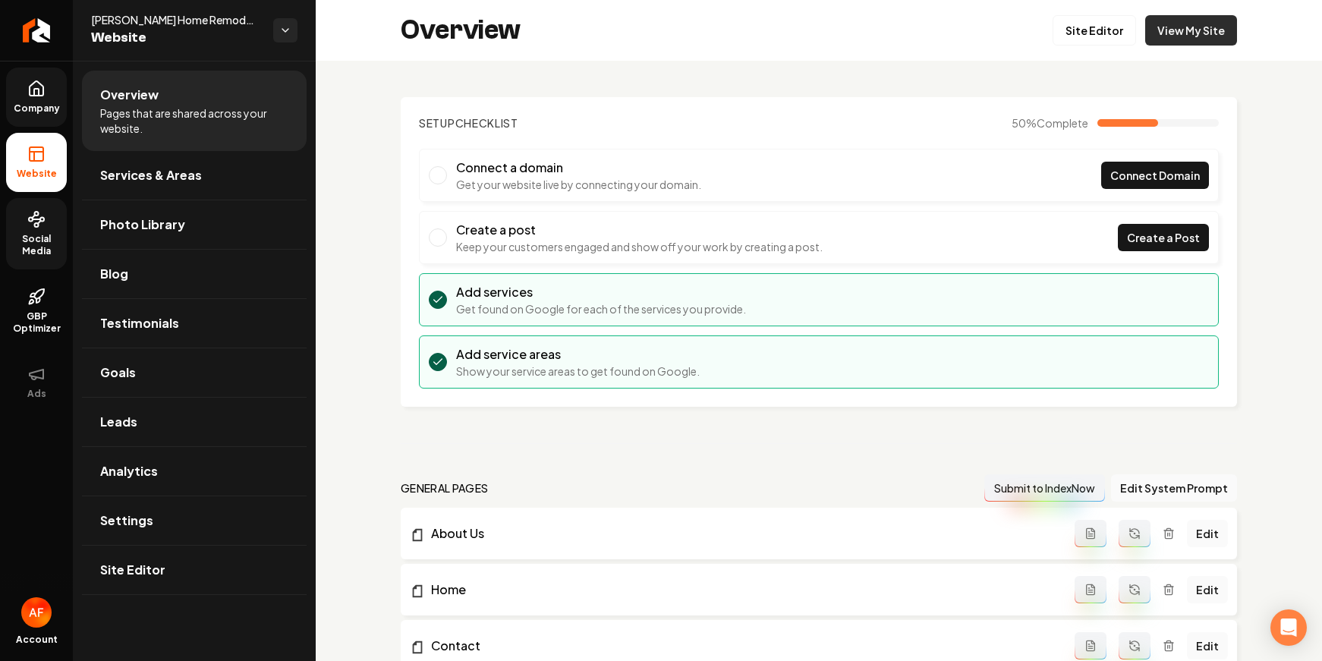
click at [1138, 36] on link "View My Site" at bounding box center [1191, 30] width 92 height 30
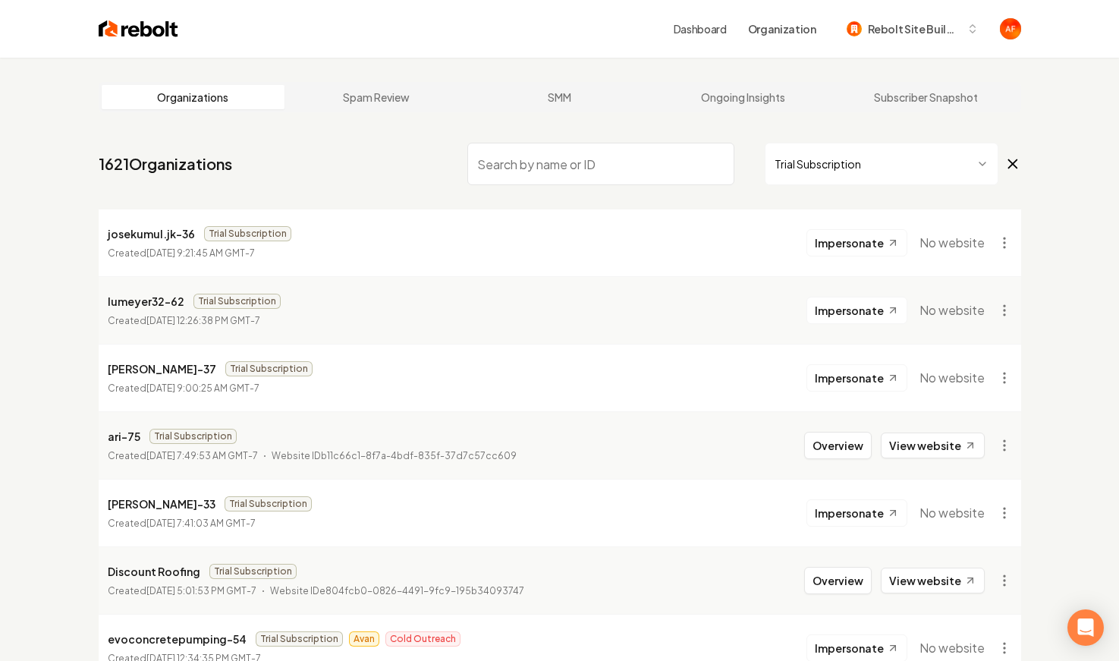
click at [146, 36] on img at bounding box center [139, 28] width 80 height 21
